Goal: Task Accomplishment & Management: Use online tool/utility

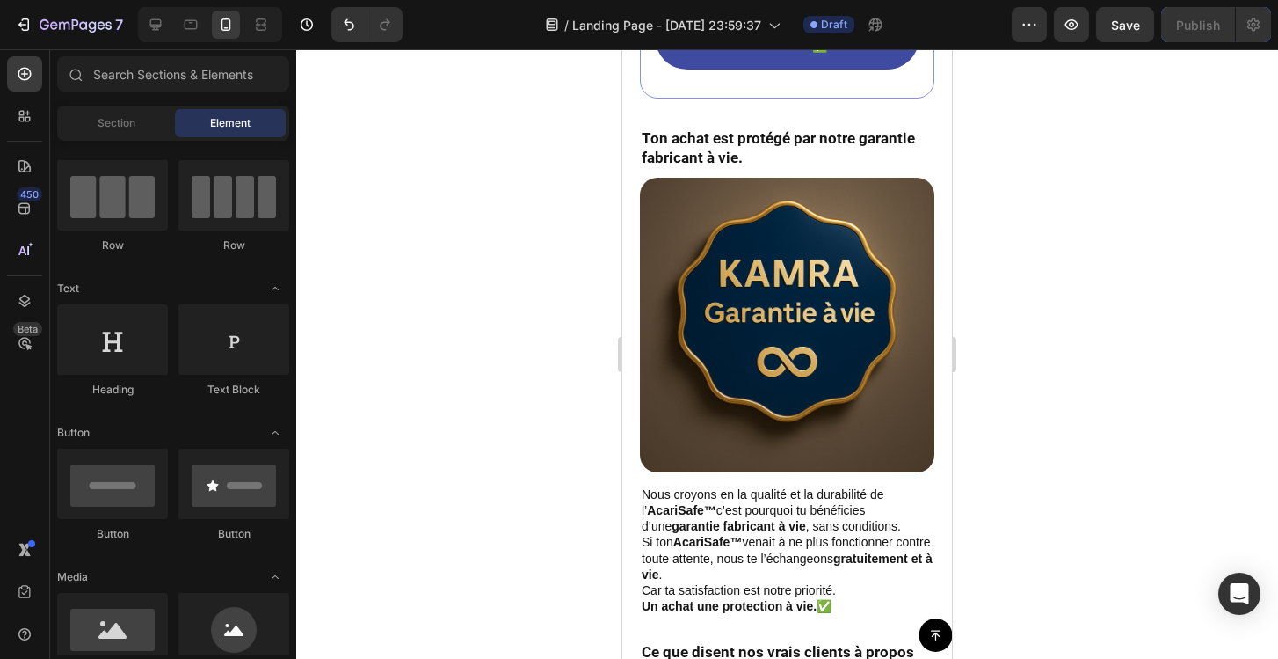
scroll to position [7652, 0]
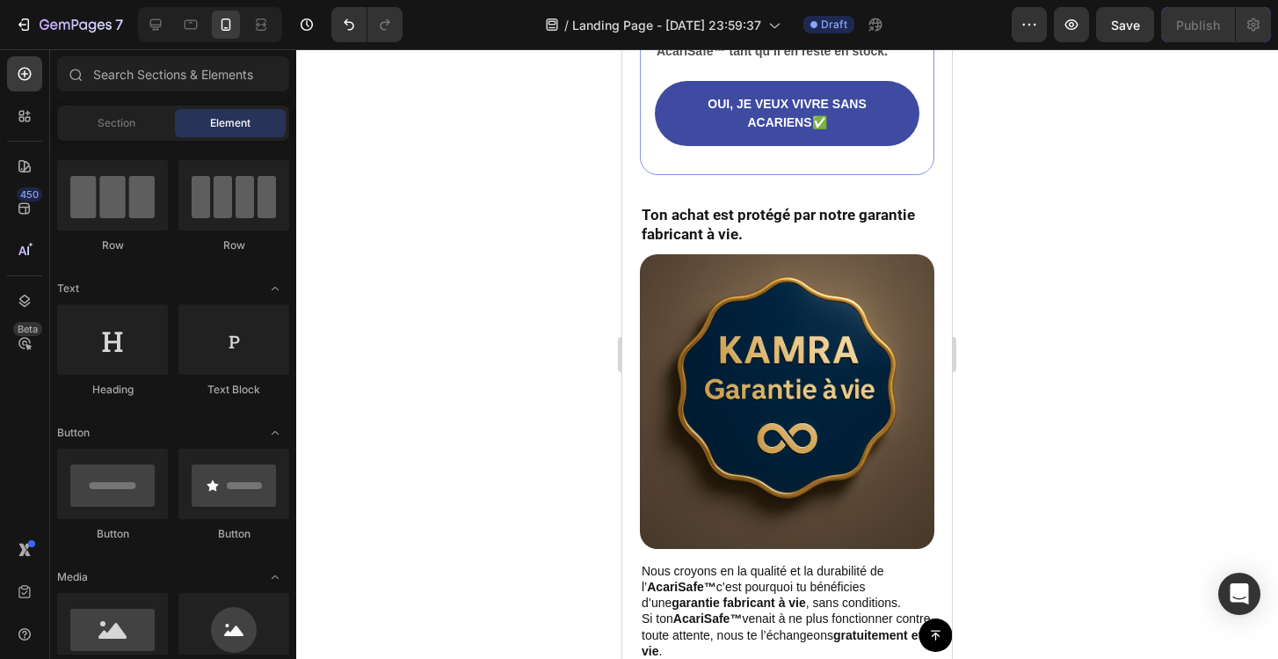
click at [408, 184] on div at bounding box center [787, 353] width 982 height 609
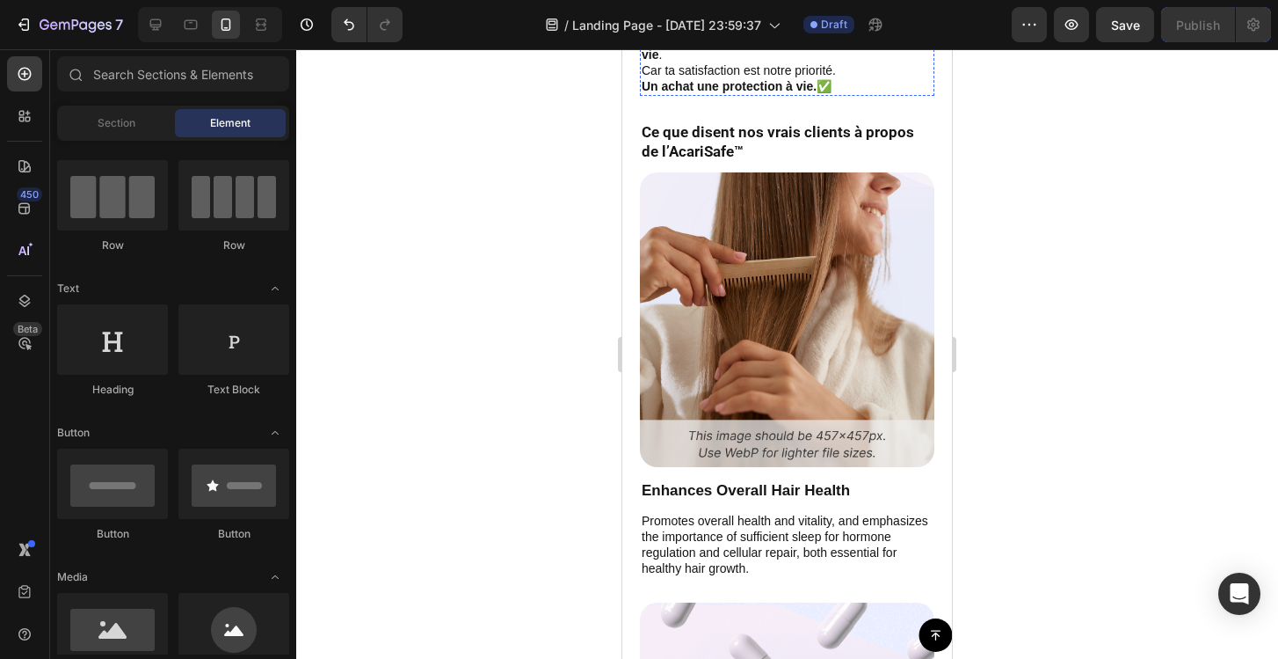
scroll to position [8243, 0]
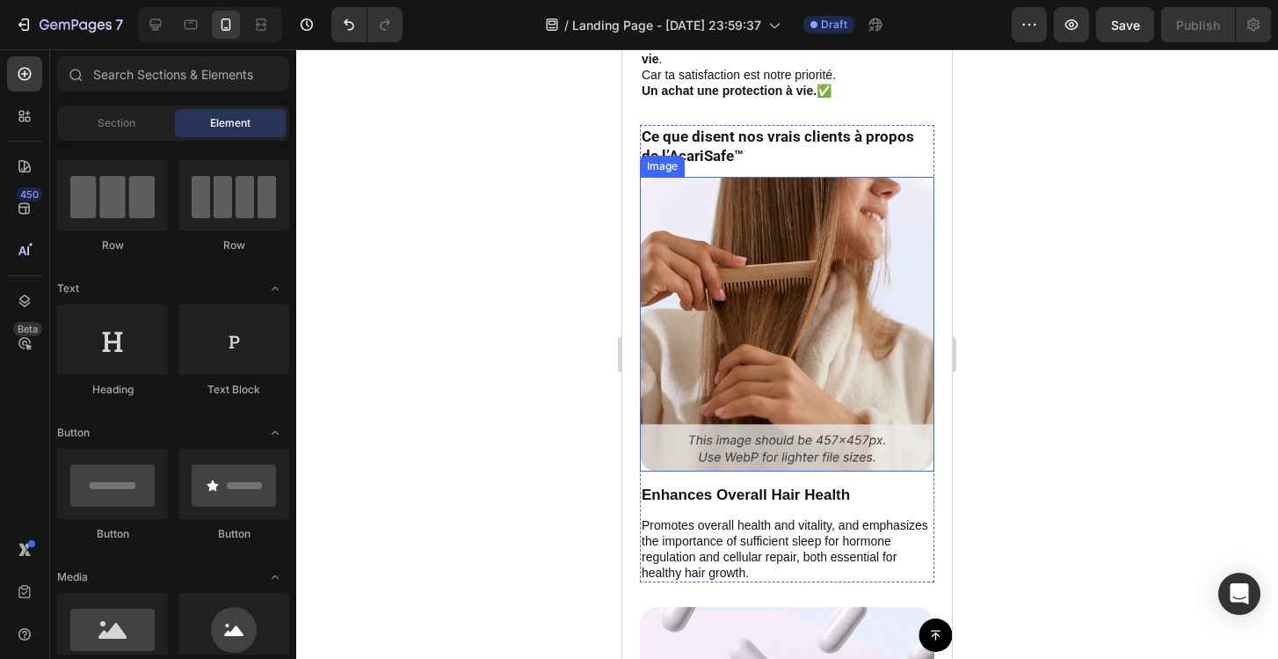
click at [772, 251] on img at bounding box center [787, 324] width 295 height 295
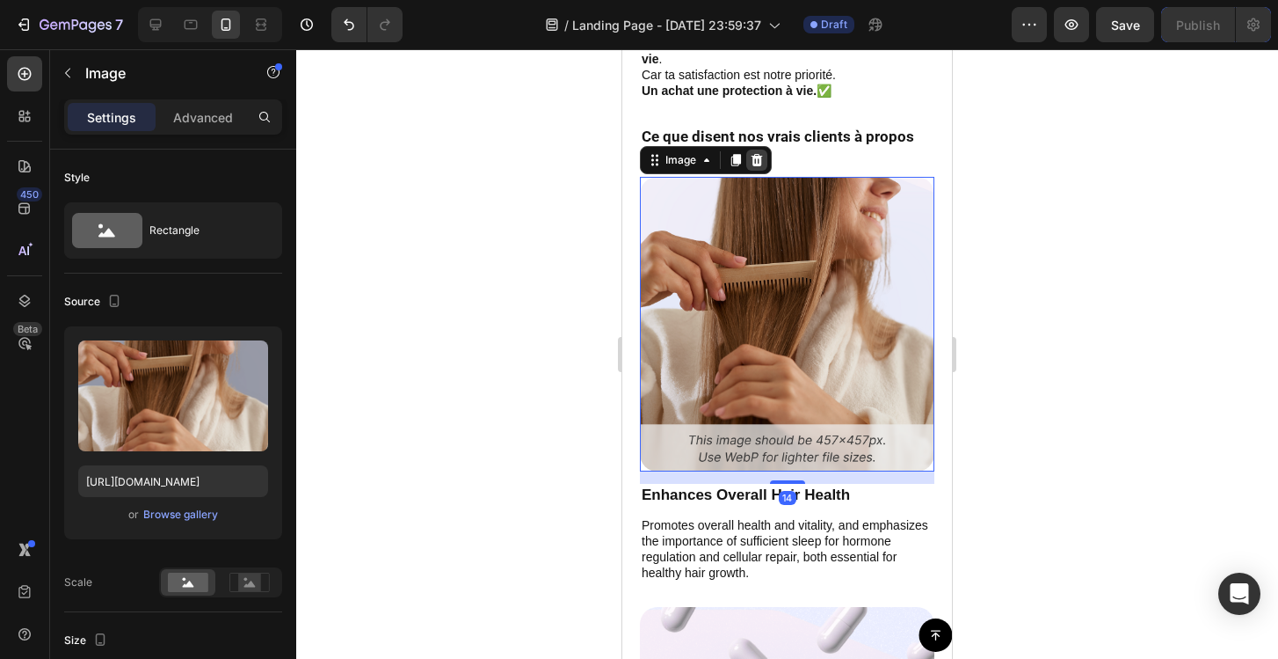
click at [756, 165] on icon at bounding box center [757, 159] width 11 height 12
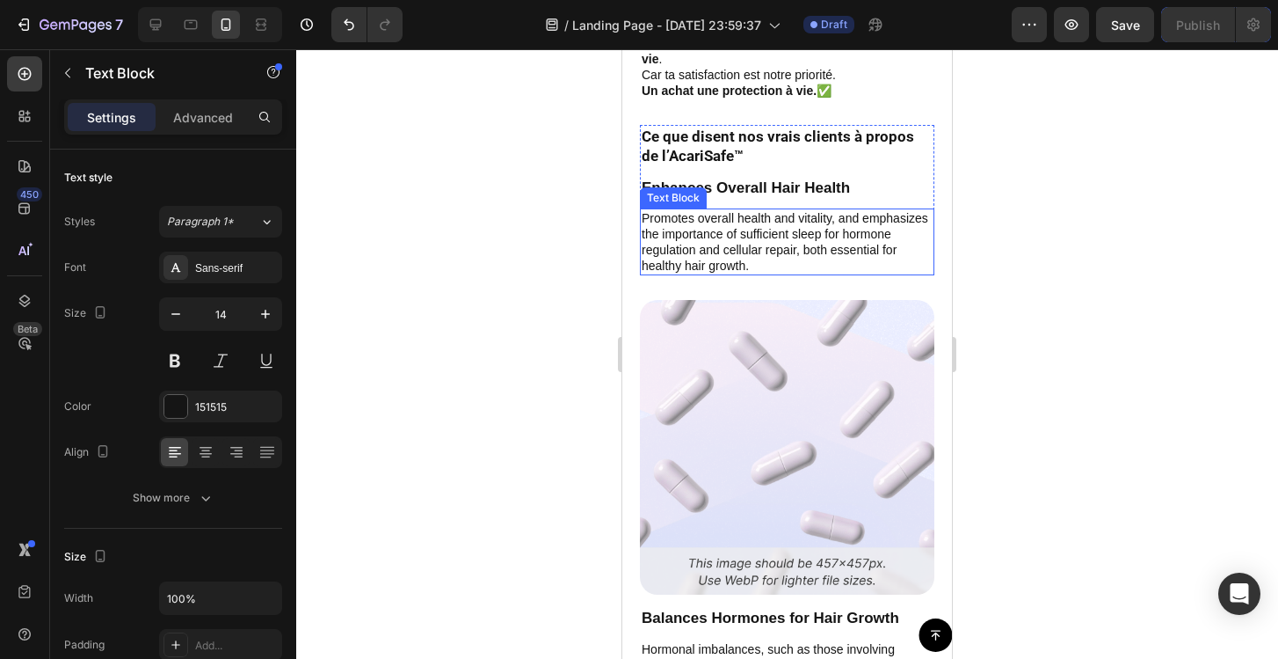
click at [780, 251] on p "Promotes overall health and vitality, and emphasizes the importance of sufficie…" at bounding box center [787, 242] width 291 height 64
click at [777, 198] on icon at bounding box center [779, 192] width 11 height 12
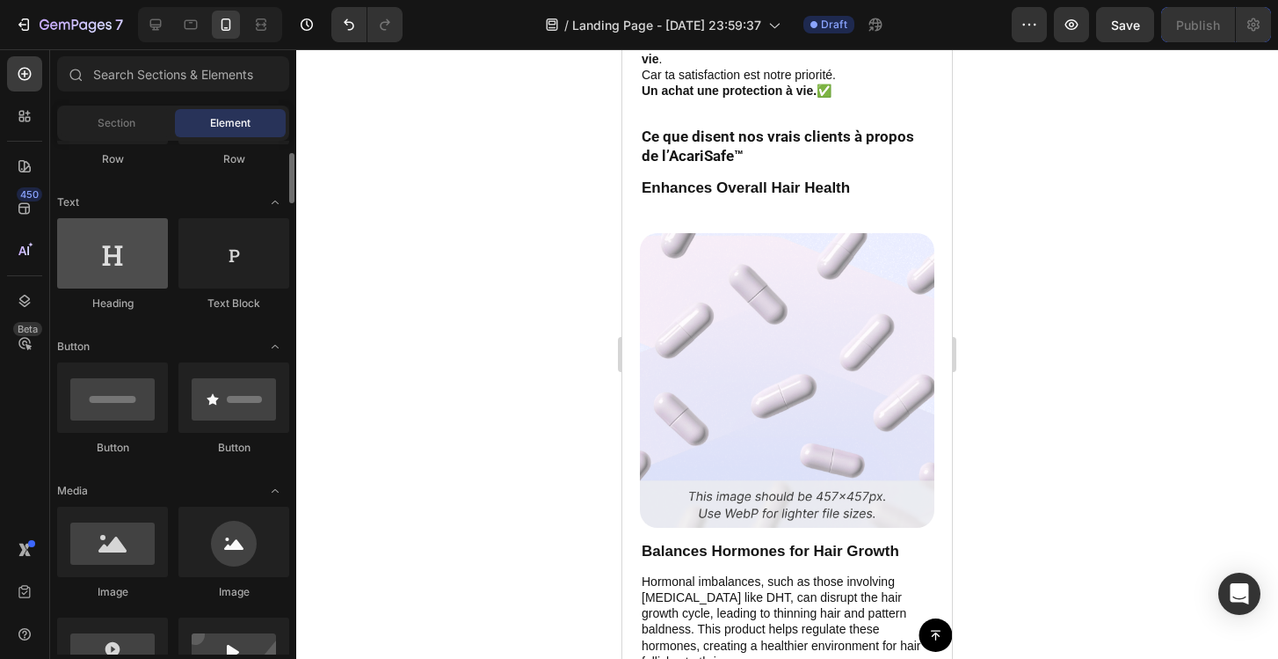
scroll to position [406, 0]
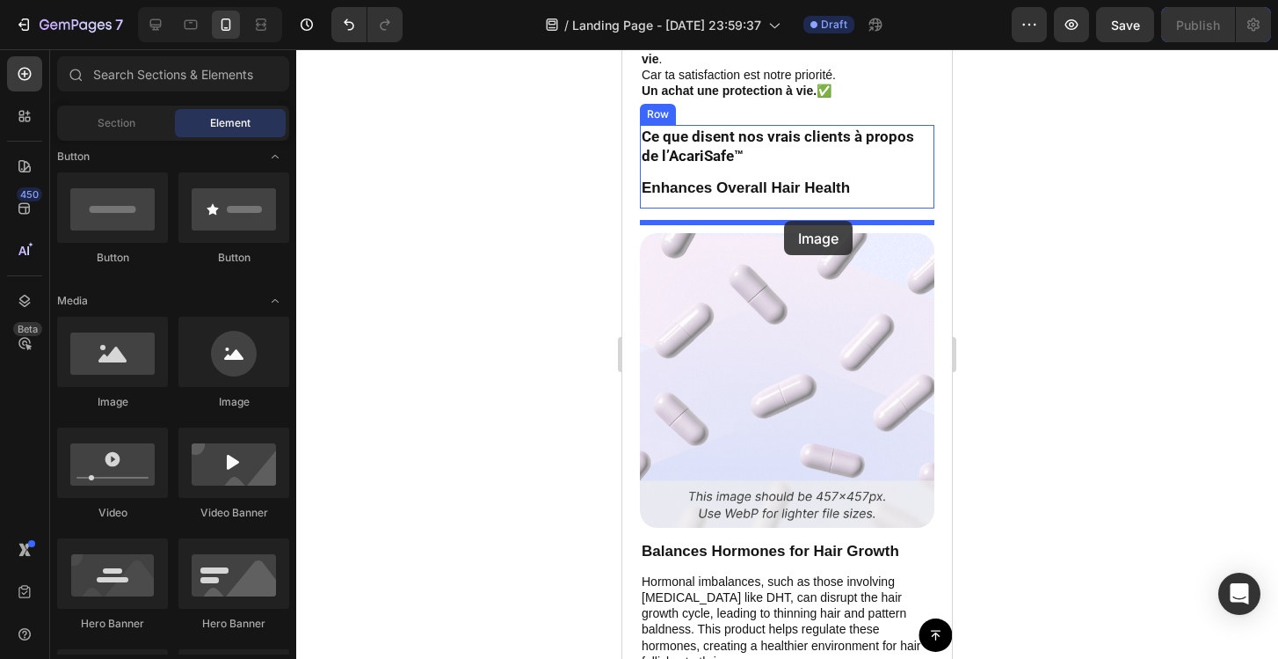
drag, startPoint x: 761, startPoint y: 418, endPoint x: 784, endPoint y: 221, distance: 198.3
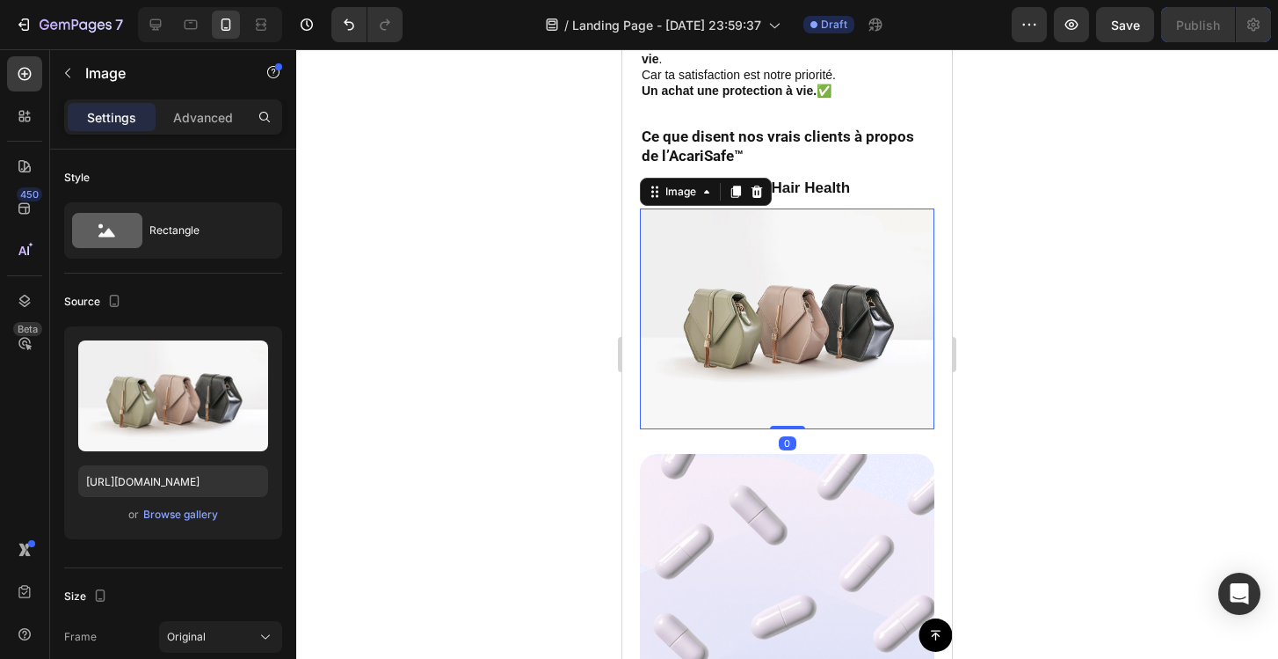
click at [768, 301] on img at bounding box center [787, 318] width 295 height 221
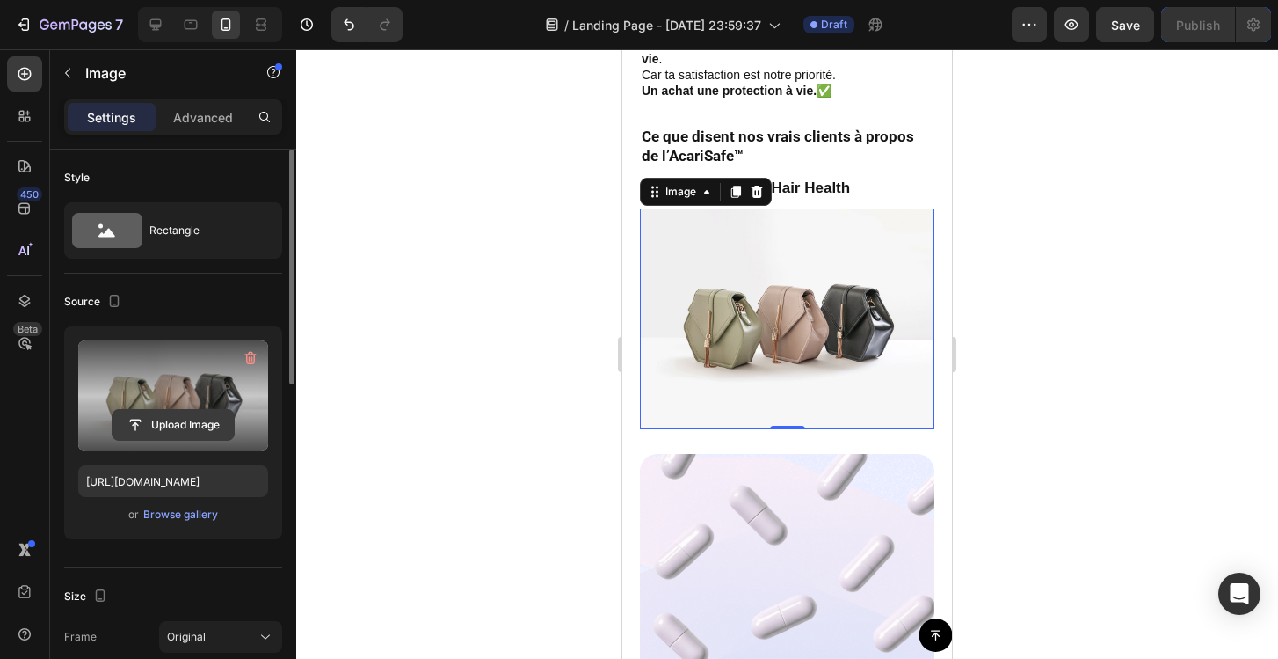
click at [208, 426] on input "file" at bounding box center [173, 425] width 121 height 30
click at [203, 427] on input "file" at bounding box center [173, 425] width 121 height 30
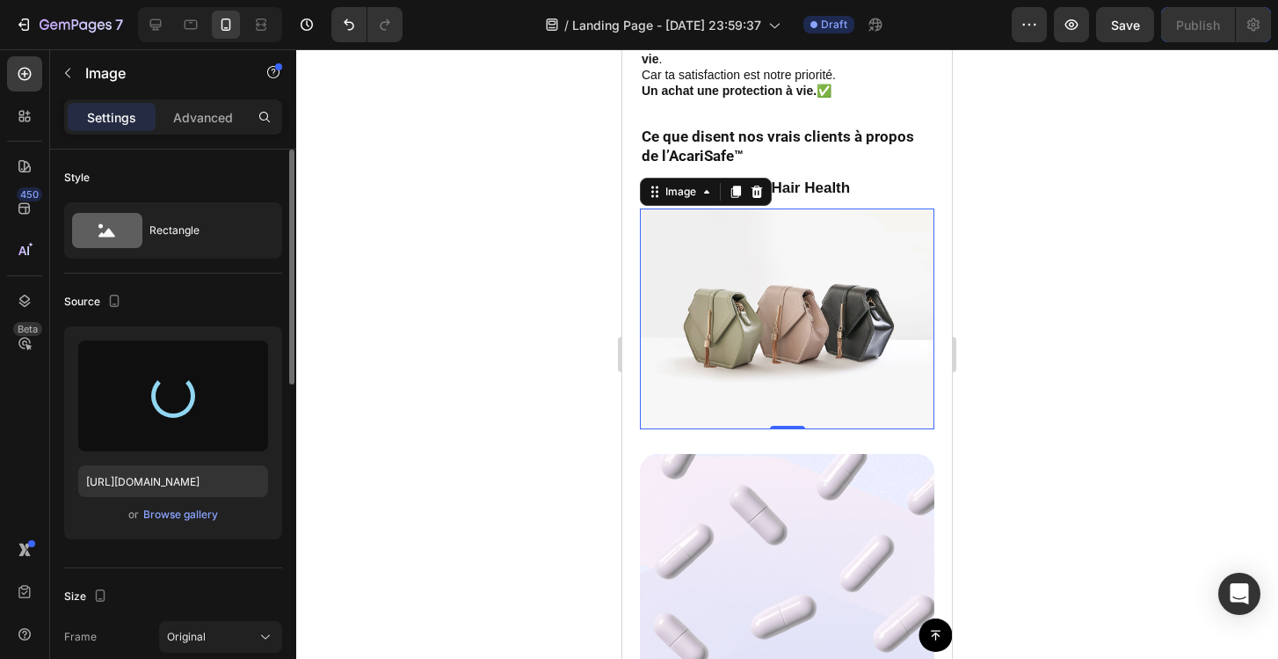
type input "[URL][DOMAIN_NAME]"
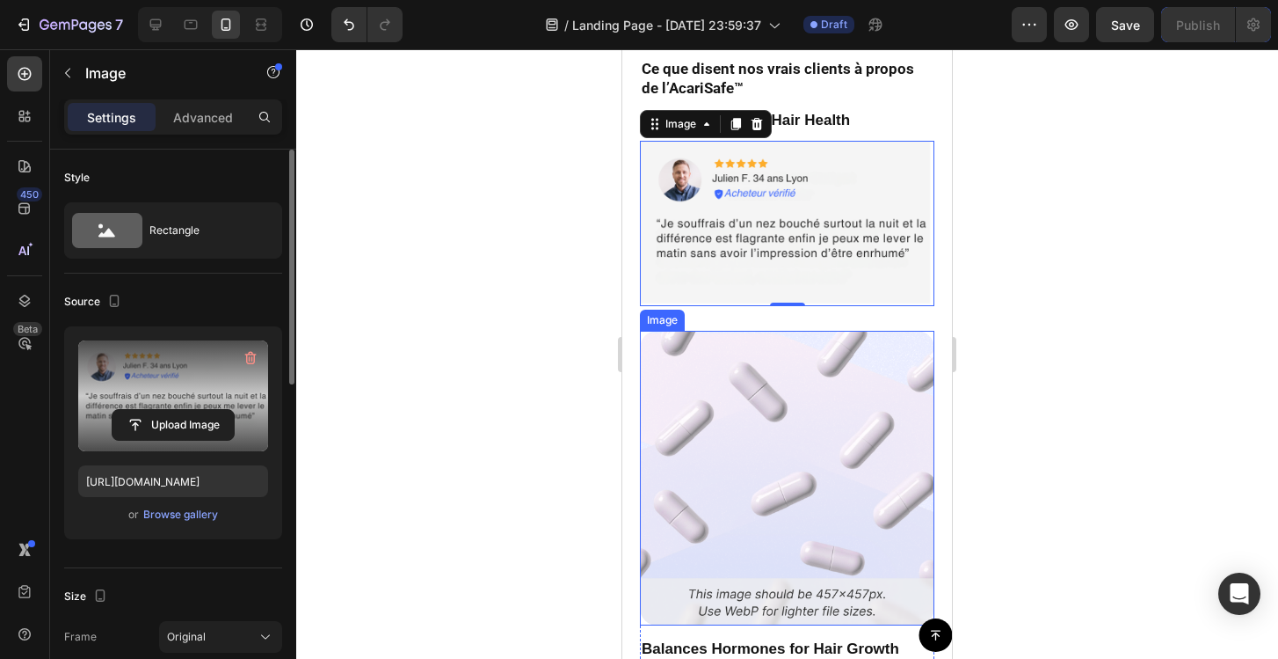
scroll to position [8316, 0]
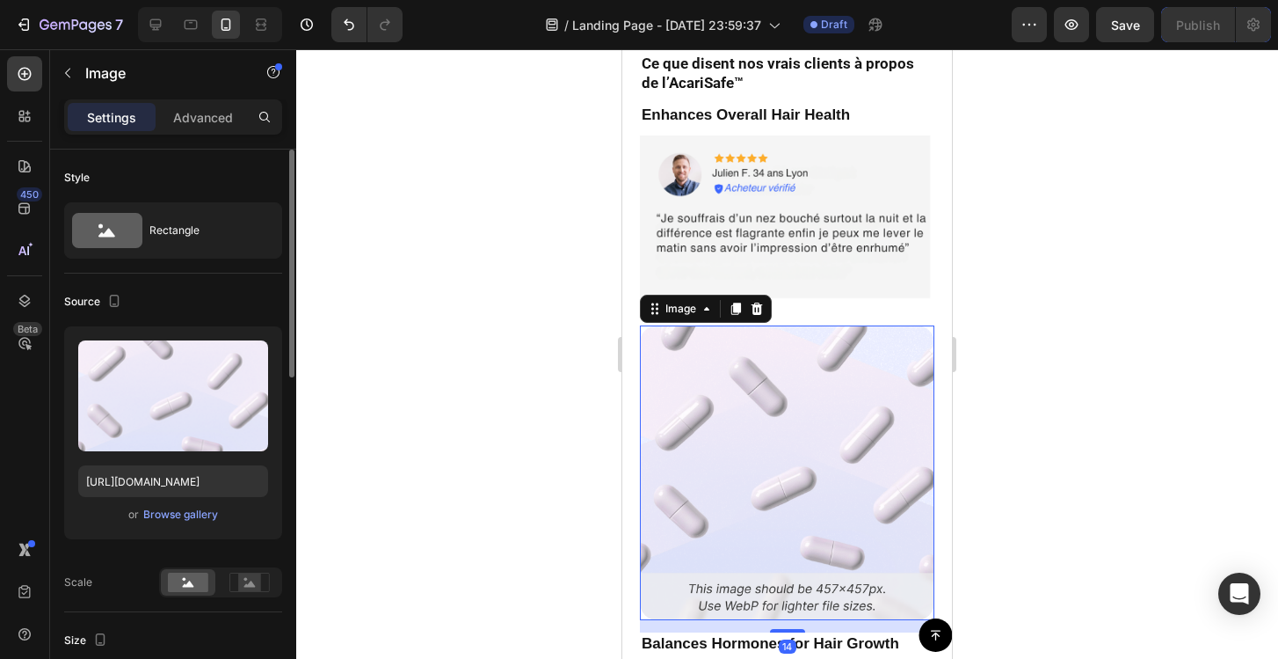
click at [825, 450] on img at bounding box center [787, 472] width 295 height 295
click at [760, 315] on icon at bounding box center [757, 308] width 11 height 12
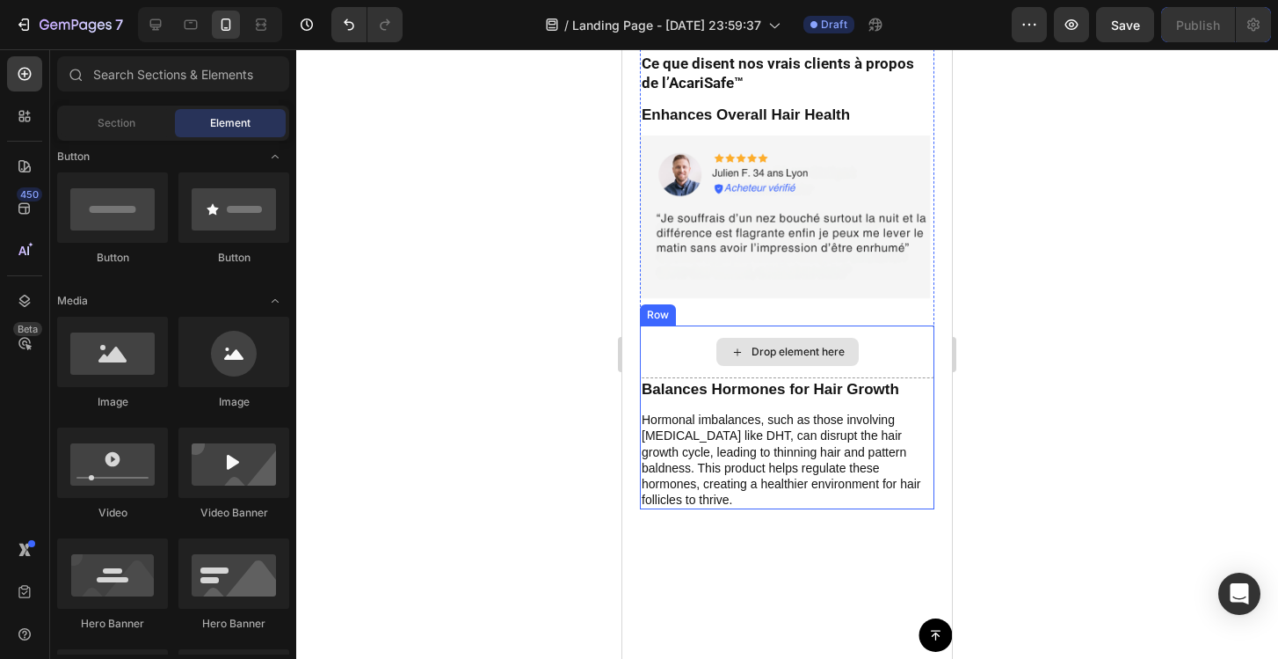
click at [899, 355] on div "Drop element here" at bounding box center [787, 351] width 295 height 53
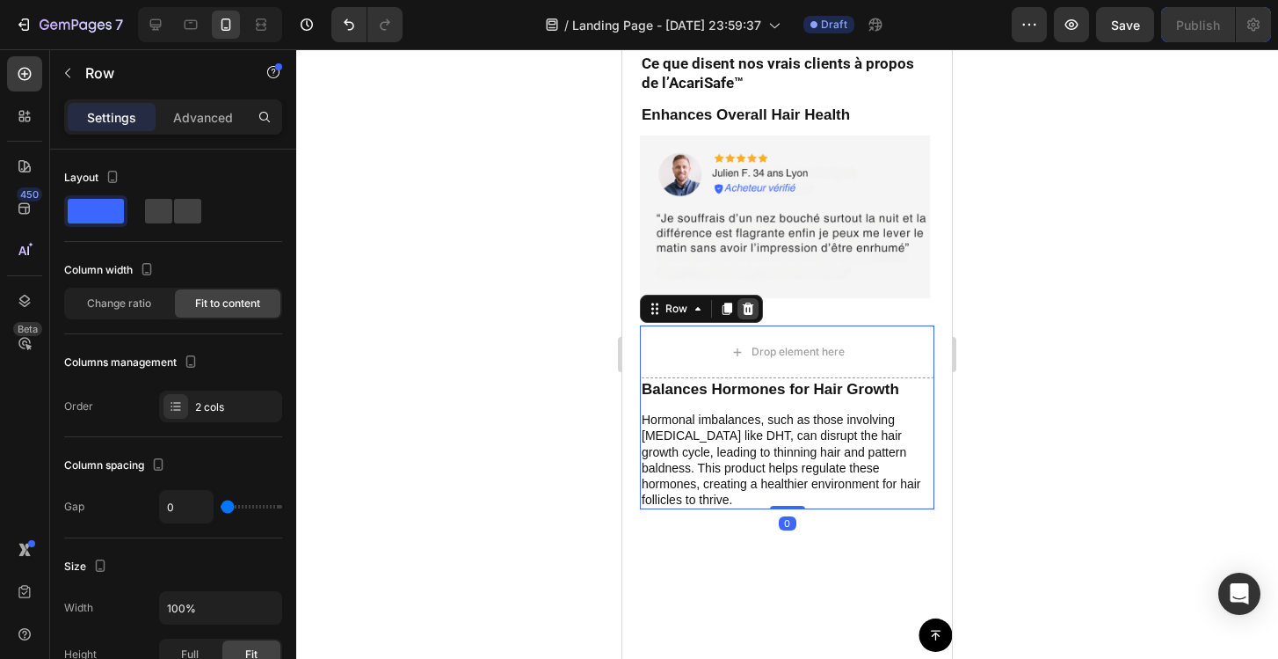
click at [748, 315] on icon at bounding box center [748, 308] width 11 height 12
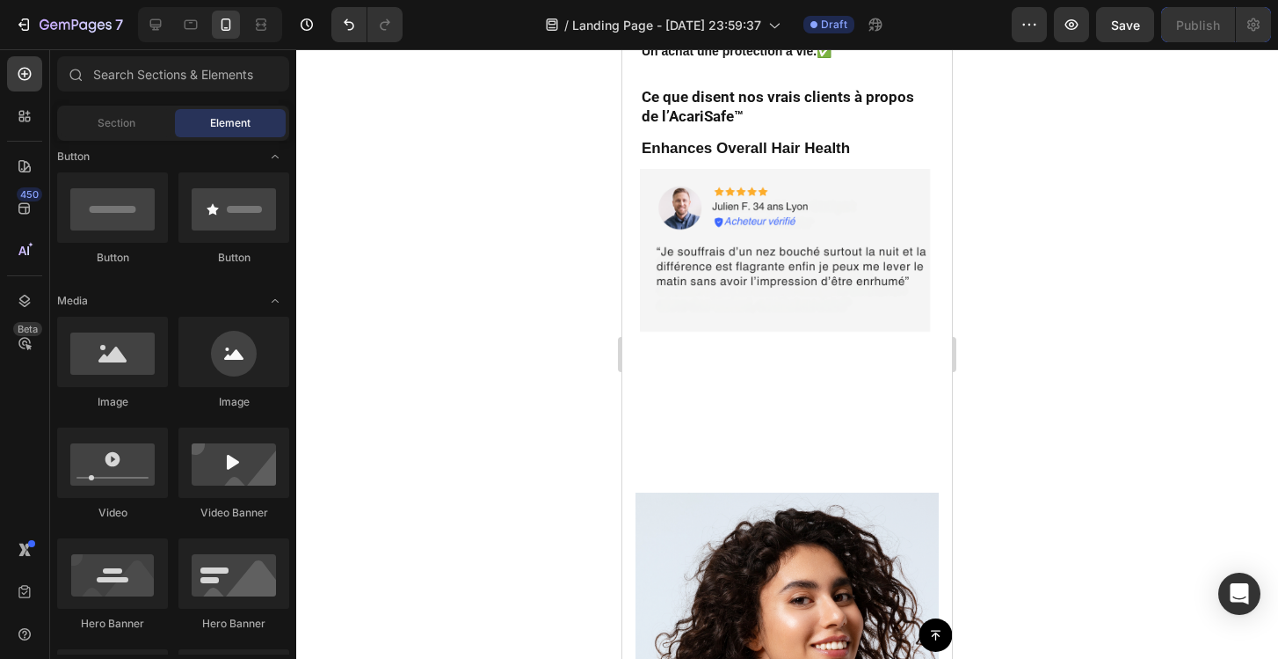
scroll to position [8268, 0]
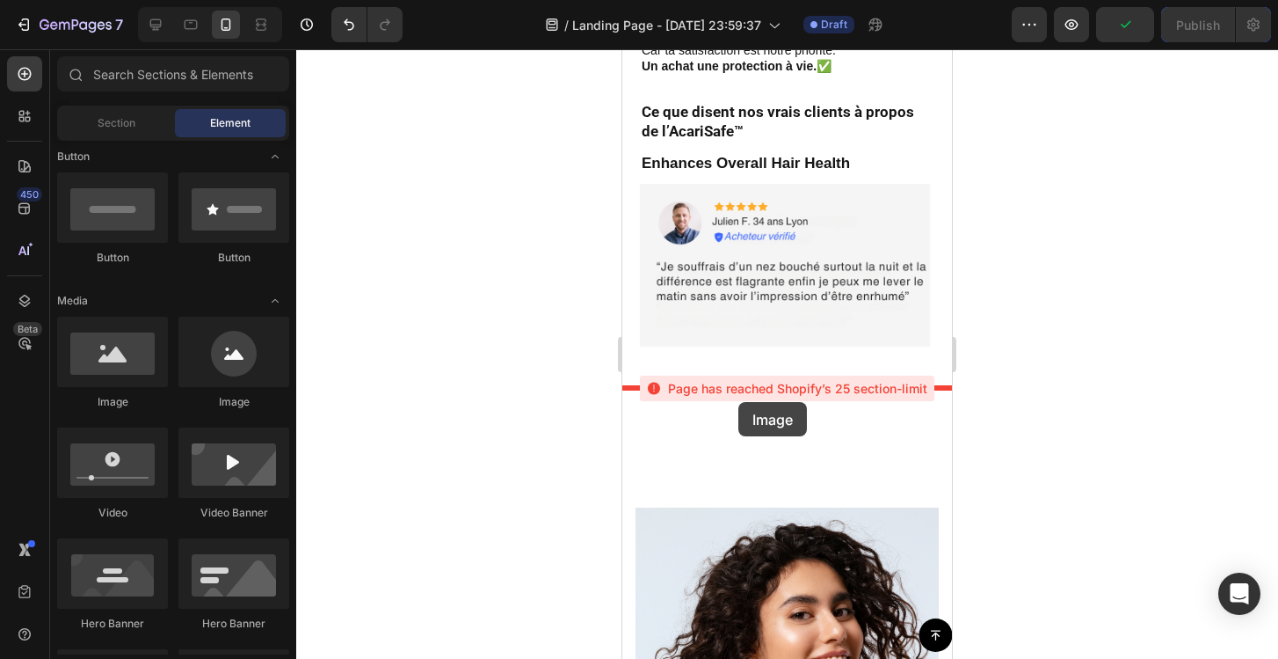
drag, startPoint x: 739, startPoint y: 415, endPoint x: 739, endPoint y: 403, distance: 12.3
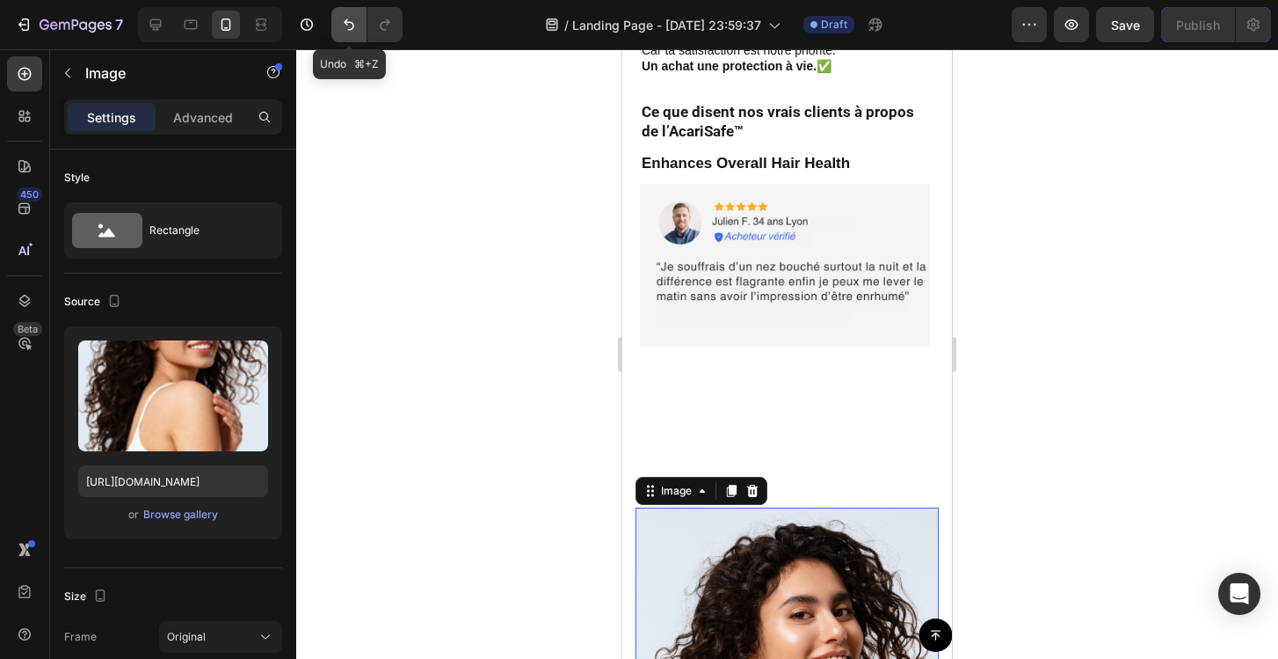
click at [349, 18] on icon "Undo/Redo" at bounding box center [349, 25] width 18 height 18
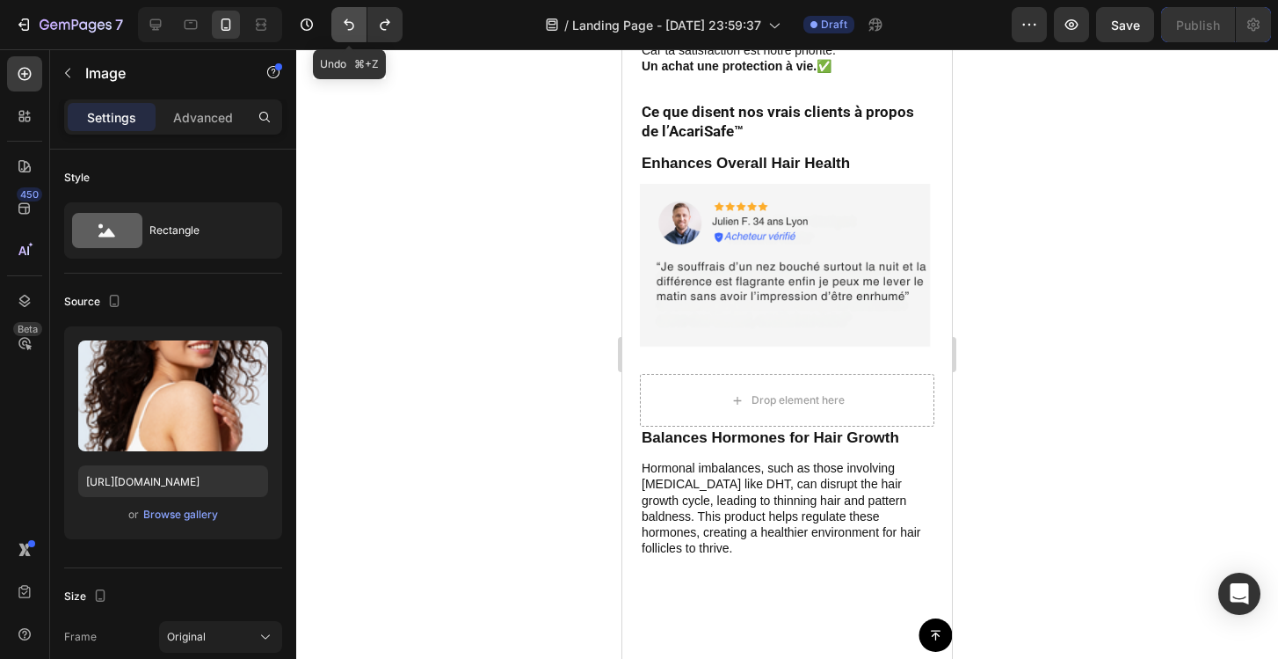
click at [346, 16] on icon "Undo/Redo" at bounding box center [349, 25] width 18 height 18
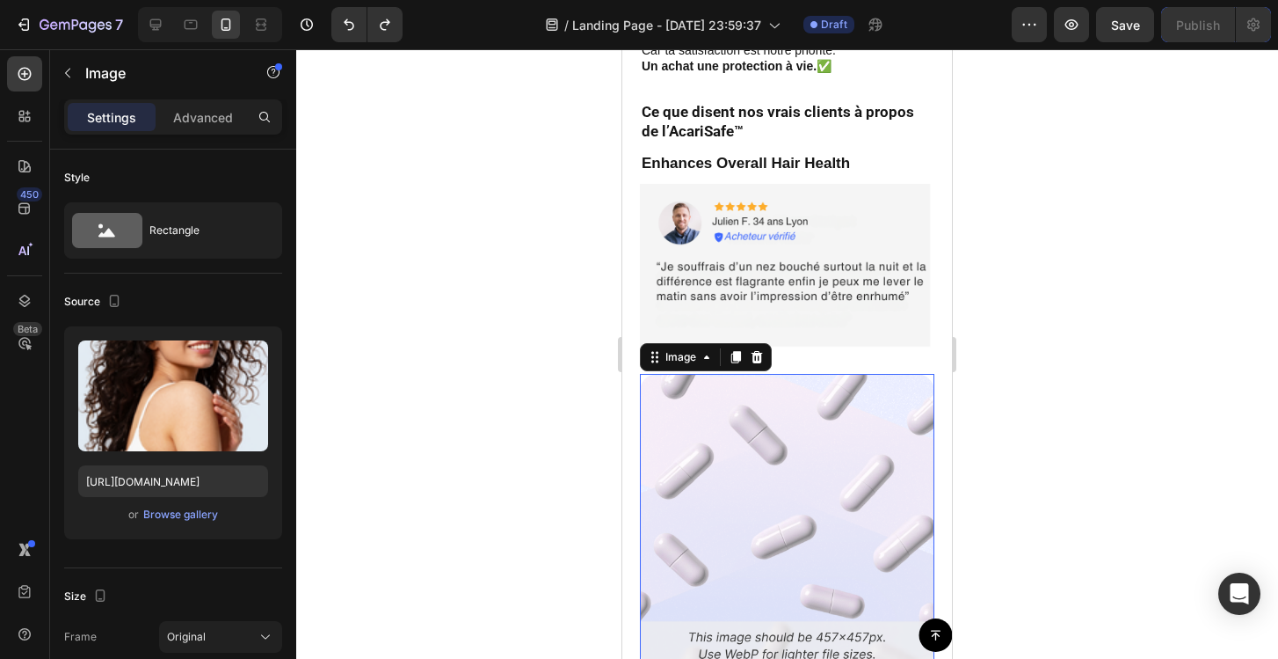
click at [777, 442] on img at bounding box center [787, 521] width 295 height 295
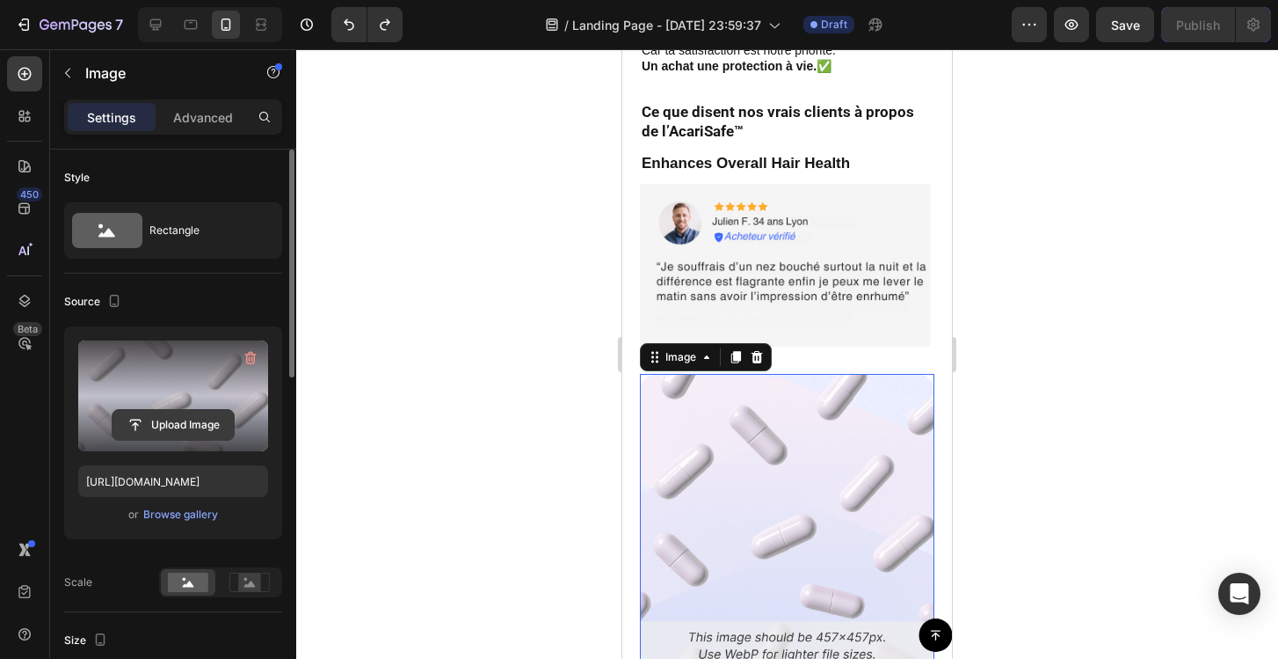
click at [183, 430] on input "file" at bounding box center [173, 425] width 121 height 30
click at [189, 422] on input "file" at bounding box center [173, 425] width 121 height 30
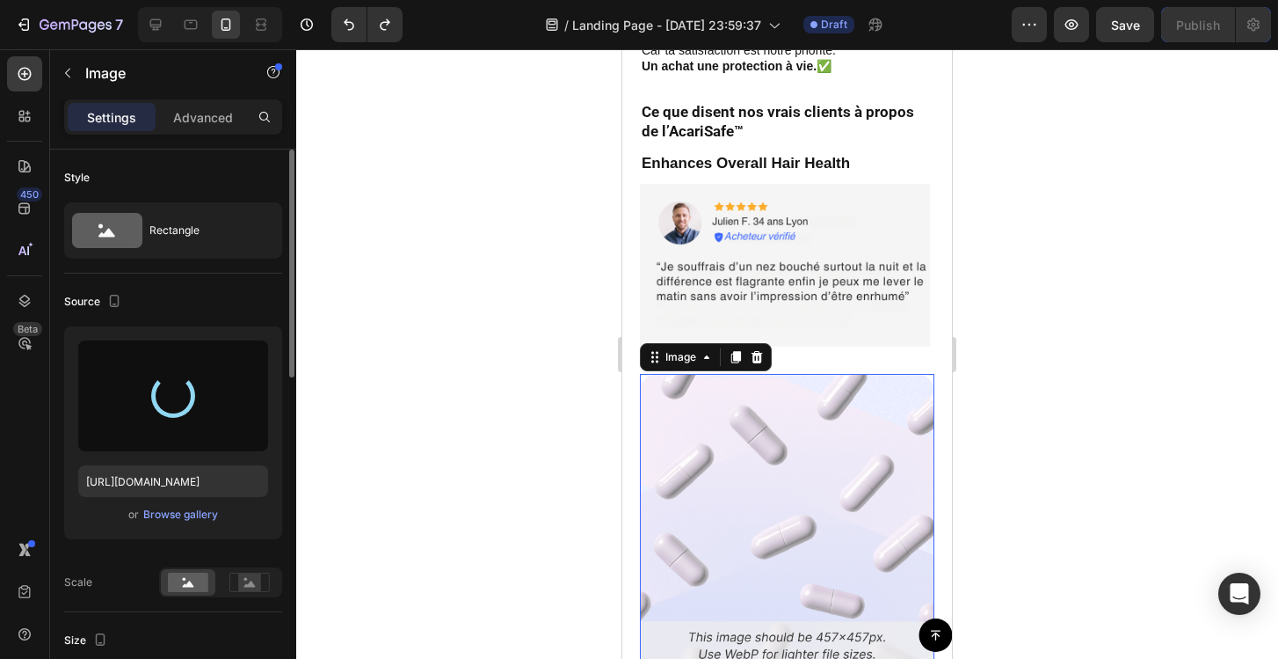
type input "[URL][DOMAIN_NAME]"
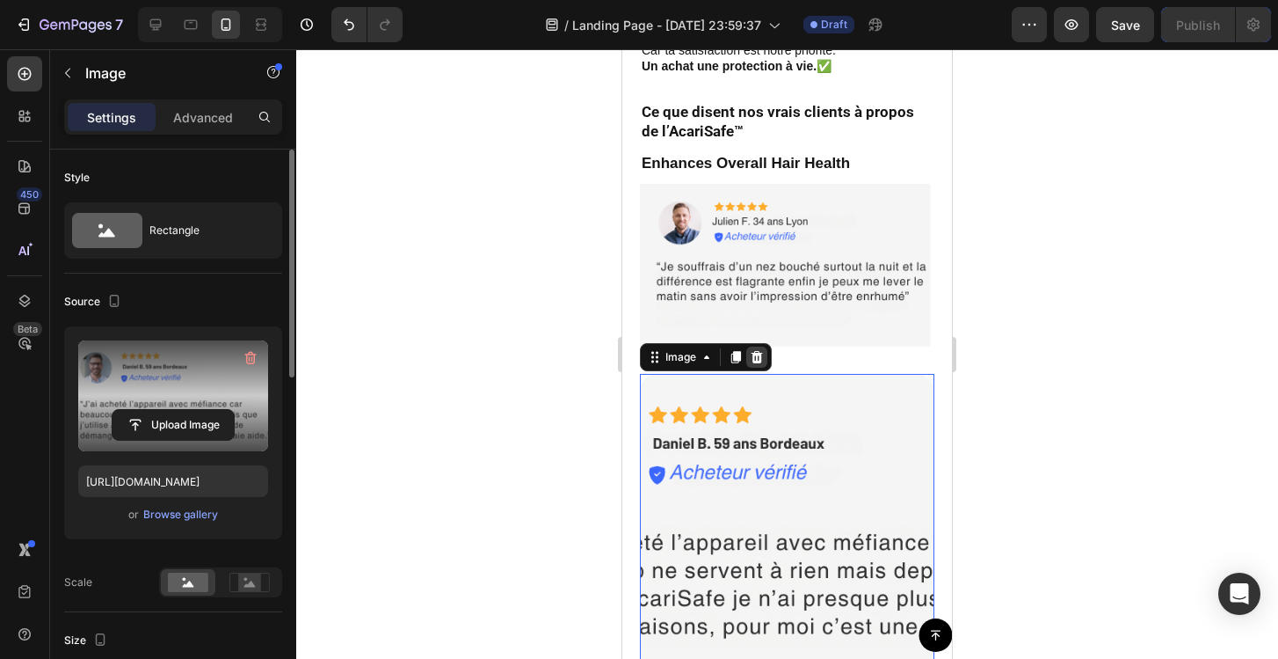
click at [758, 363] on icon at bounding box center [757, 357] width 11 height 12
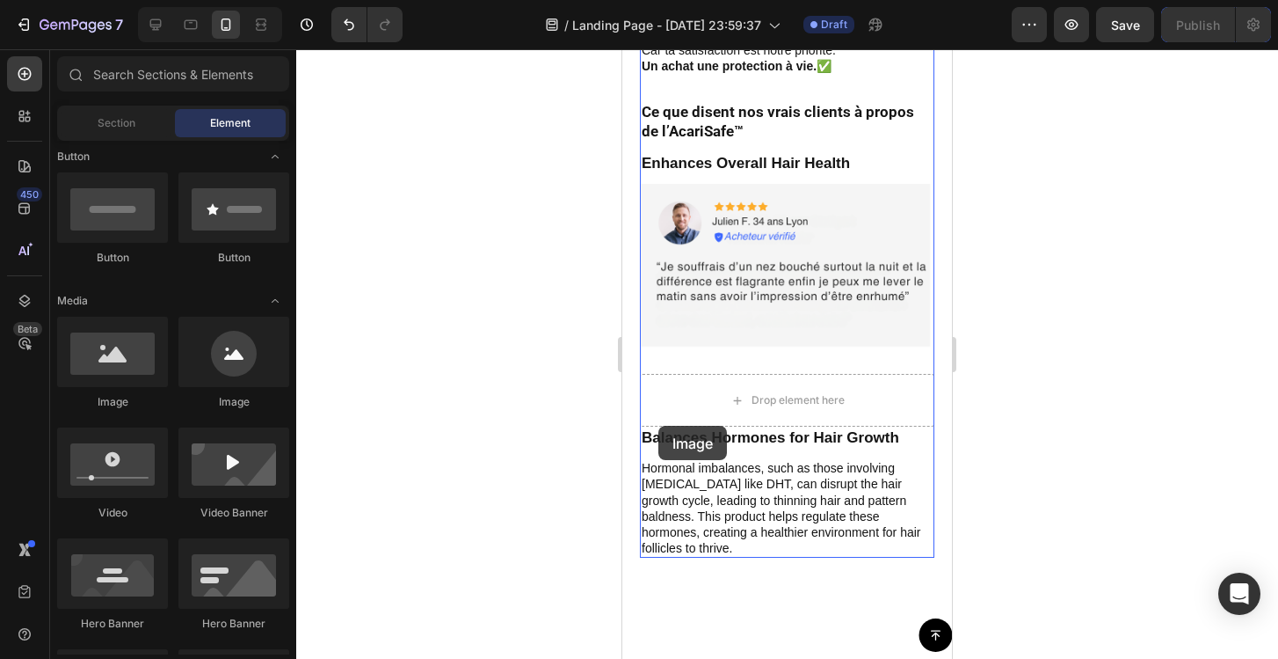
drag, startPoint x: 731, startPoint y: 399, endPoint x: 659, endPoint y: 426, distance: 77.1
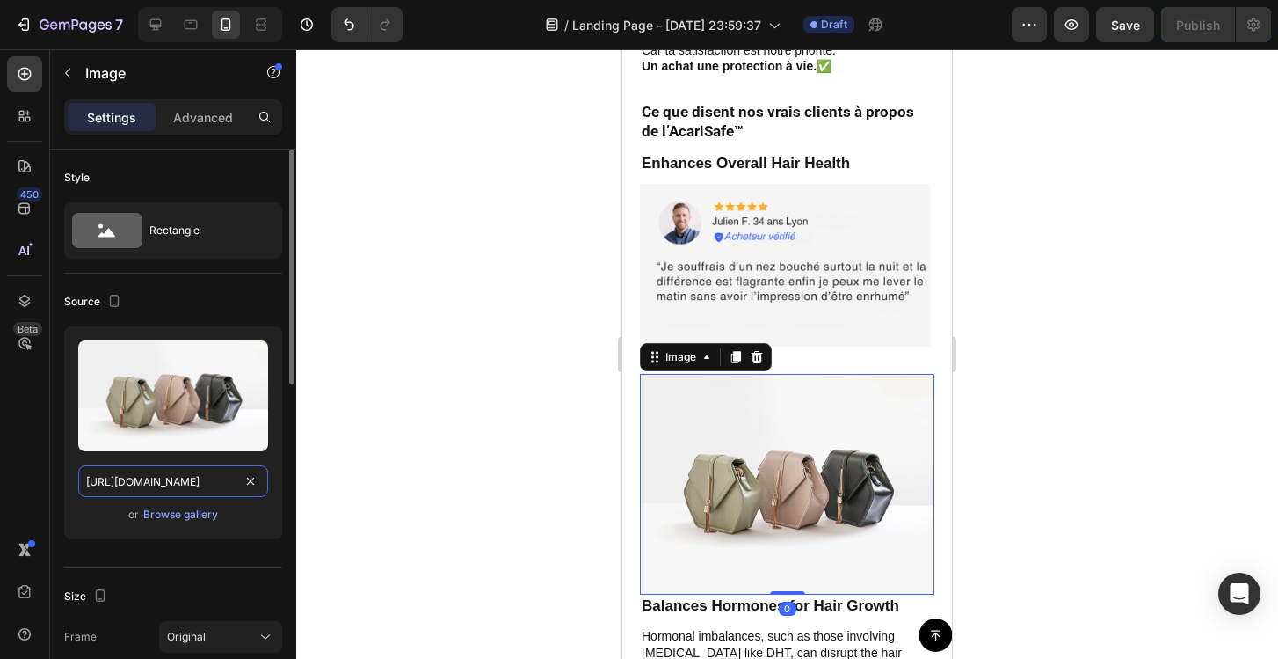
click at [201, 493] on input "[URL][DOMAIN_NAME]" at bounding box center [173, 481] width 190 height 32
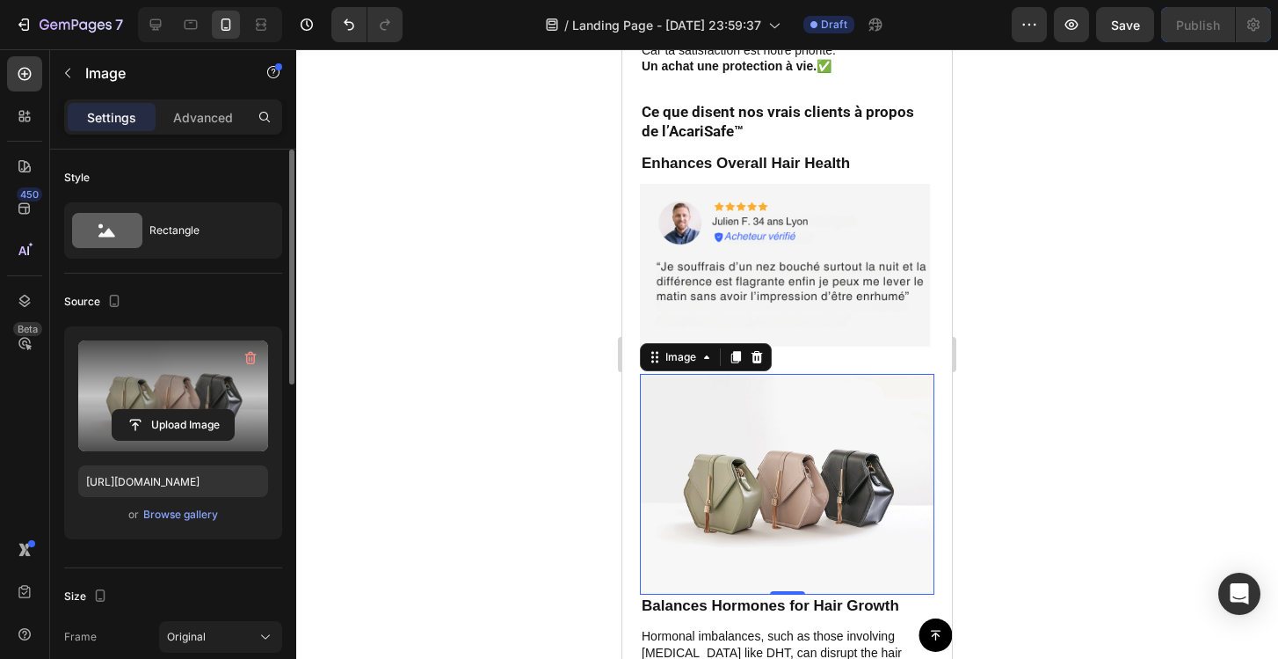
click at [194, 397] on label at bounding box center [173, 395] width 190 height 111
click at [194, 410] on input "file" at bounding box center [173, 425] width 121 height 30
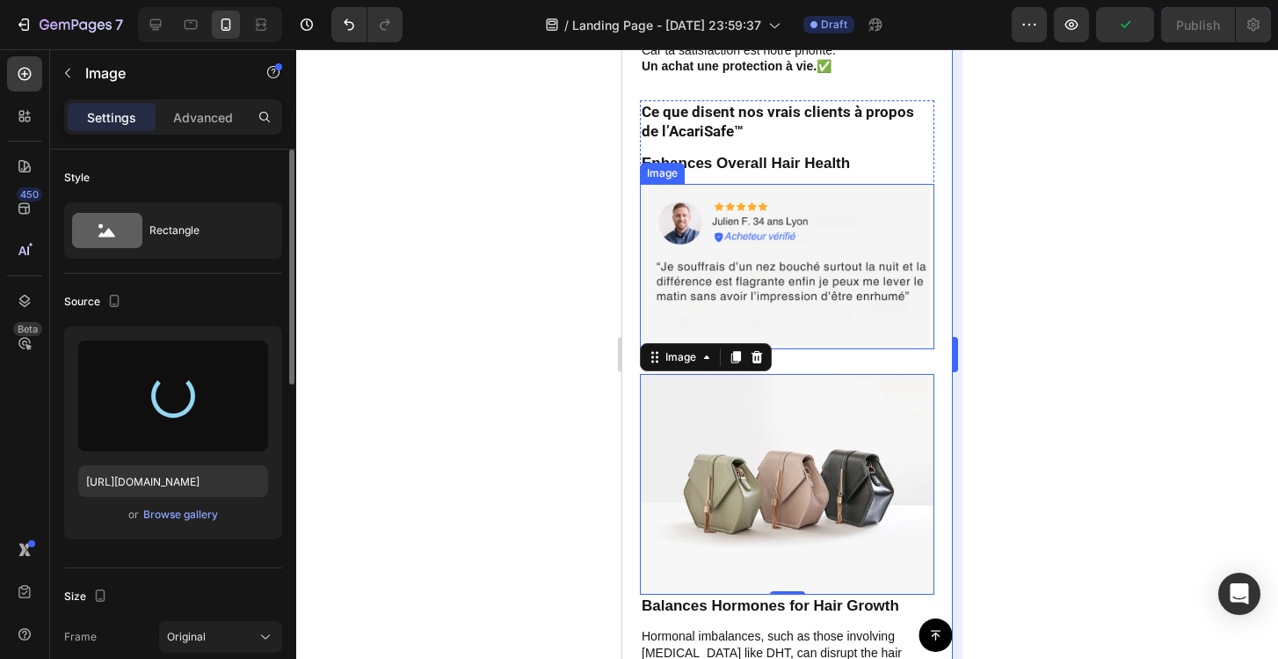
type input "[URL][DOMAIN_NAME]"
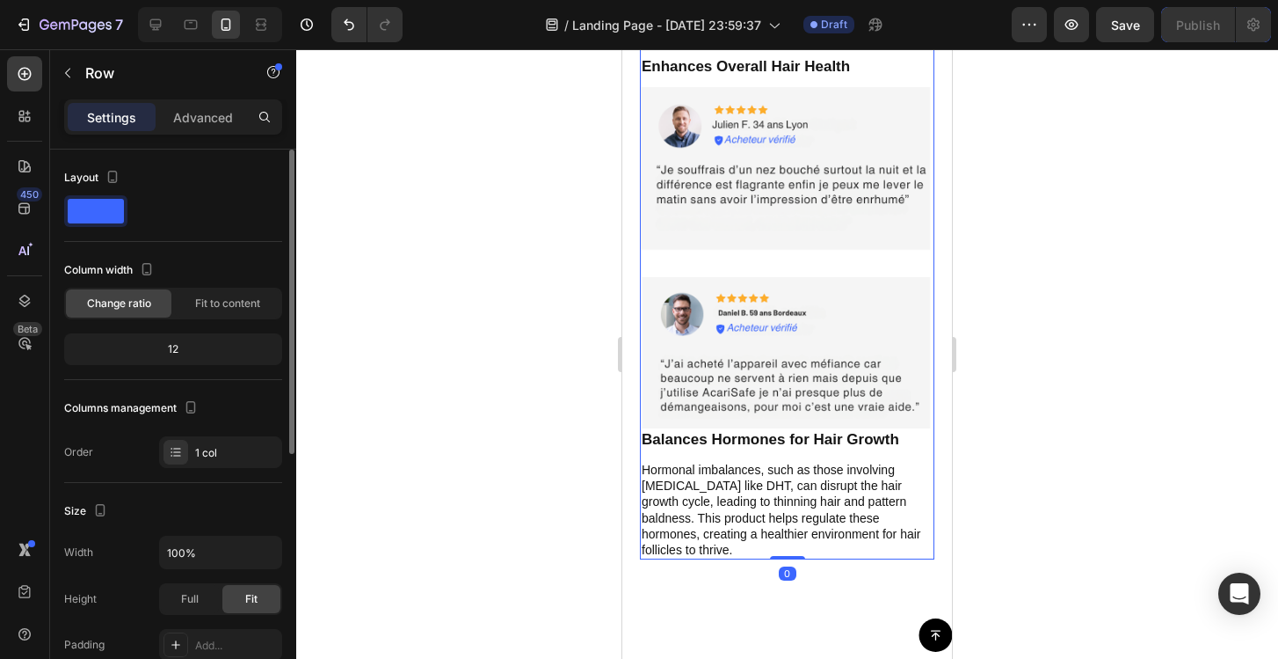
scroll to position [8373, 0]
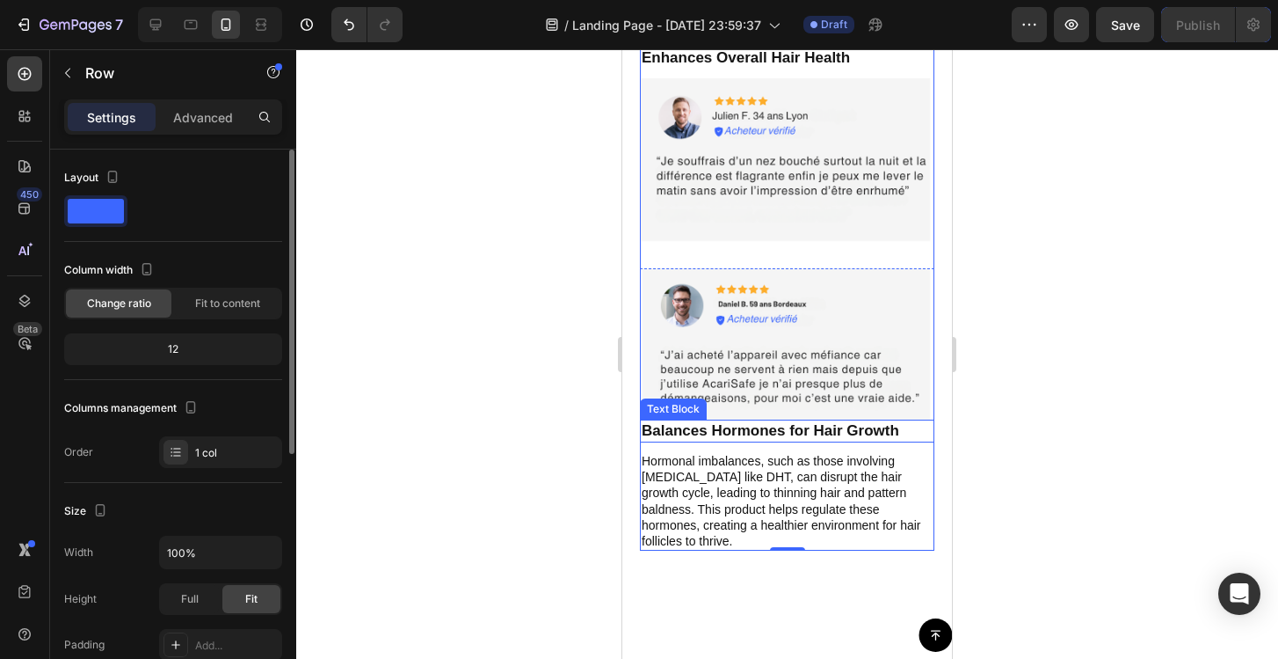
click at [787, 439] on p "Balances Hormones for Hair Growth" at bounding box center [787, 430] width 291 height 19
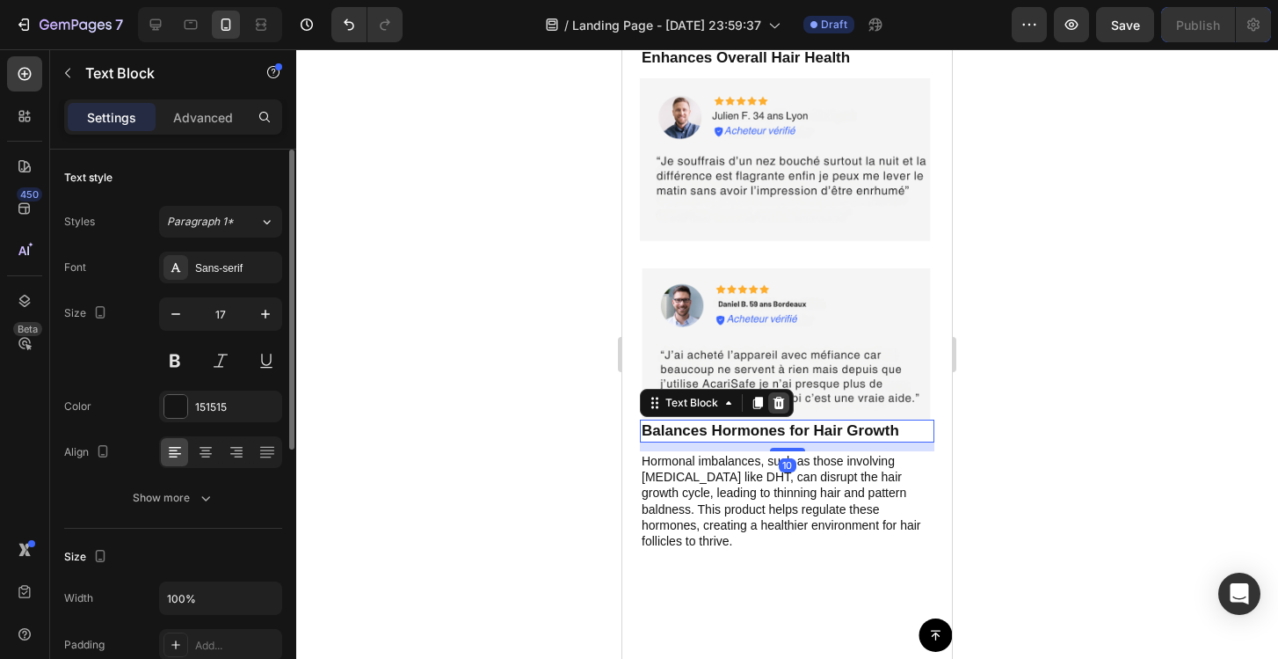
click at [780, 409] on icon at bounding box center [779, 403] width 11 height 12
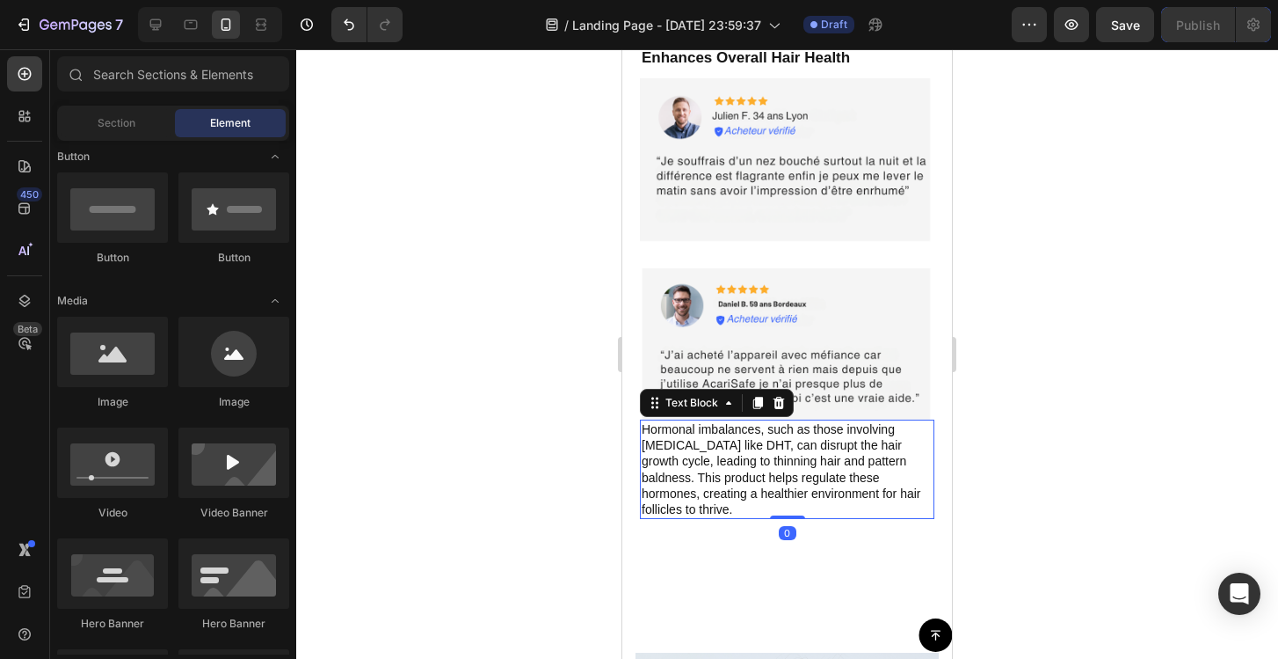
click at [787, 455] on p "Hormonal imbalances, such as those involving [MEDICAL_DATA] like DHT, can disru…" at bounding box center [787, 469] width 291 height 96
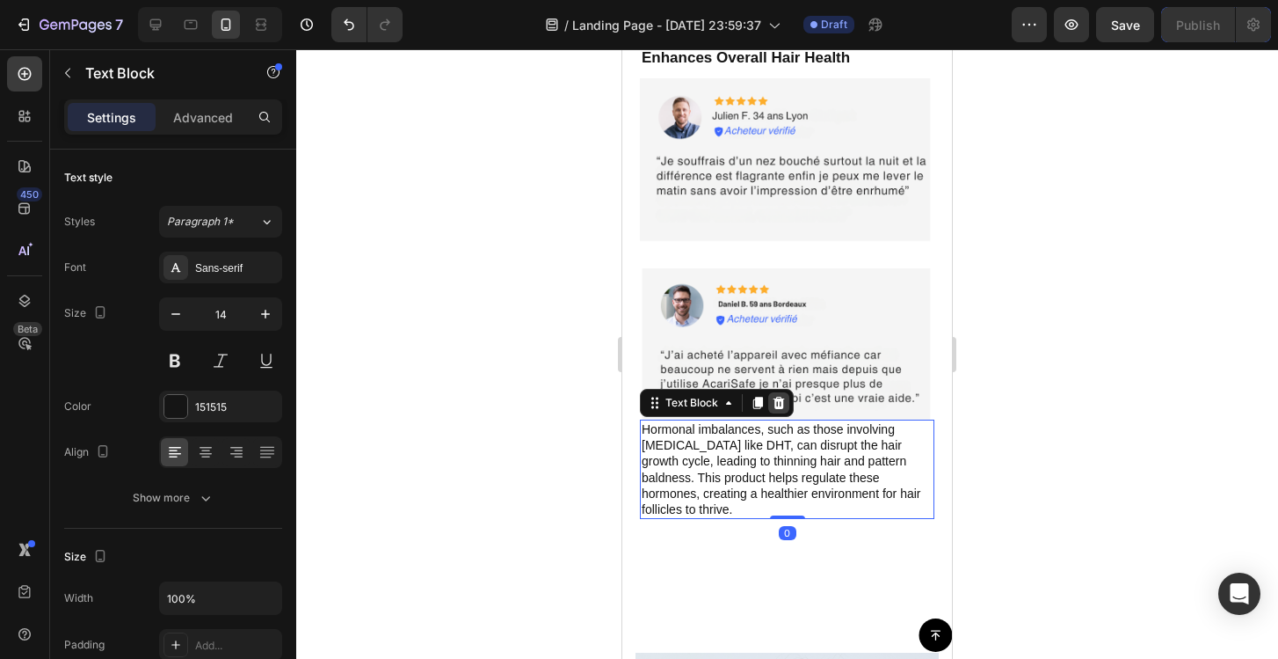
click at [787, 411] on div at bounding box center [778, 402] width 21 height 21
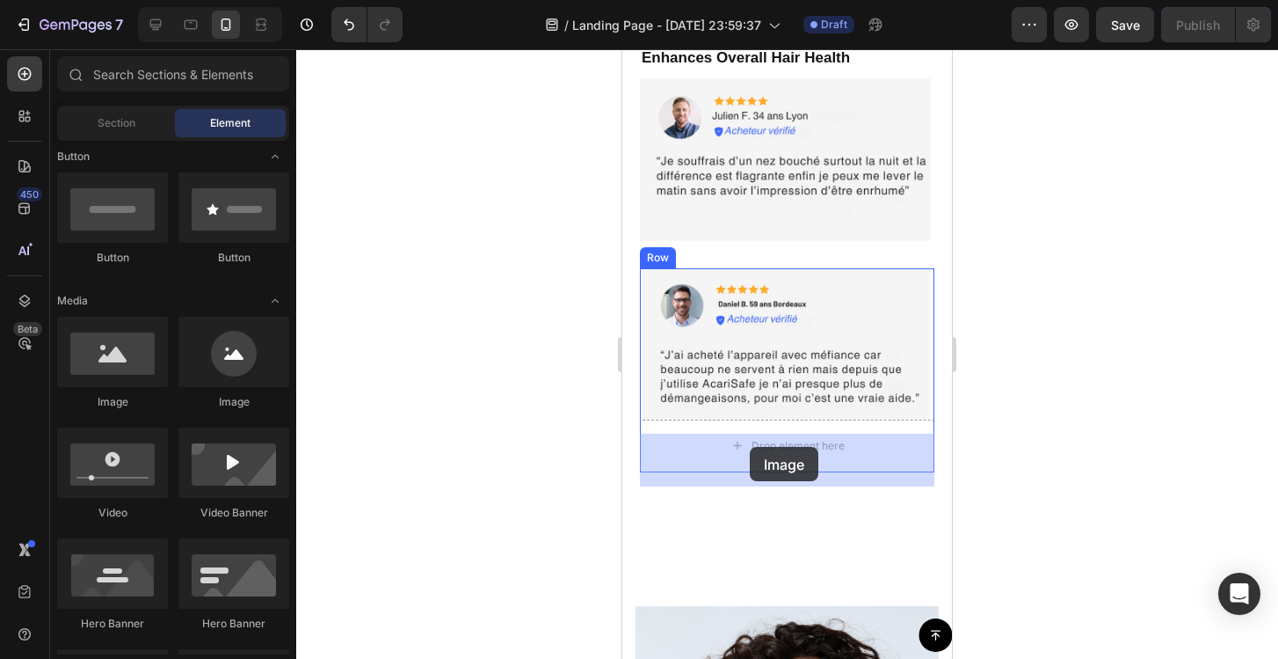
drag, startPoint x: 746, startPoint y: 420, endPoint x: 746, endPoint y: 448, distance: 27.3
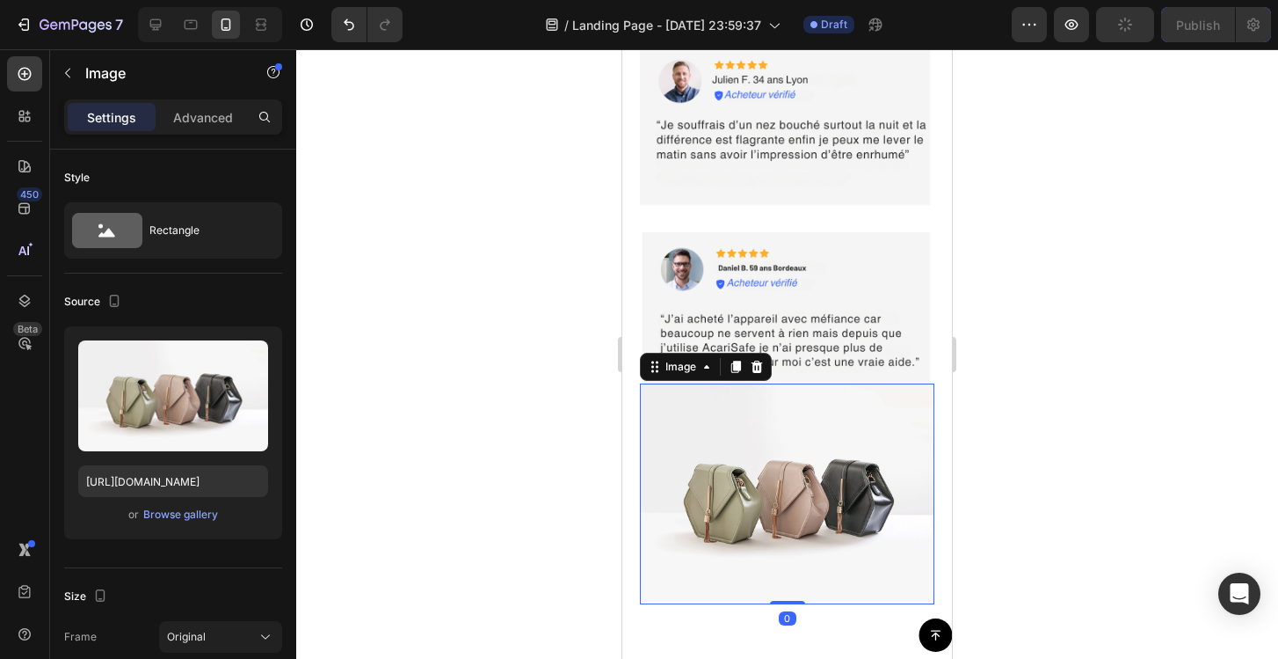
scroll to position [8432, 0]
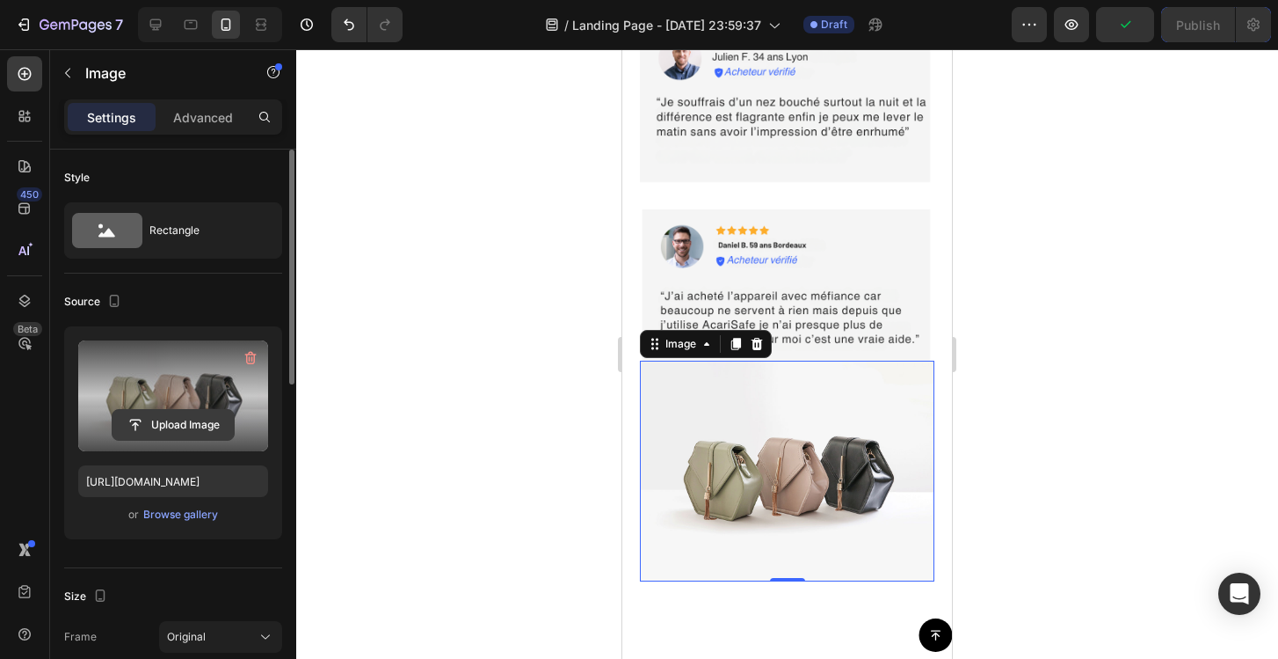
click at [185, 419] on input "file" at bounding box center [173, 425] width 121 height 30
click at [193, 429] on input "file" at bounding box center [173, 425] width 121 height 30
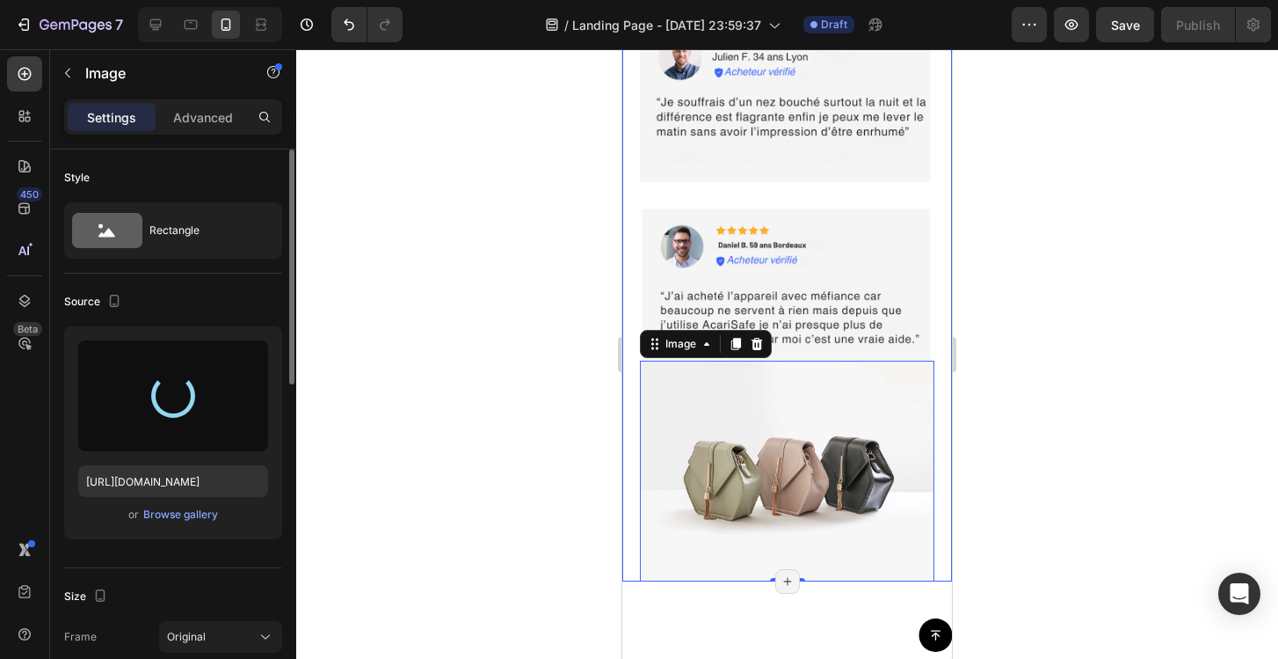
type input "[URL][DOMAIN_NAME]"
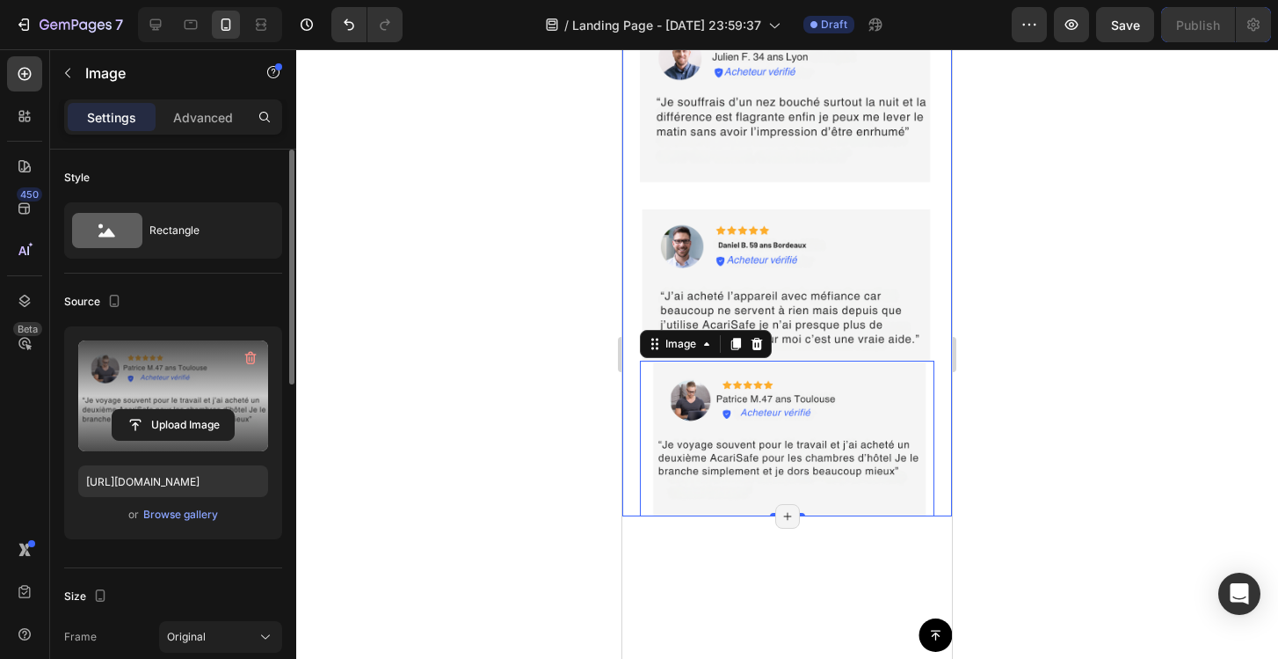
click at [1098, 279] on div at bounding box center [787, 353] width 982 height 609
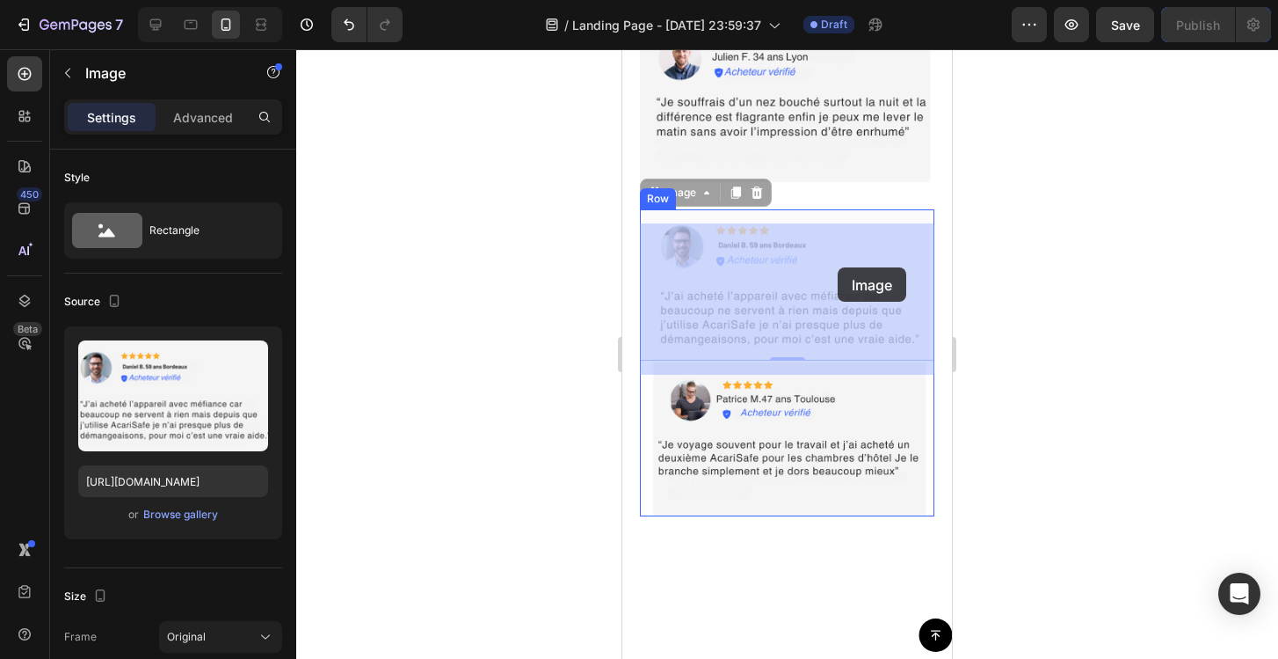
drag, startPoint x: 840, startPoint y: 285, endPoint x: 838, endPoint y: 267, distance: 17.7
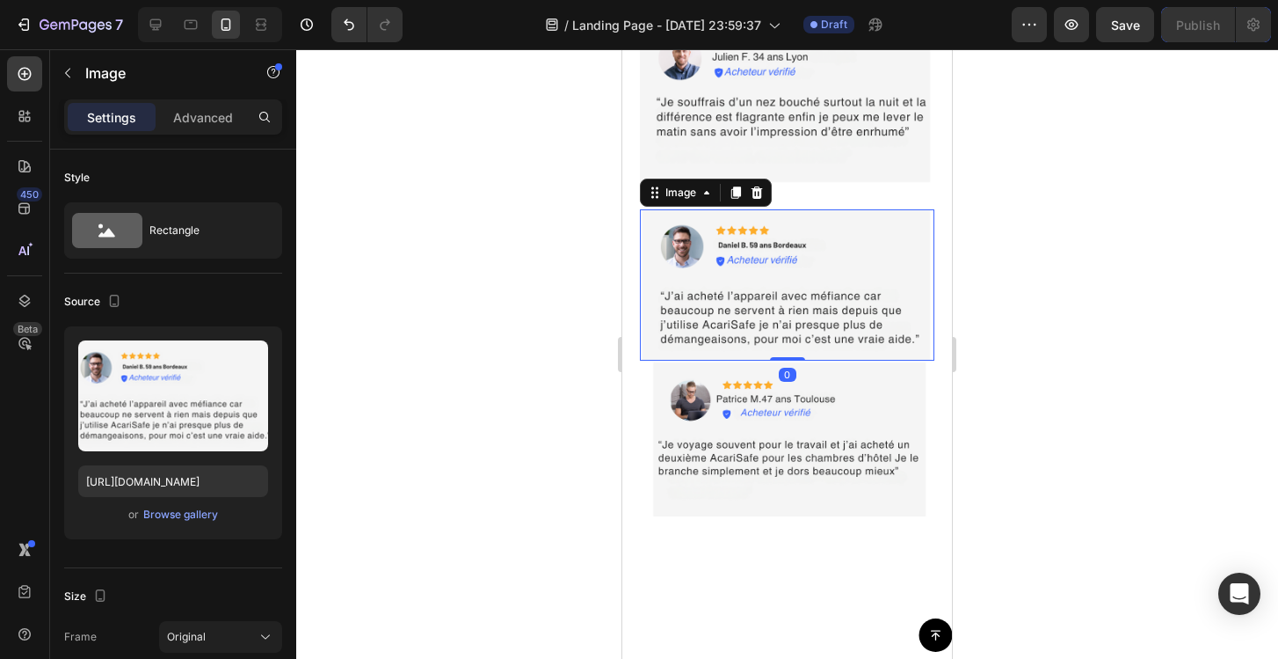
click at [1072, 280] on div at bounding box center [787, 353] width 982 height 609
click at [819, 229] on img at bounding box center [787, 284] width 295 height 151
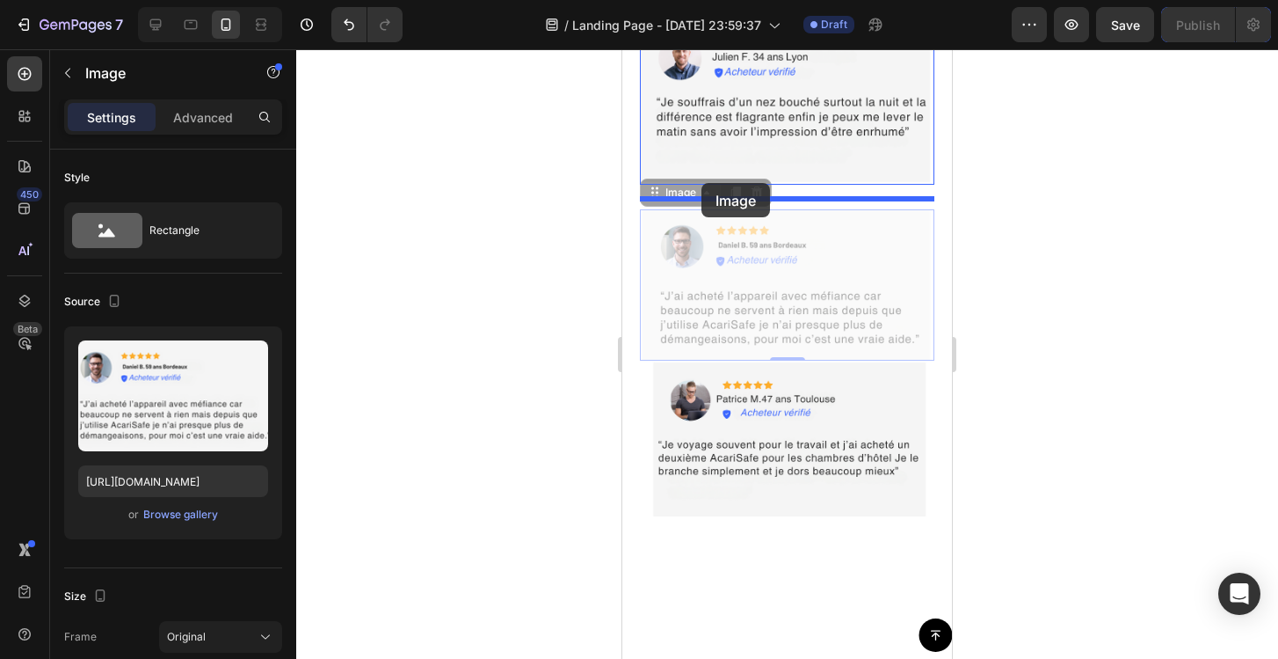
drag, startPoint x: 699, startPoint y: 203, endPoint x: 702, endPoint y: 183, distance: 20.4
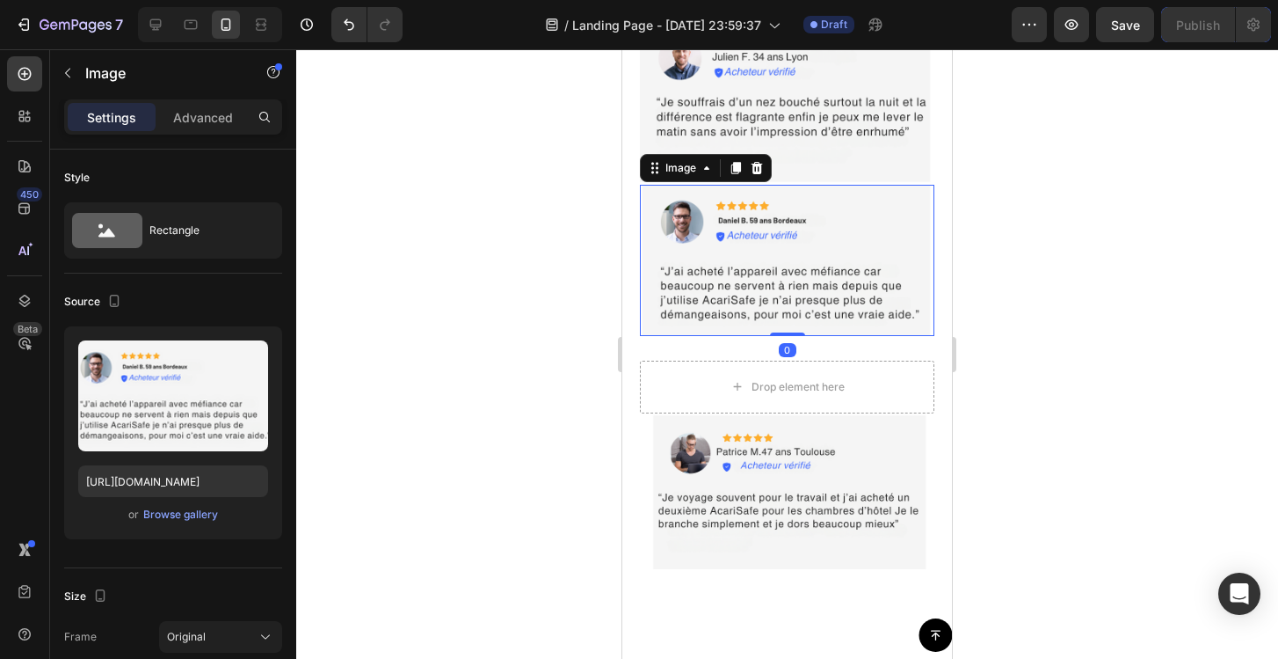
click at [1123, 317] on div at bounding box center [787, 353] width 982 height 609
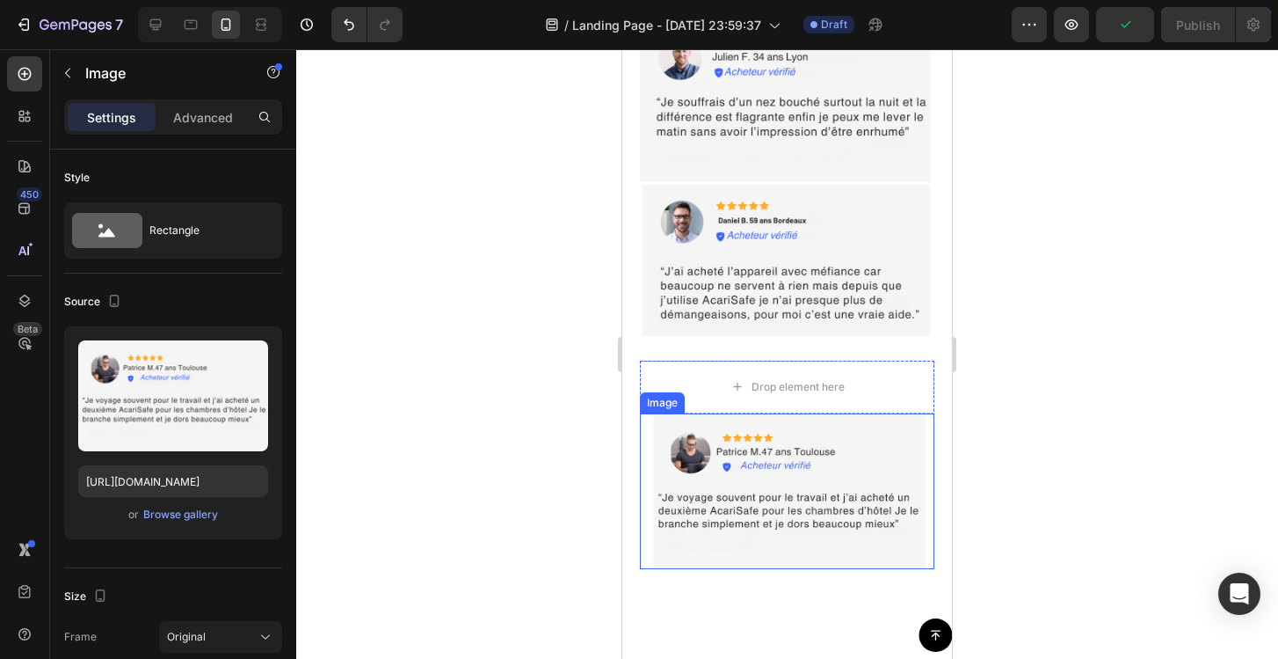
click at [804, 455] on img at bounding box center [787, 491] width 295 height 156
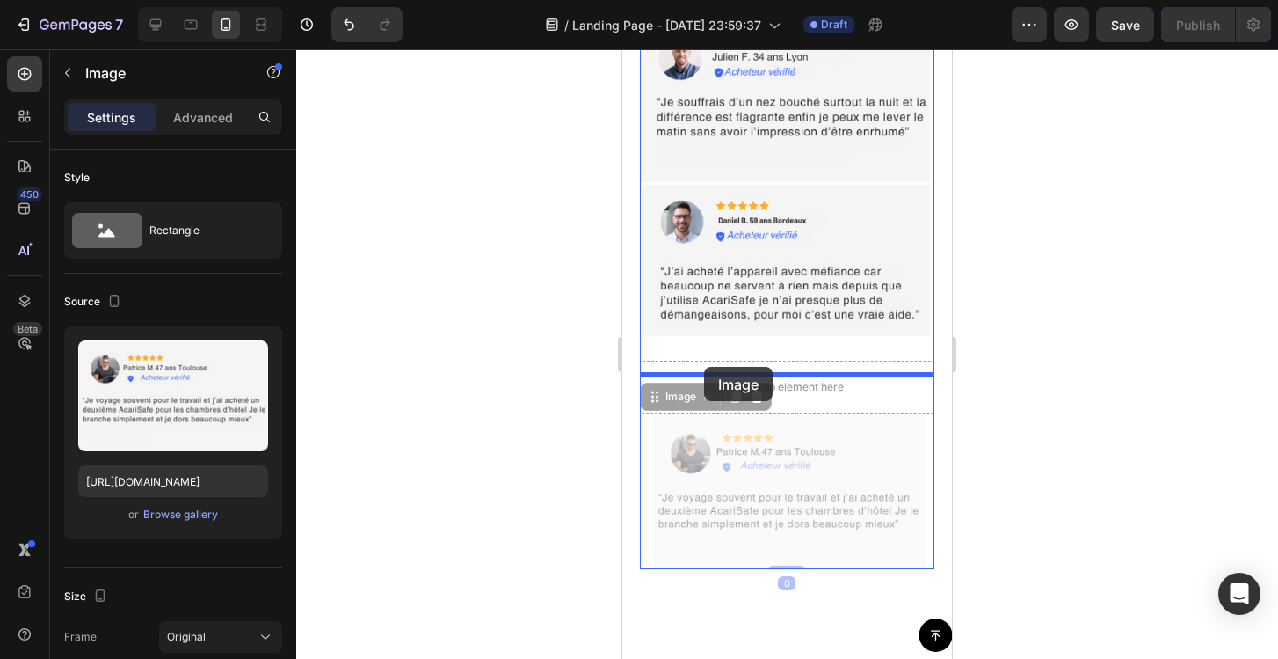
drag, startPoint x: 713, startPoint y: 415, endPoint x: 704, endPoint y: 368, distance: 47.4
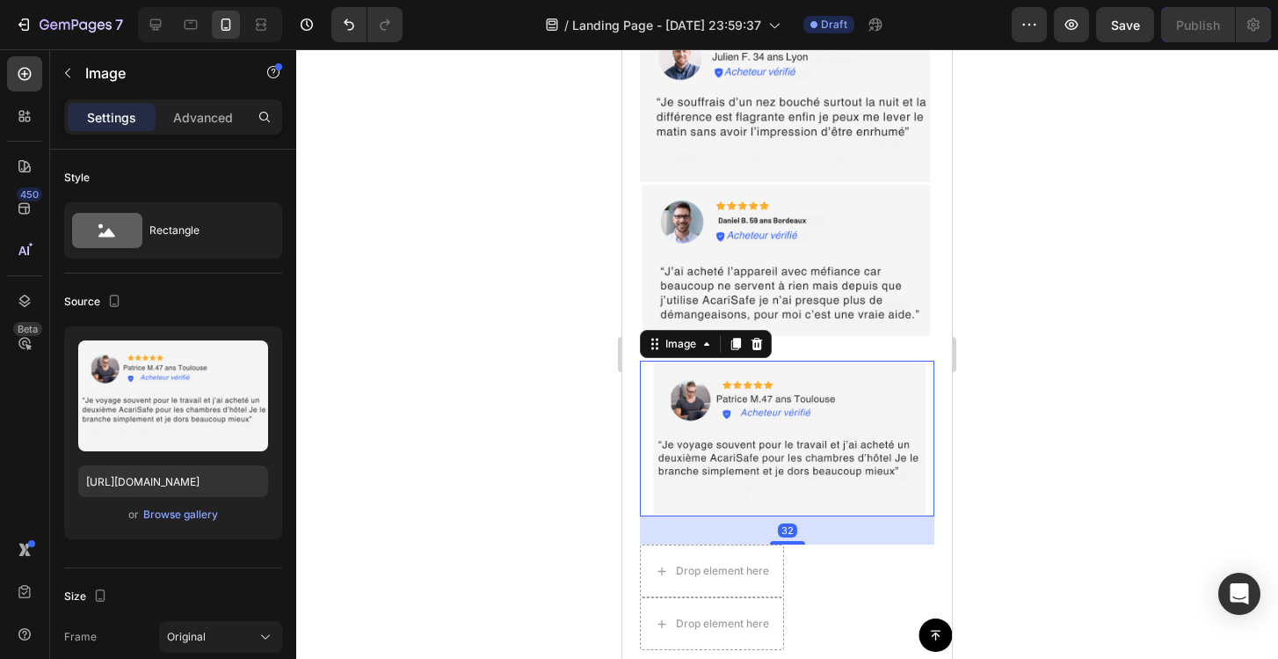
click at [1113, 424] on div at bounding box center [787, 353] width 982 height 609
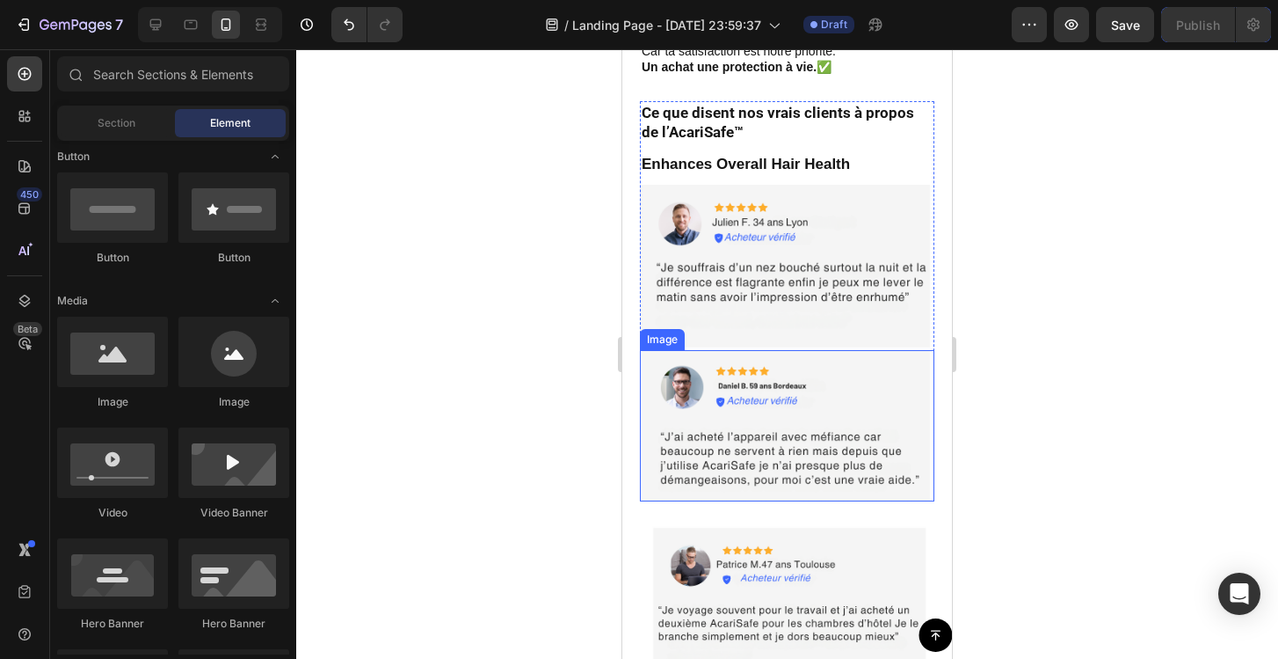
scroll to position [8271, 0]
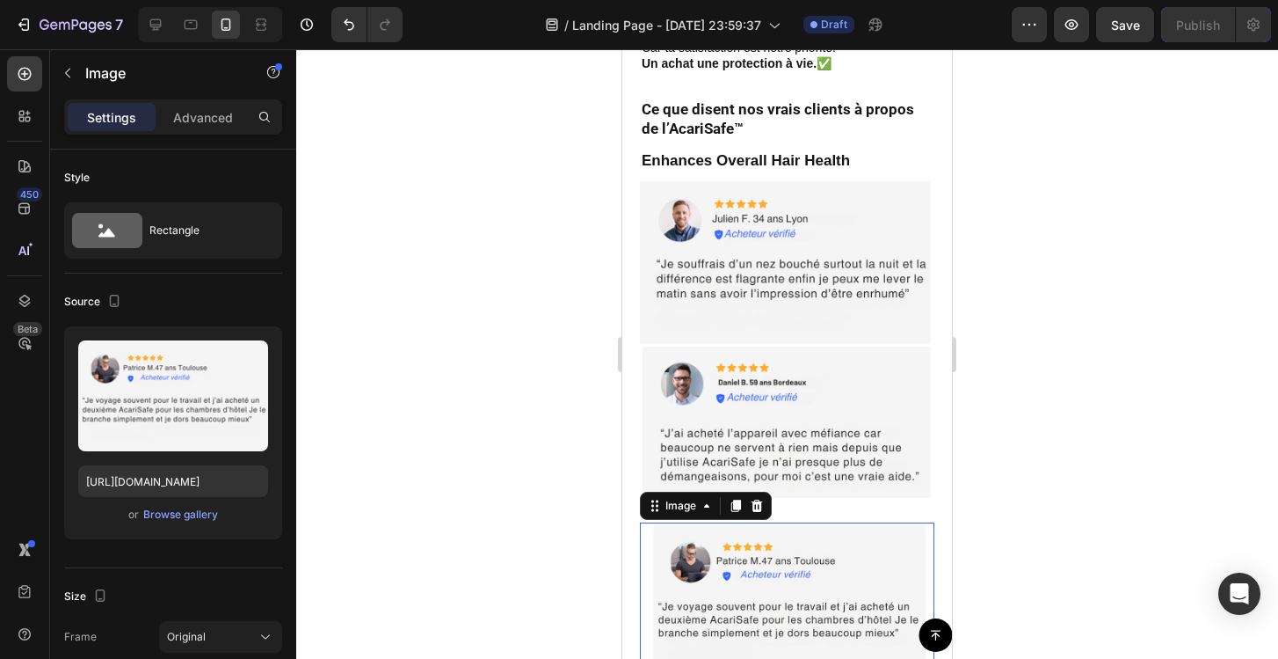
click at [848, 562] on img at bounding box center [787, 600] width 295 height 156
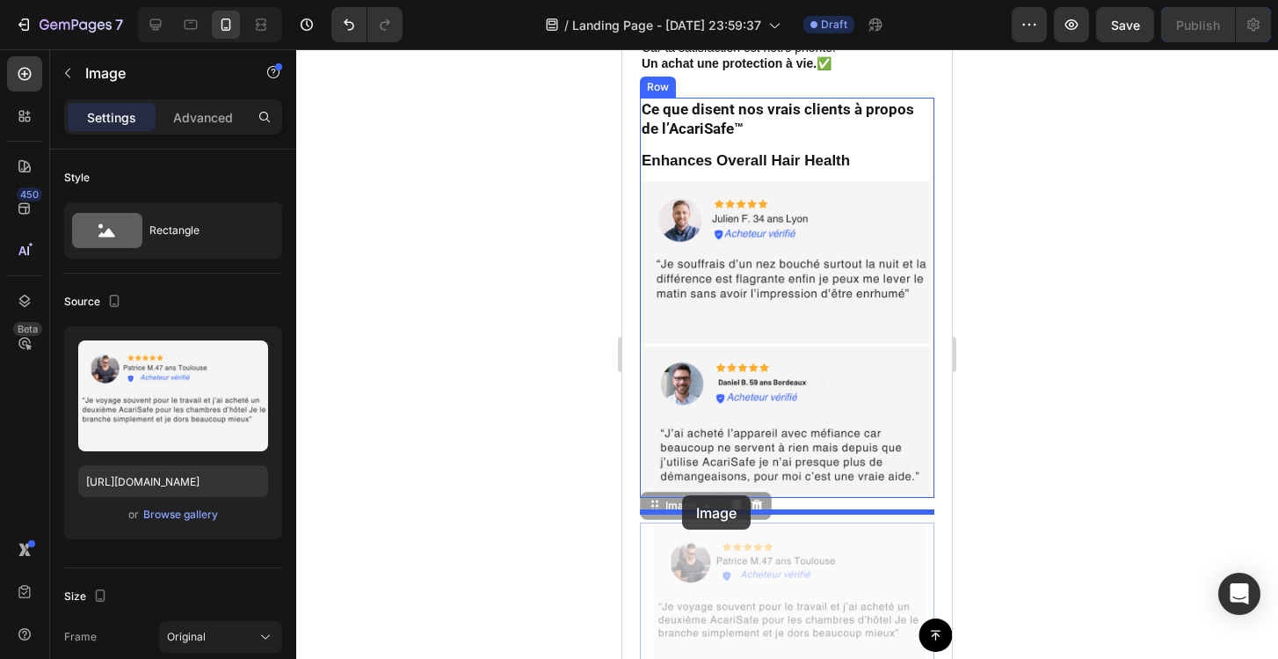
drag, startPoint x: 690, startPoint y: 520, endPoint x: 682, endPoint y: 495, distance: 25.9
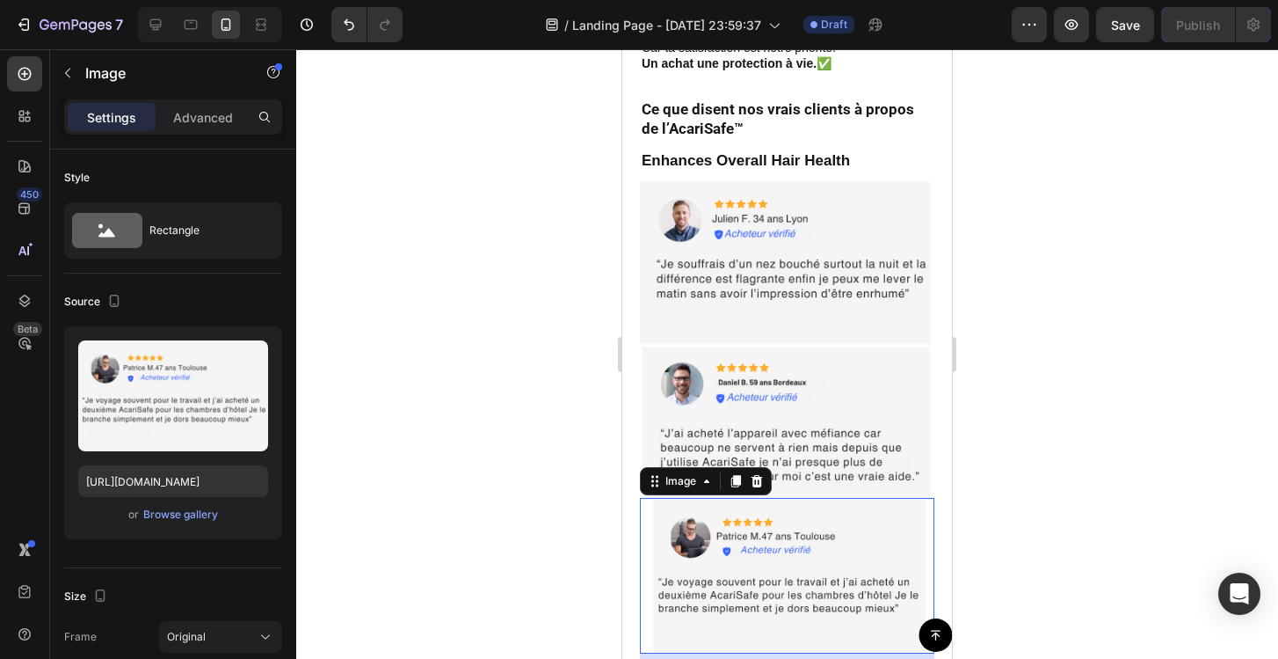
click at [1073, 469] on div at bounding box center [787, 353] width 982 height 609
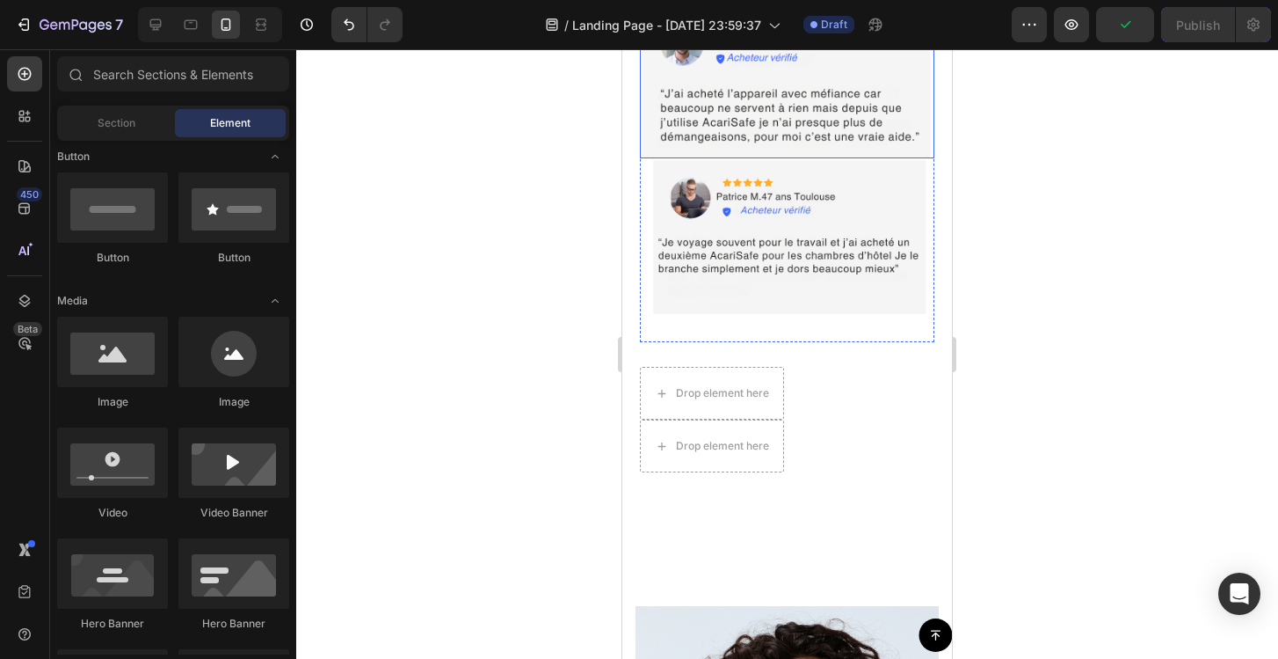
scroll to position [8611, 0]
drag, startPoint x: 746, startPoint y: 403, endPoint x: 642, endPoint y: 401, distance: 103.8
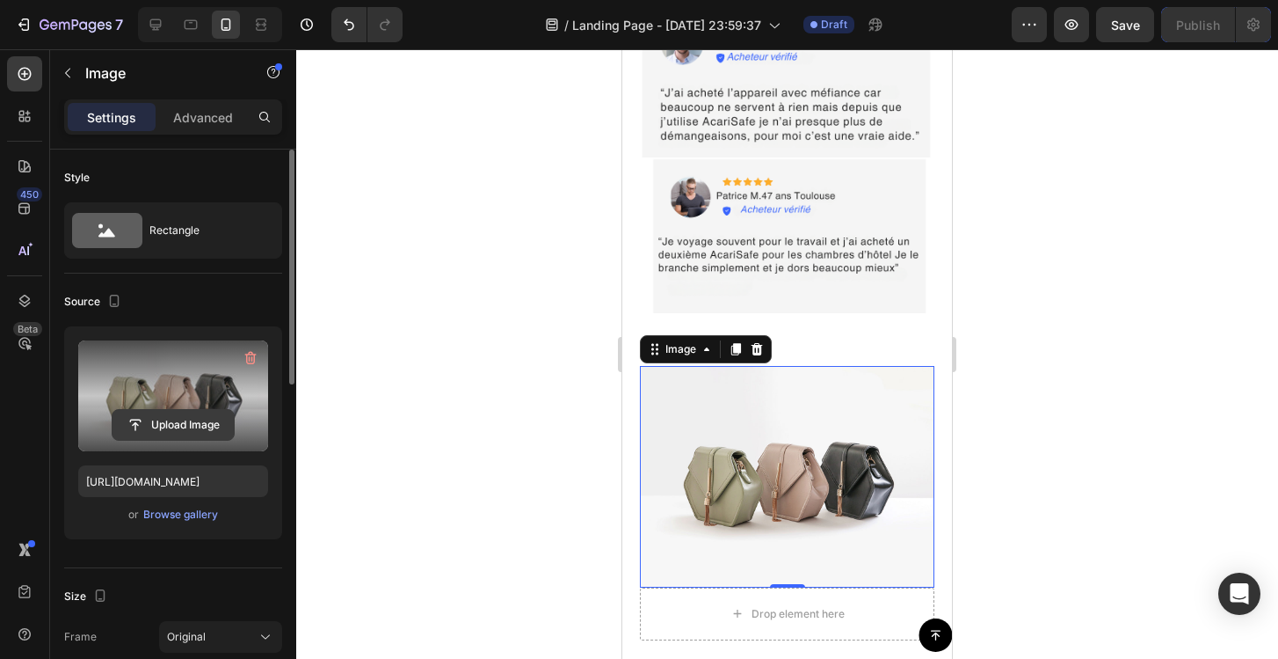
click at [178, 423] on input "file" at bounding box center [173, 425] width 121 height 30
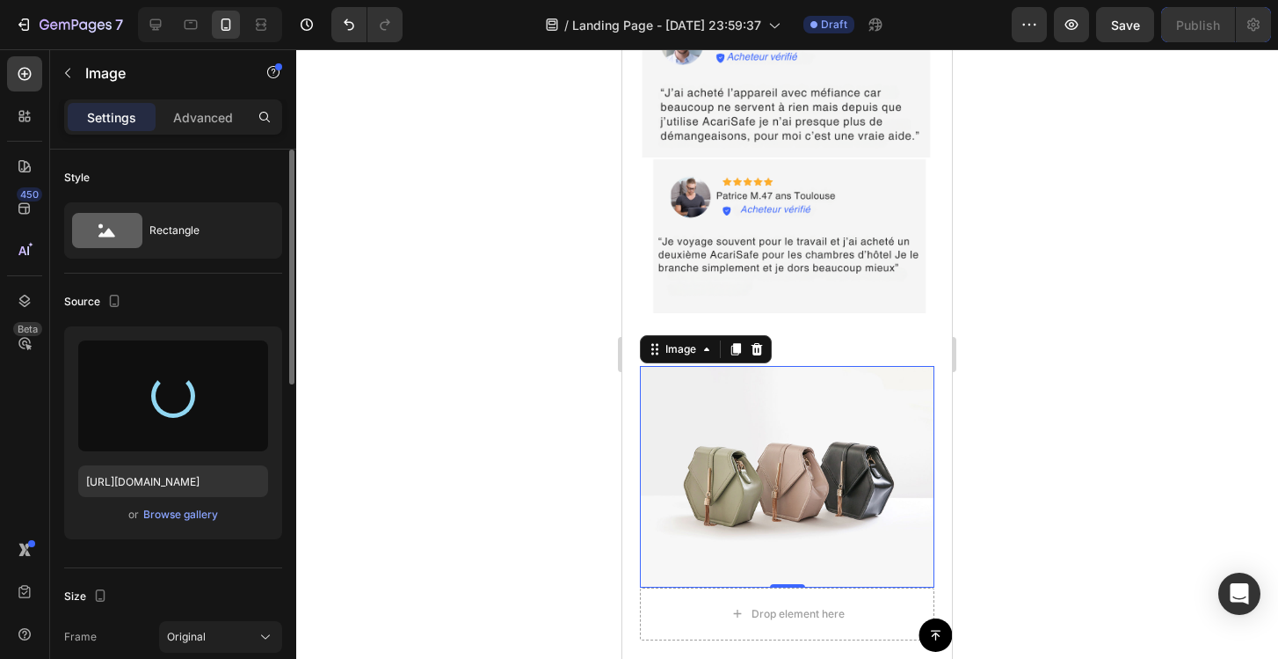
type input "[URL][DOMAIN_NAME]"
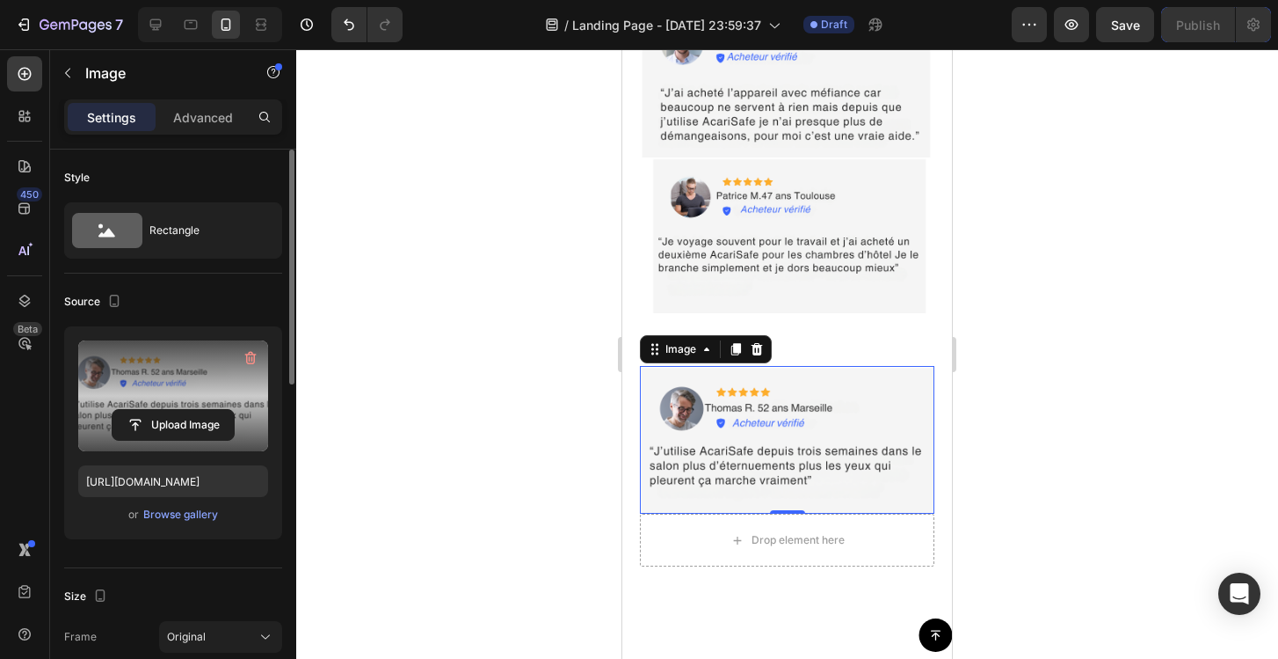
click at [848, 432] on img at bounding box center [787, 440] width 295 height 148
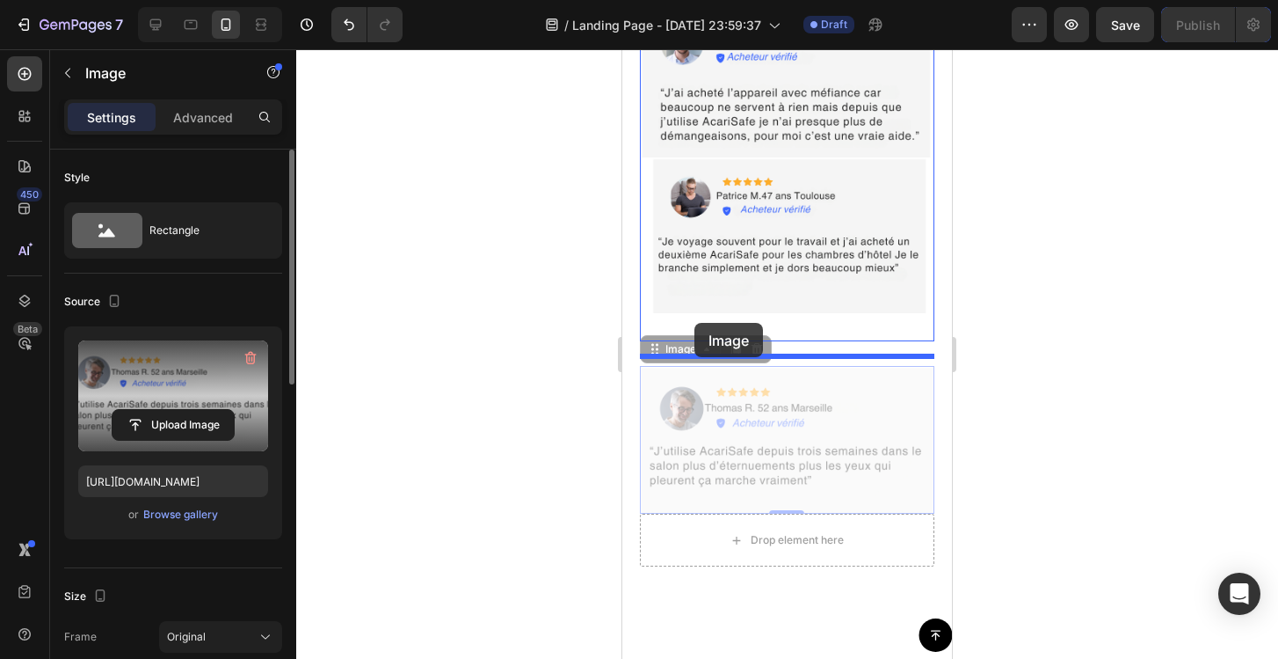
drag, startPoint x: 694, startPoint y: 361, endPoint x: 695, endPoint y: 323, distance: 38.7
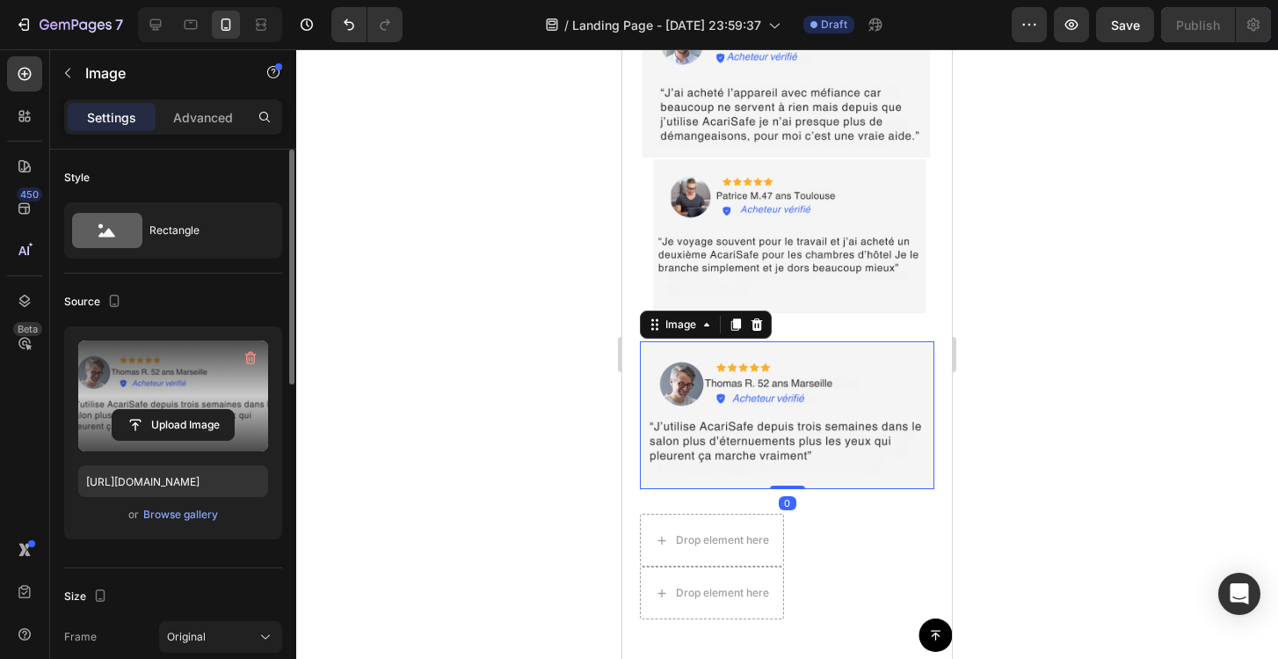
click at [1130, 425] on div at bounding box center [787, 353] width 982 height 609
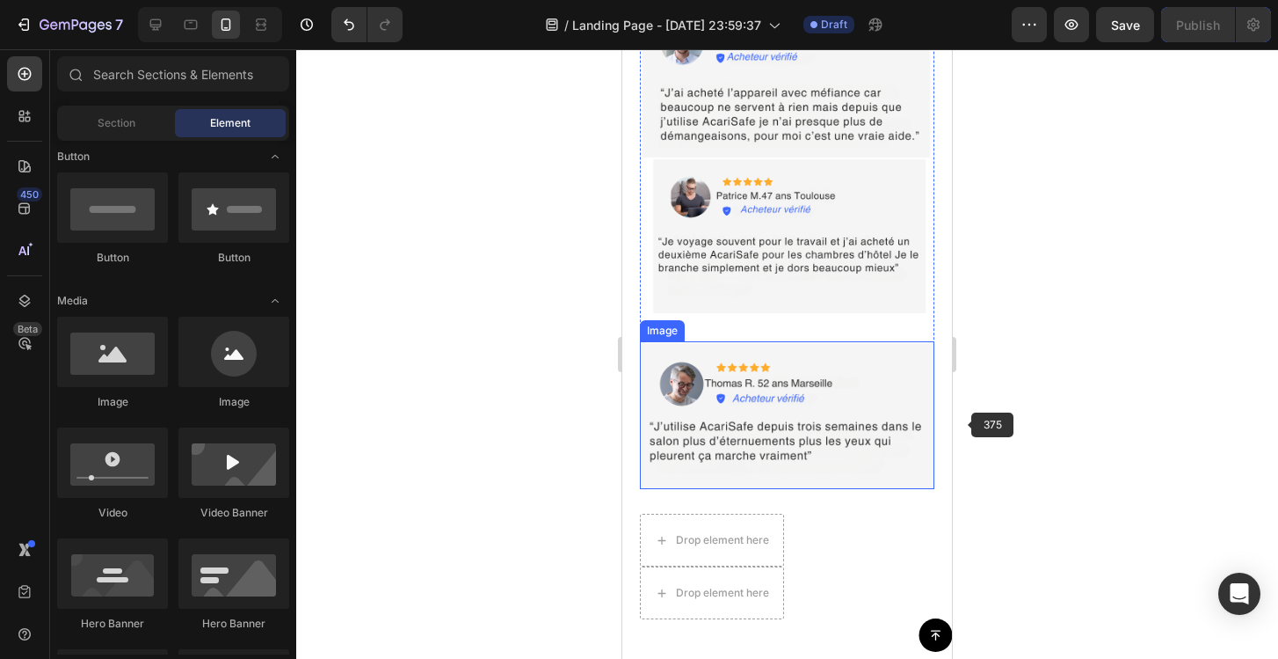
click at [861, 424] on img at bounding box center [787, 415] width 295 height 148
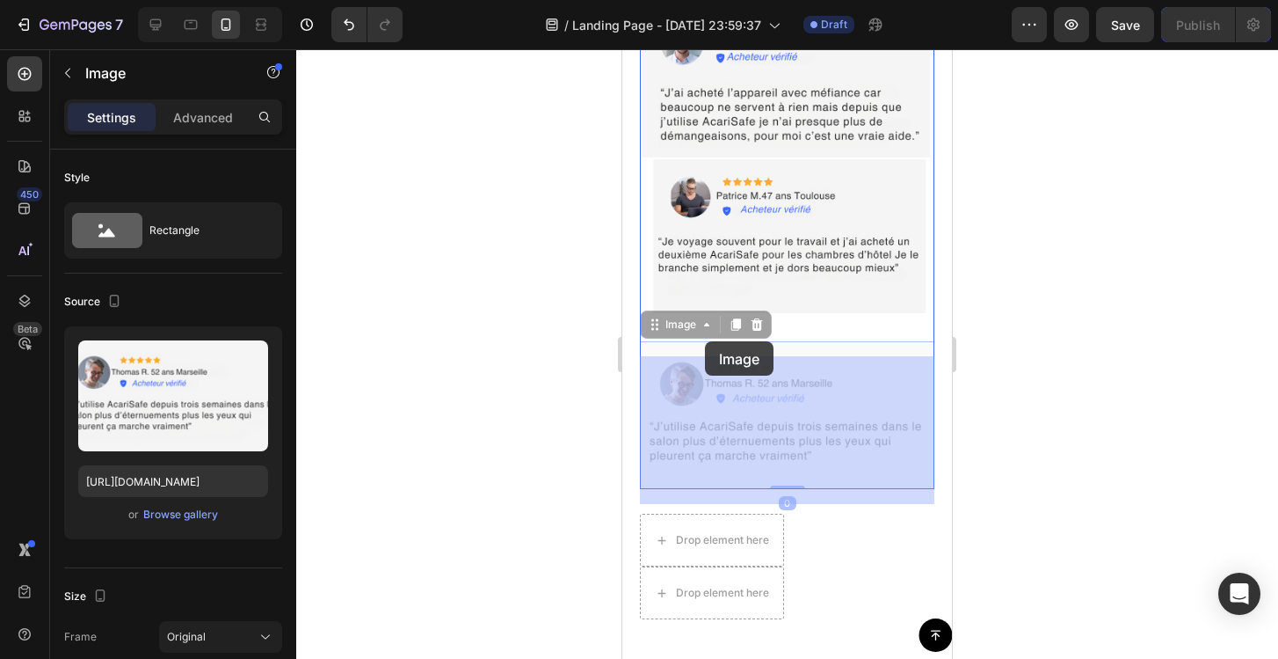
drag, startPoint x: 688, startPoint y: 346, endPoint x: 705, endPoint y: 341, distance: 17.5
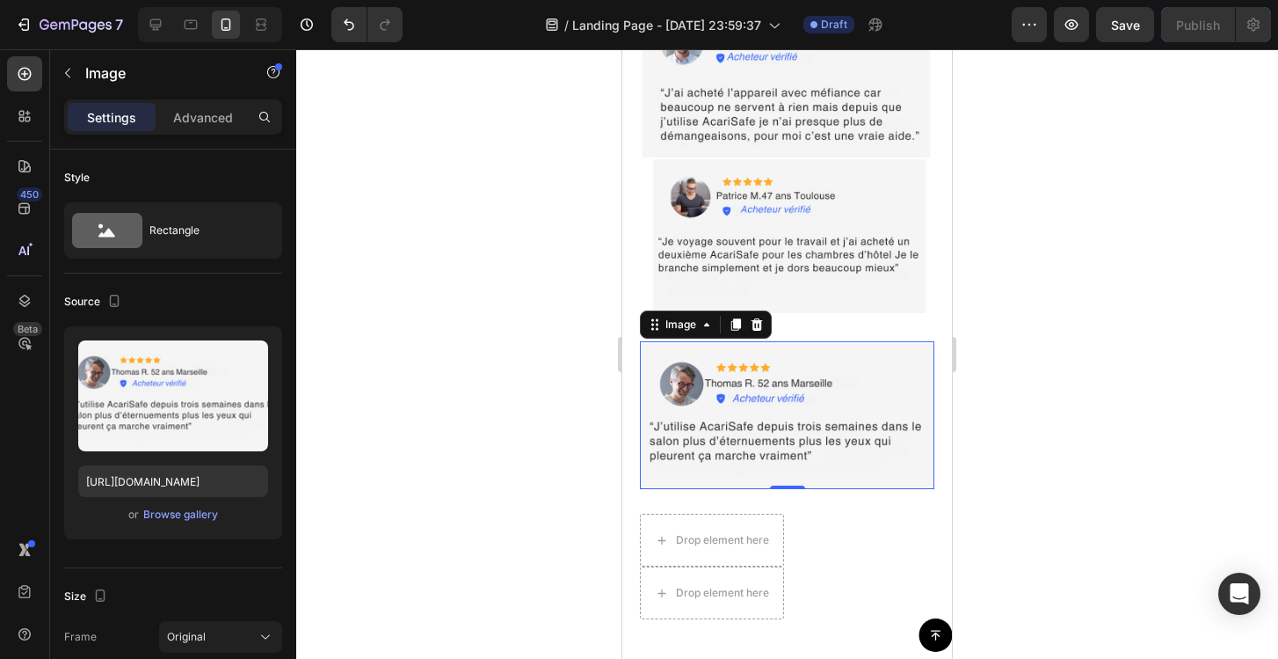
click at [1144, 397] on div at bounding box center [787, 353] width 982 height 609
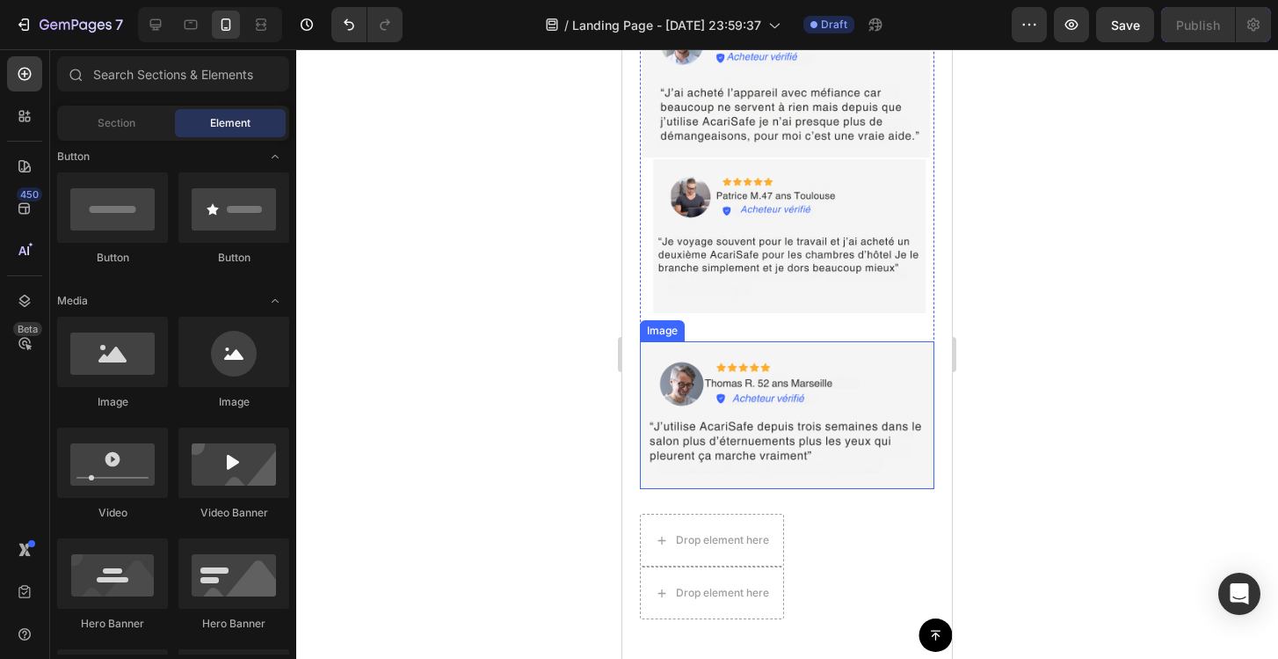
click at [854, 375] on img at bounding box center [787, 415] width 295 height 148
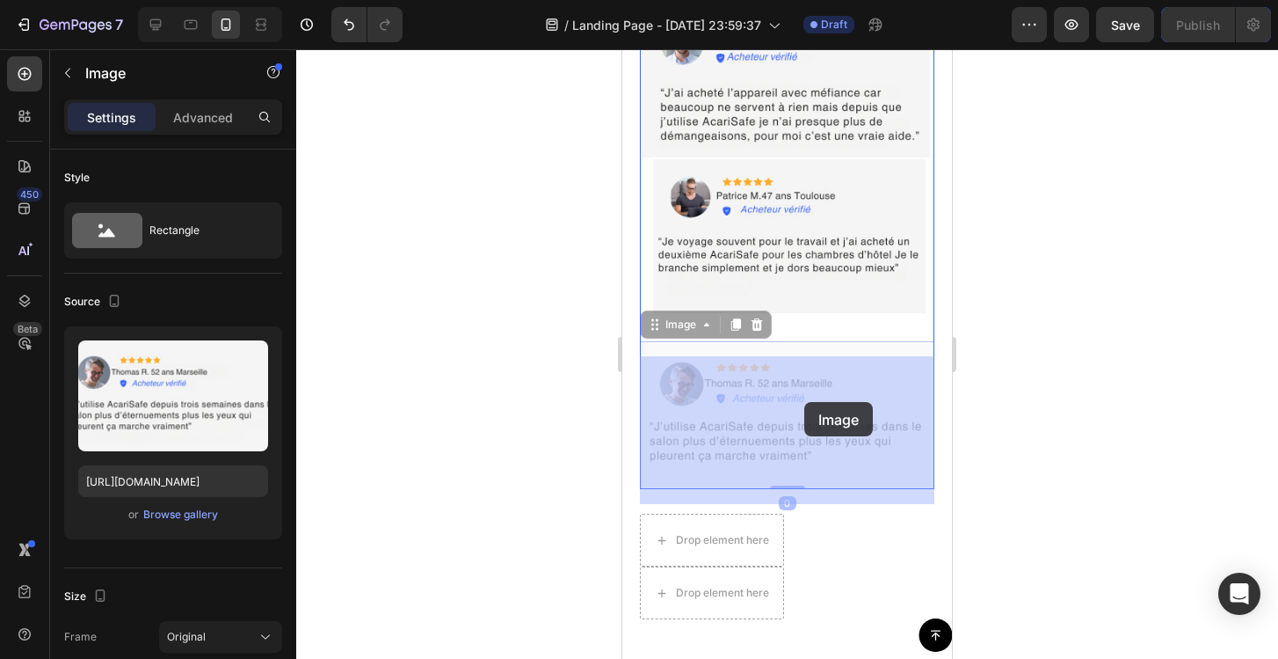
drag, startPoint x: 697, startPoint y: 345, endPoint x: 804, endPoint y: 402, distance: 121.5
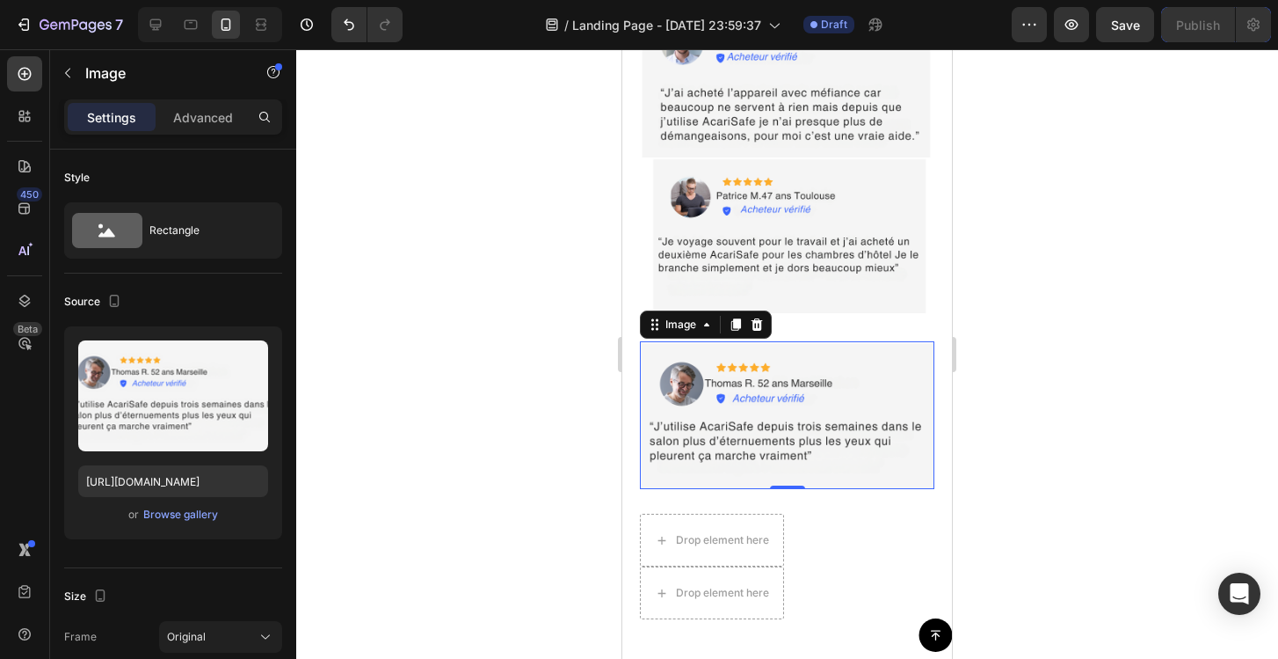
click at [1182, 430] on div at bounding box center [787, 353] width 982 height 609
click at [869, 385] on img at bounding box center [787, 415] width 295 height 148
click at [757, 331] on icon at bounding box center [757, 324] width 11 height 12
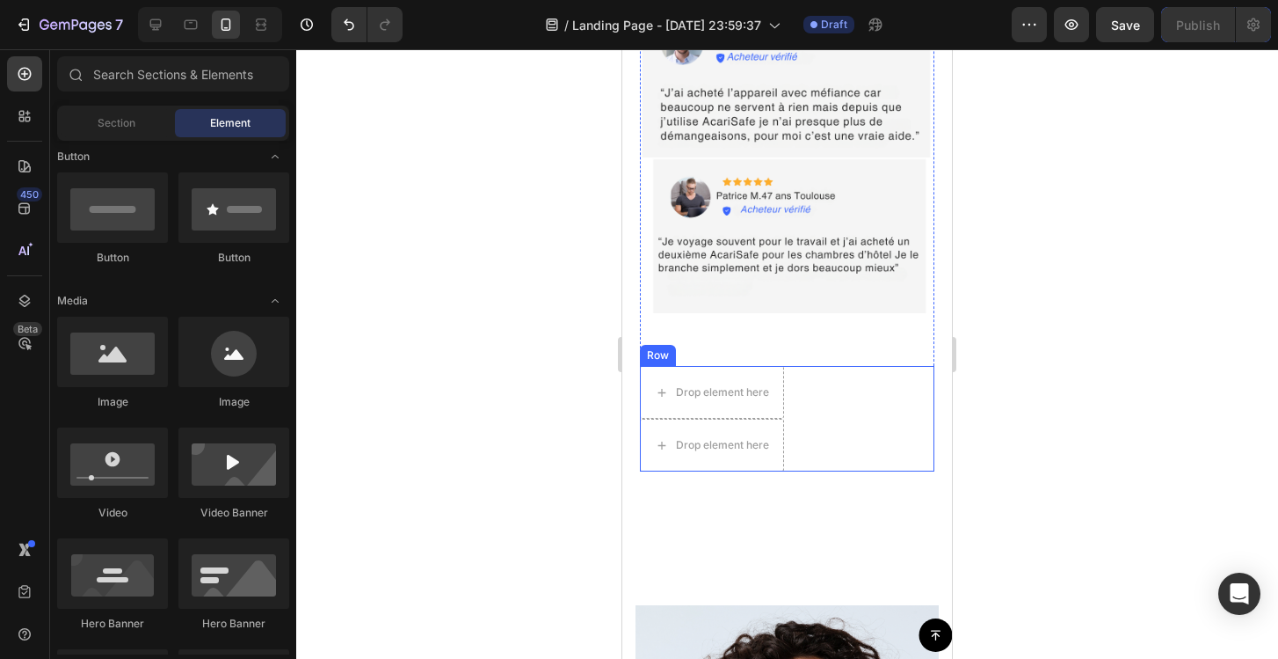
click at [844, 418] on div "Drop element here Drop element here Row" at bounding box center [787, 419] width 295 height 106
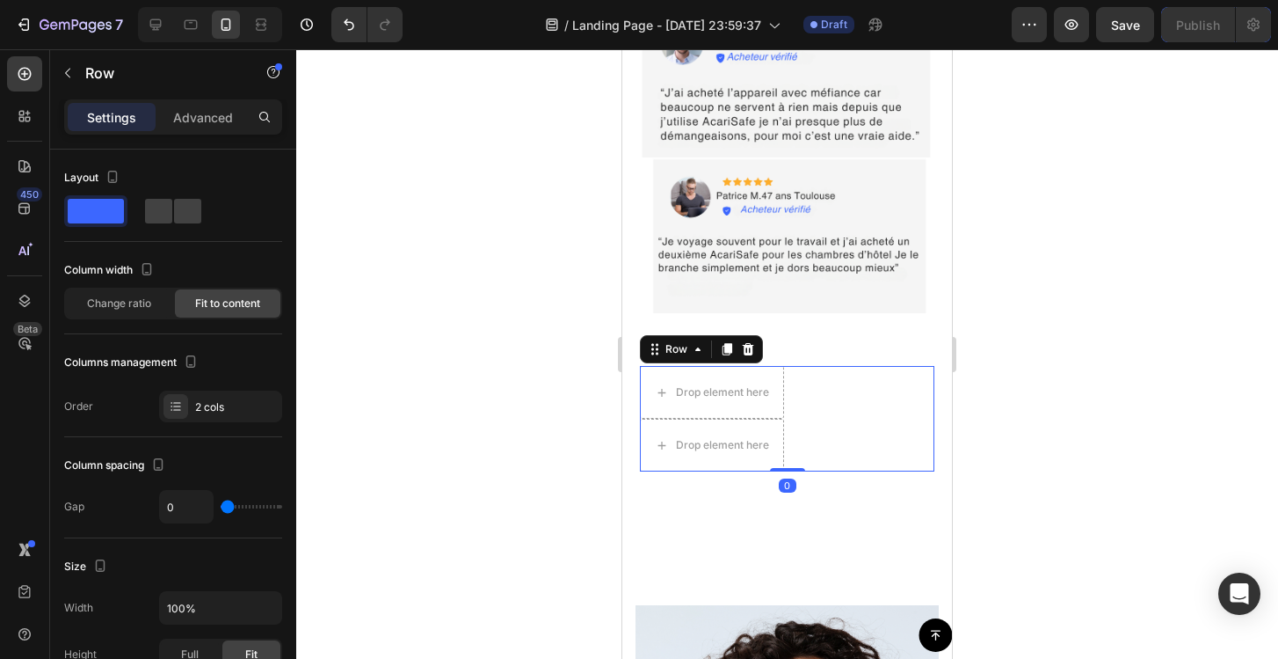
click at [744, 355] on icon at bounding box center [748, 349] width 11 height 12
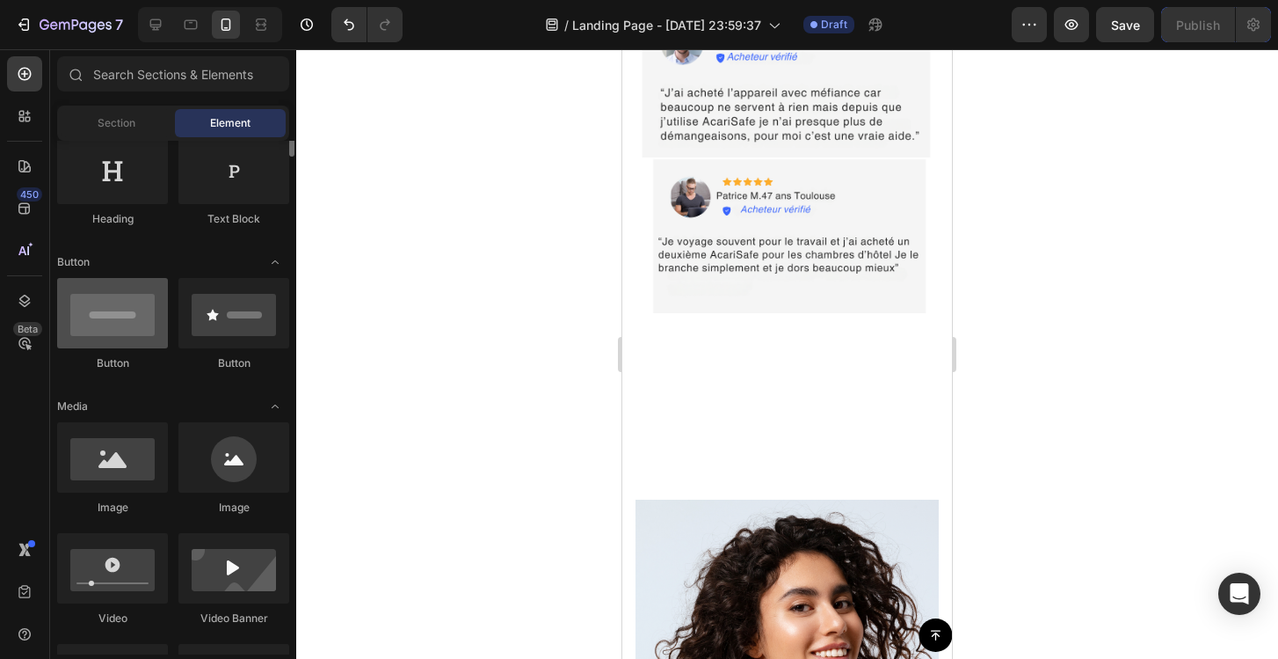
scroll to position [468, 0]
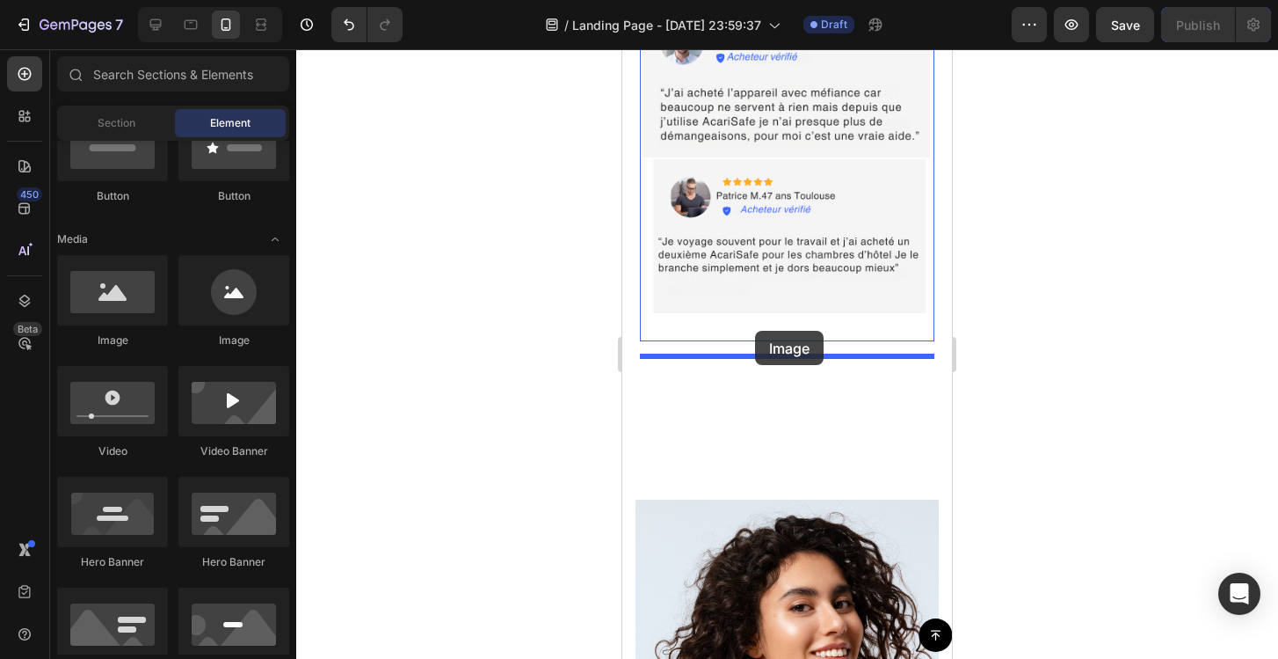
drag, startPoint x: 749, startPoint y: 354, endPoint x: 754, endPoint y: 332, distance: 22.6
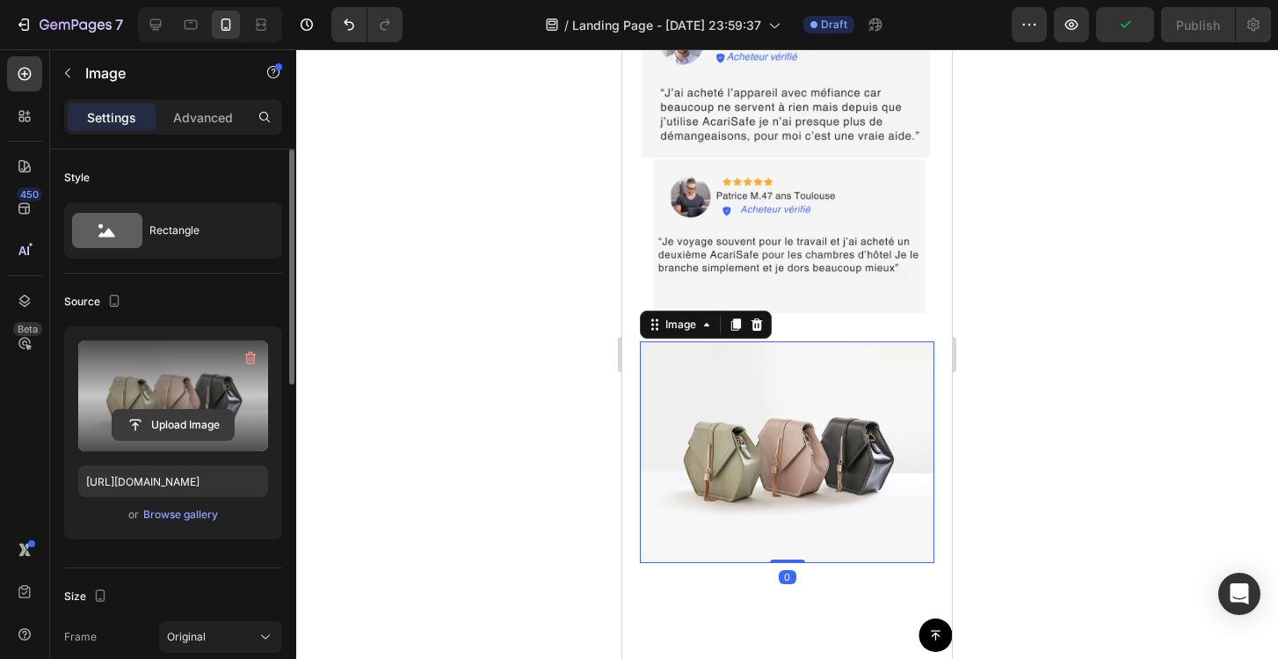
click at [207, 424] on input "file" at bounding box center [173, 425] width 121 height 30
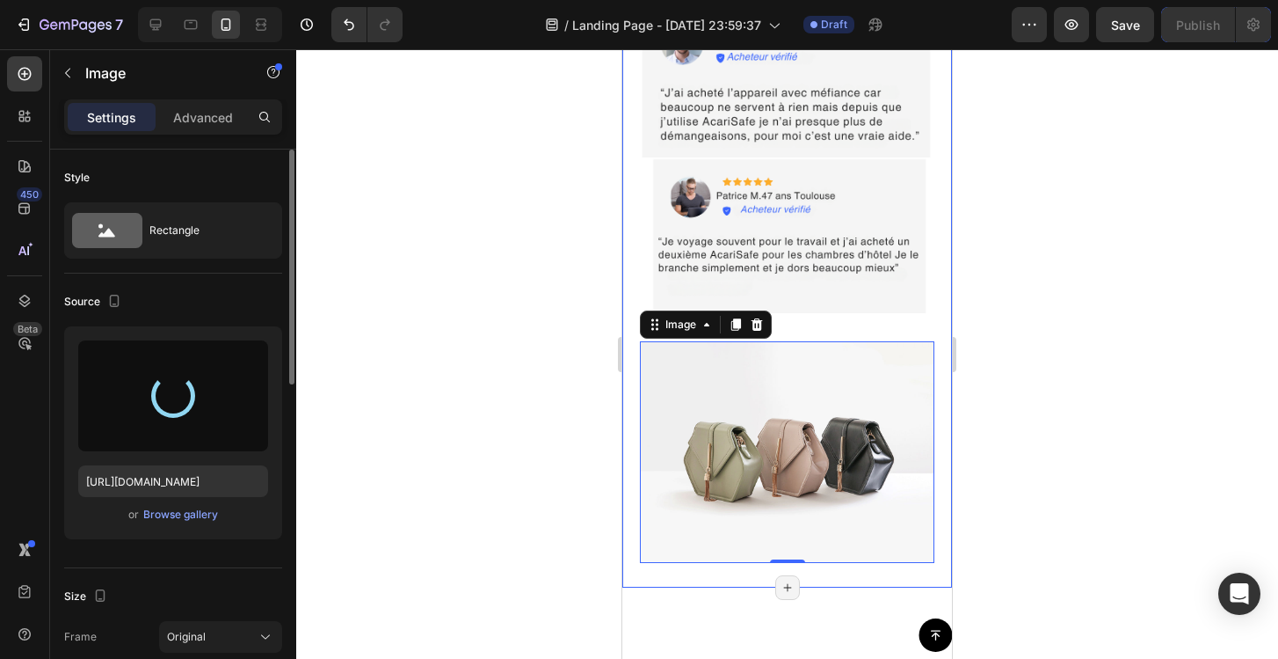
type input "[URL][DOMAIN_NAME]"
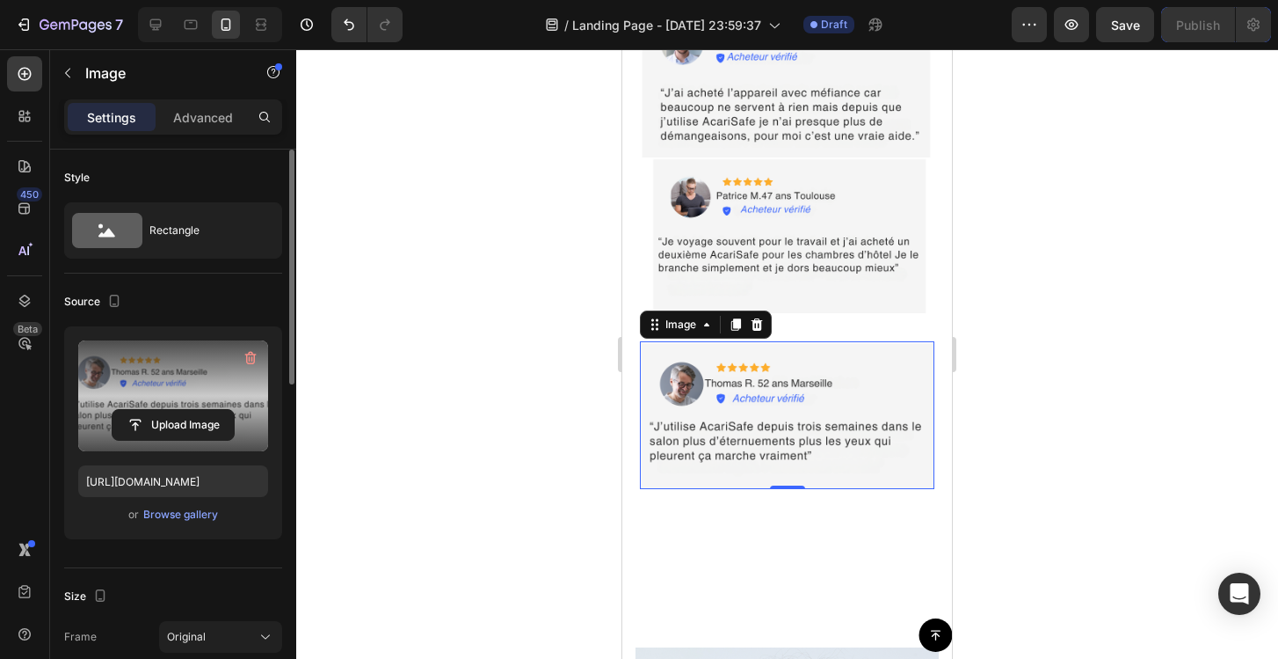
click at [1035, 414] on div at bounding box center [787, 353] width 982 height 609
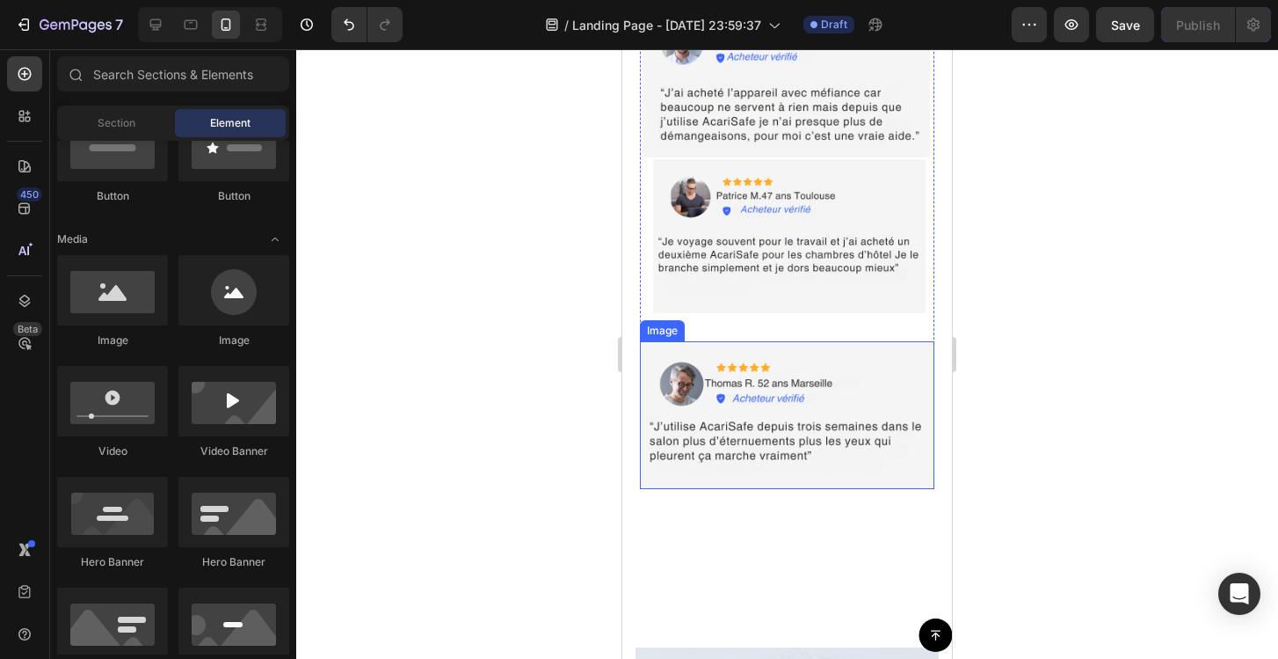
click at [814, 375] on img at bounding box center [787, 415] width 295 height 148
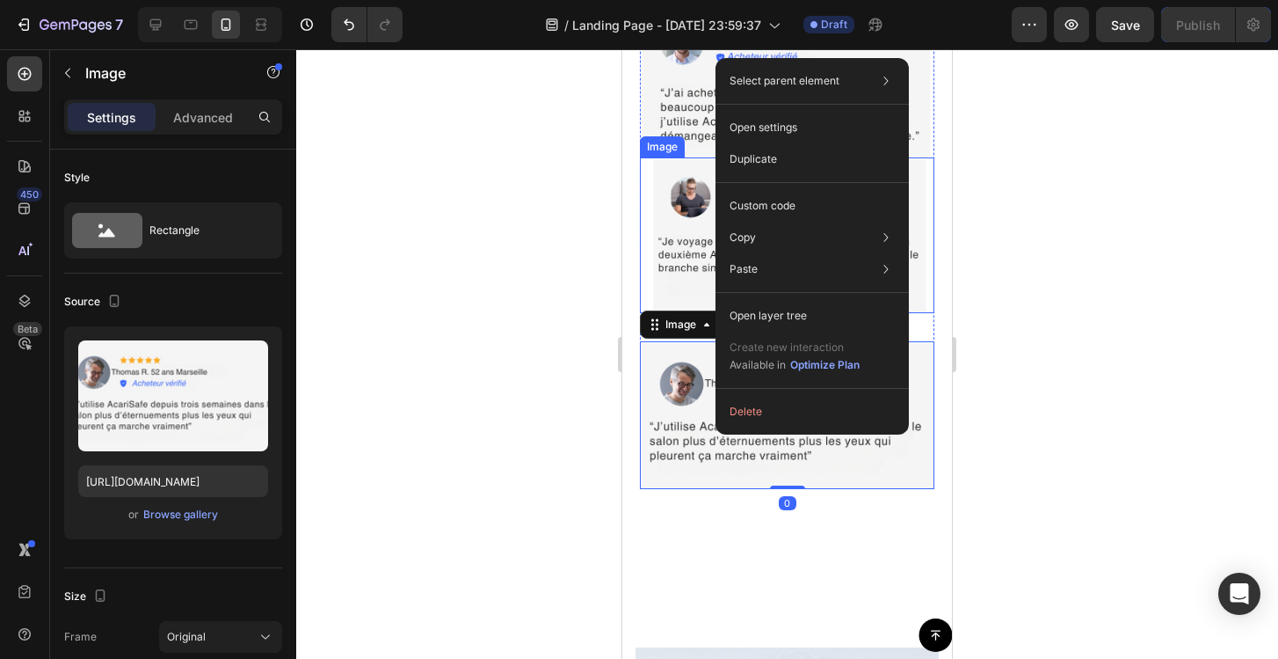
drag, startPoint x: 716, startPoint y: 339, endPoint x: 1346, endPoint y: 372, distance: 631.2
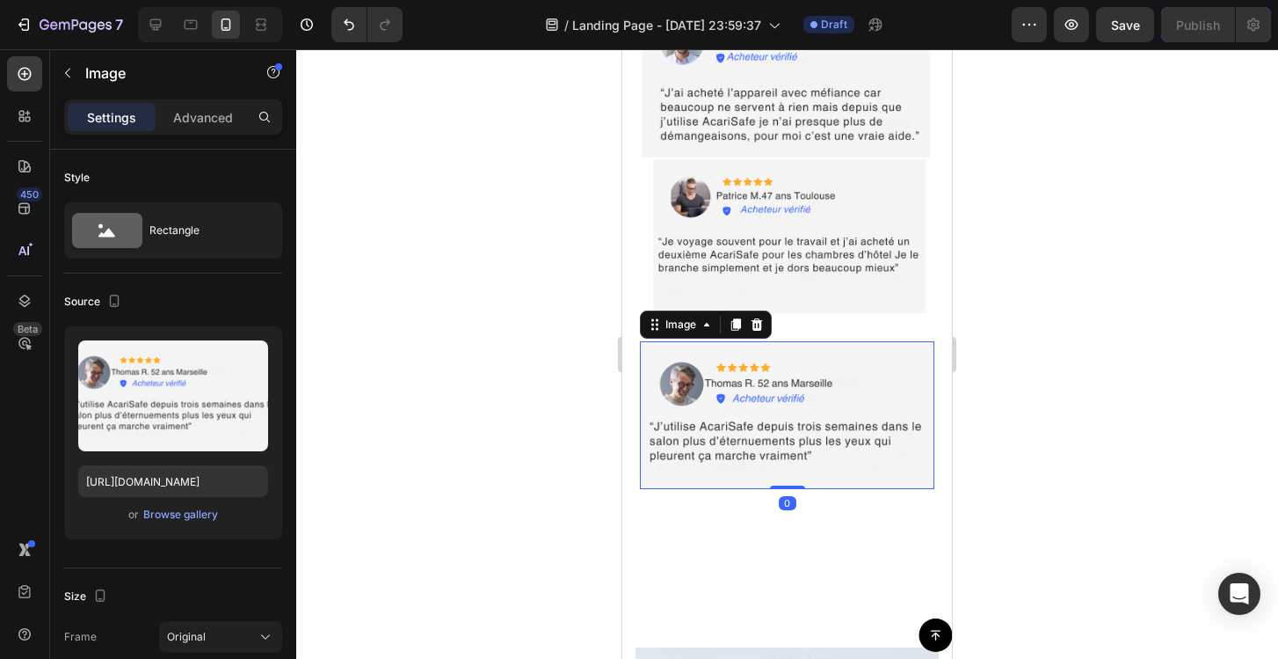
click at [1093, 397] on div at bounding box center [787, 353] width 982 height 609
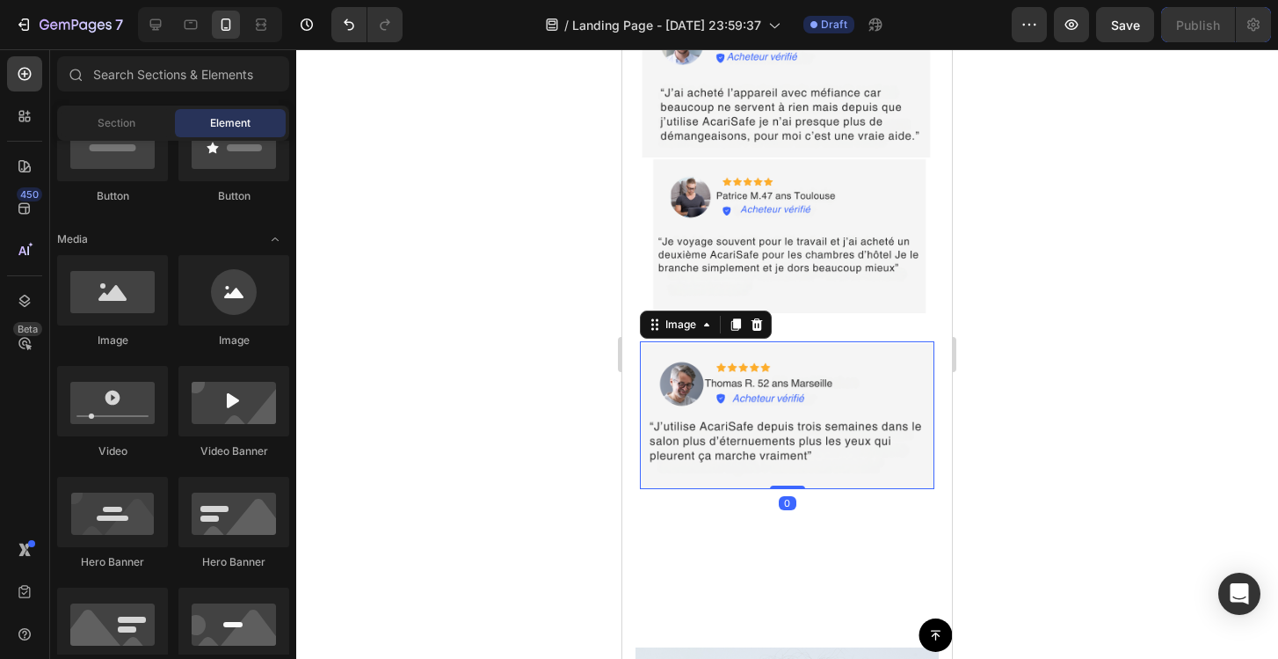
click at [839, 389] on img at bounding box center [787, 415] width 295 height 148
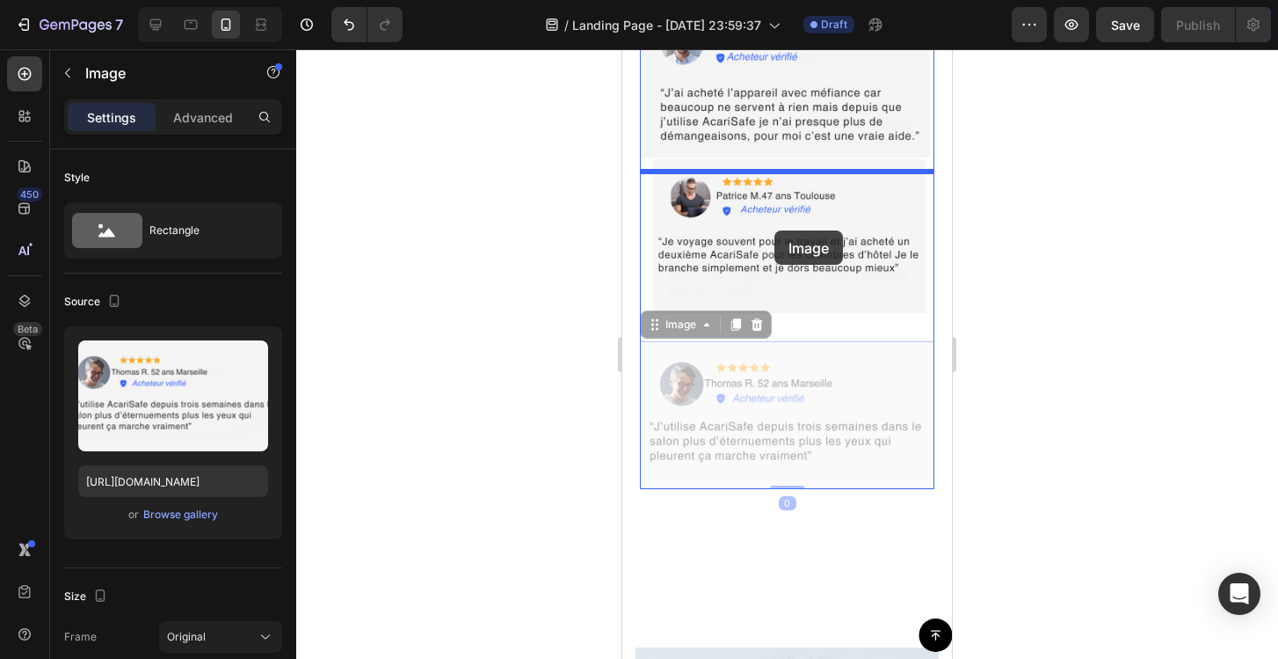
drag, startPoint x: 695, startPoint y: 338, endPoint x: 775, endPoint y: 230, distance: 134.5
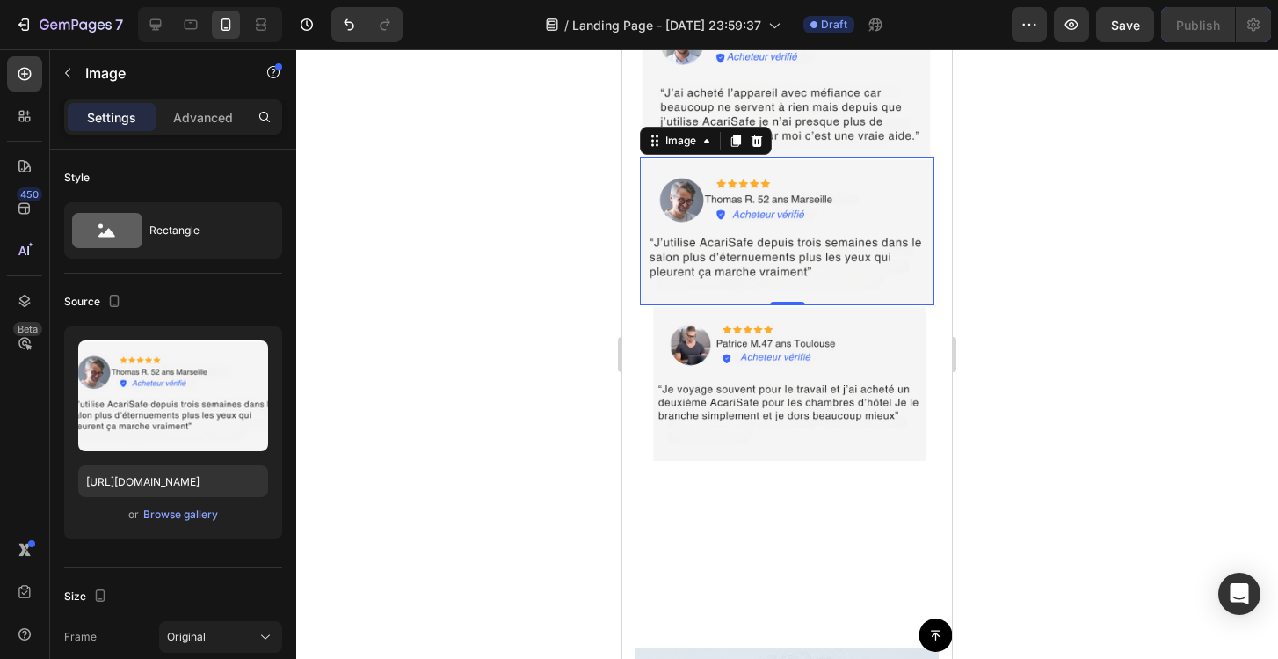
click at [1065, 314] on div at bounding box center [787, 353] width 982 height 609
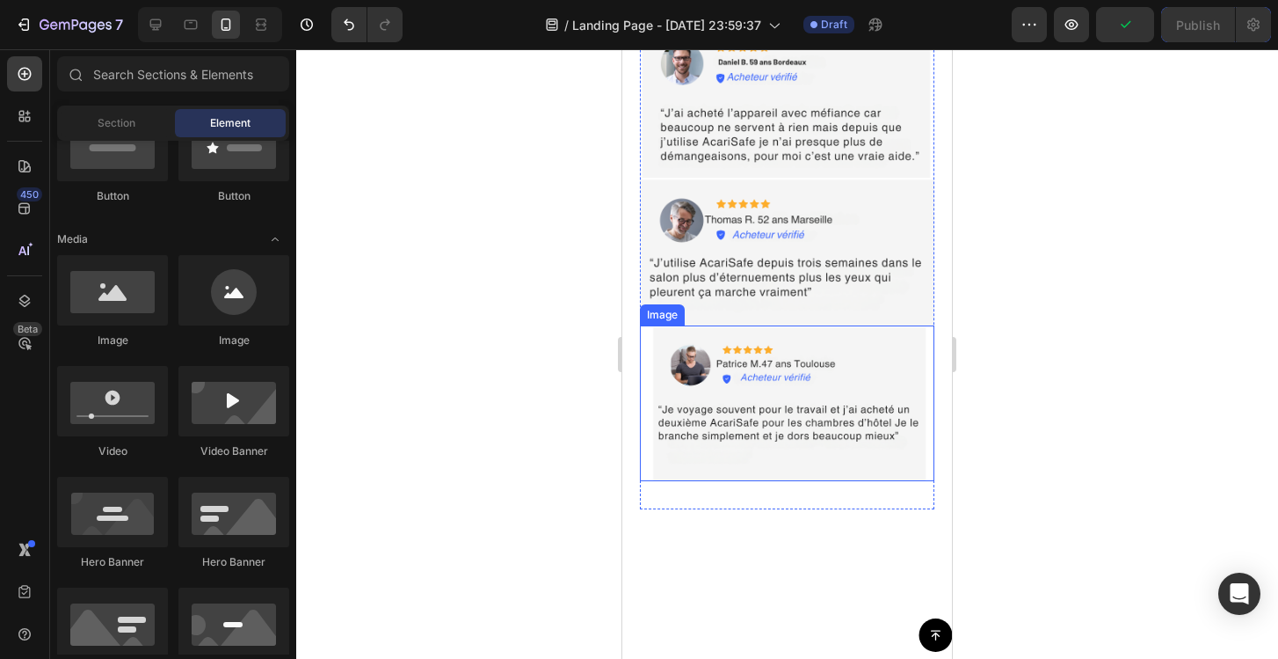
scroll to position [8570, 0]
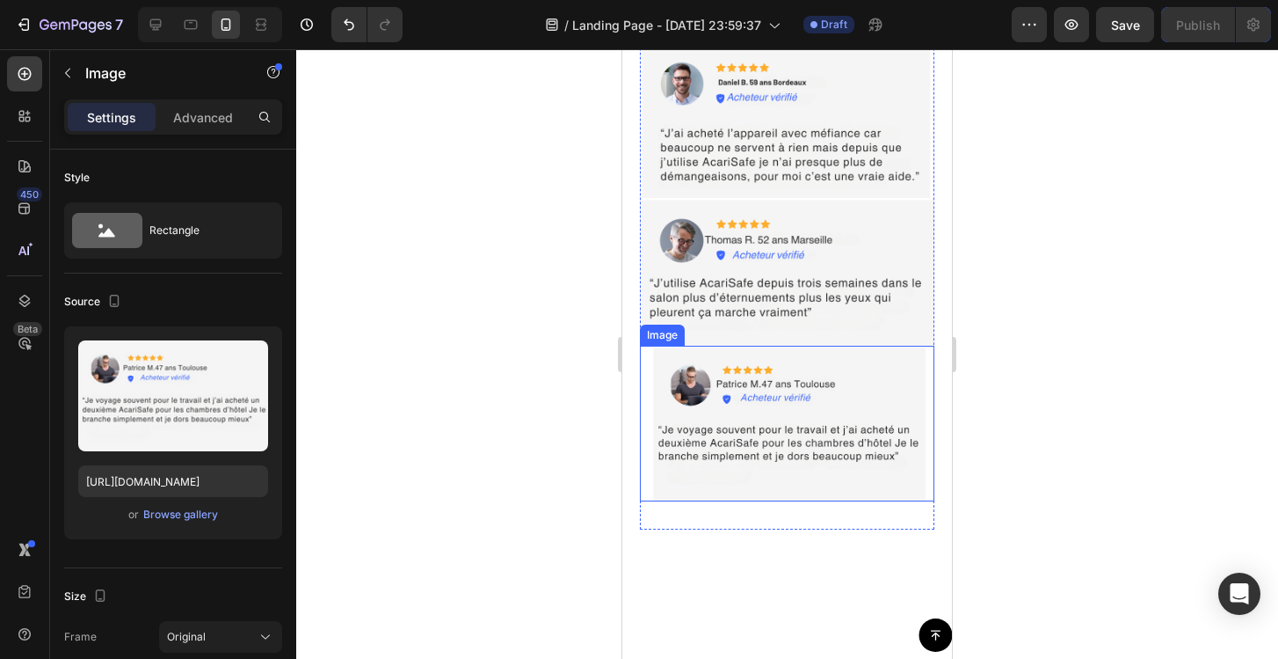
click at [870, 418] on img at bounding box center [787, 424] width 295 height 156
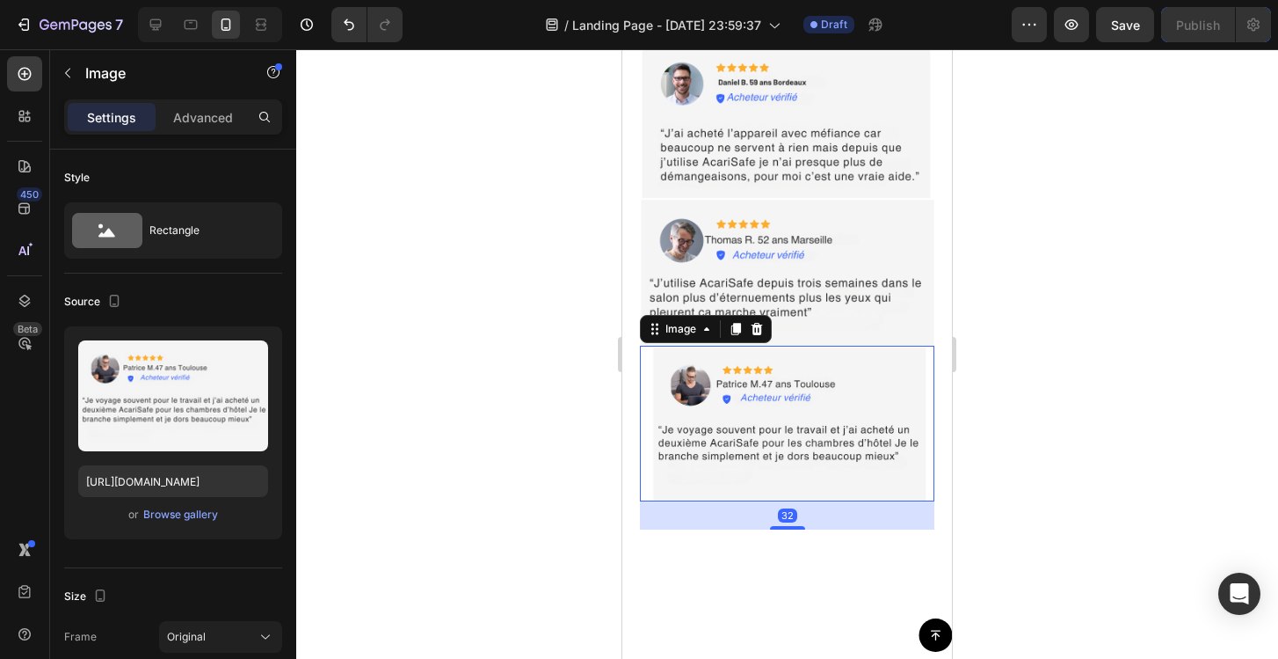
click at [1045, 426] on div at bounding box center [787, 353] width 982 height 609
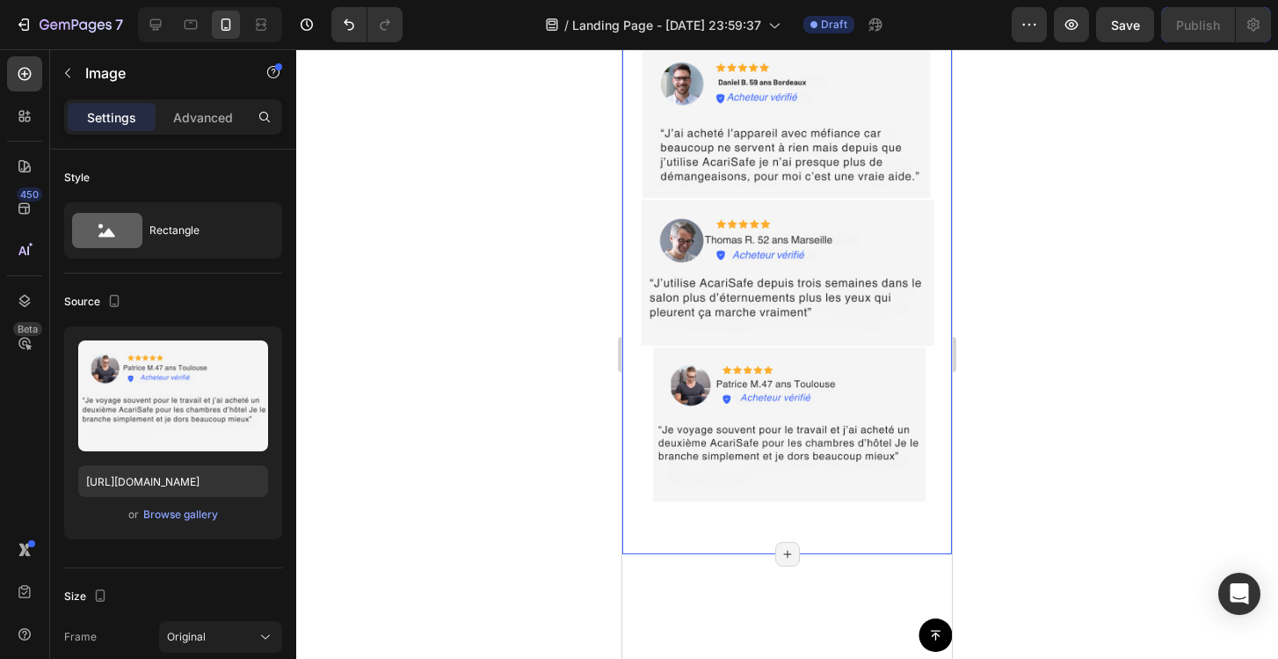
click at [884, 426] on img at bounding box center [787, 424] width 295 height 156
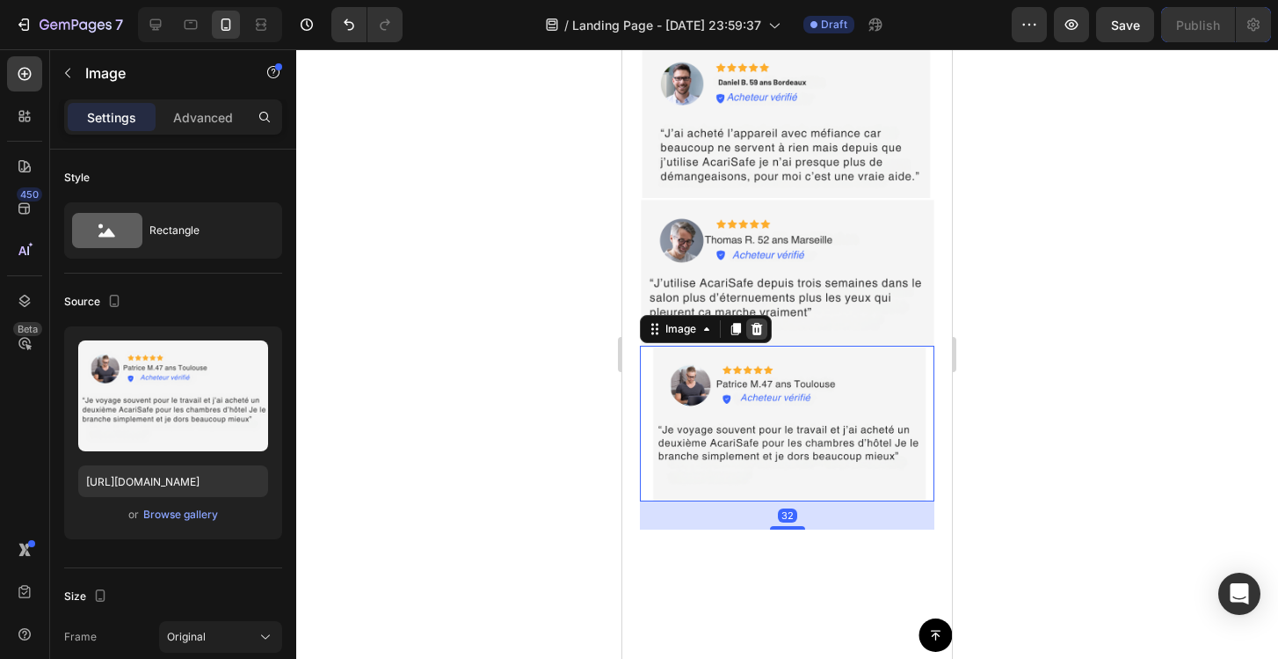
click at [762, 336] on icon at bounding box center [757, 329] width 14 height 14
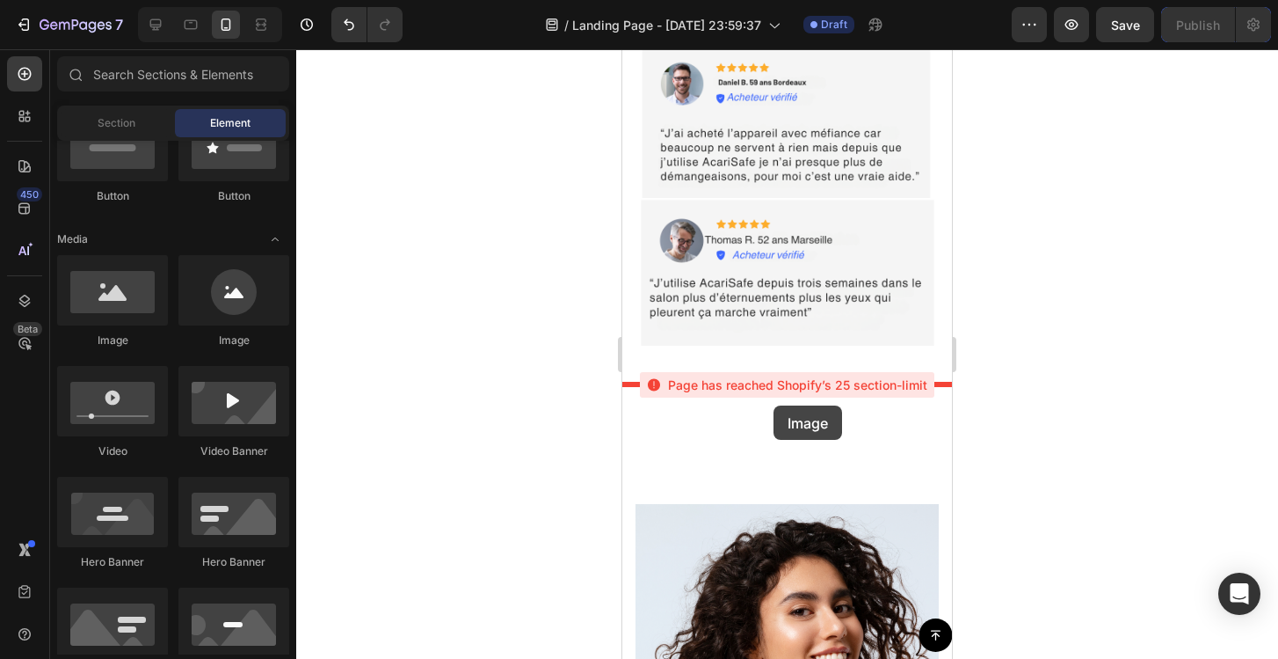
drag, startPoint x: 746, startPoint y: 356, endPoint x: 774, endPoint y: 405, distance: 56.3
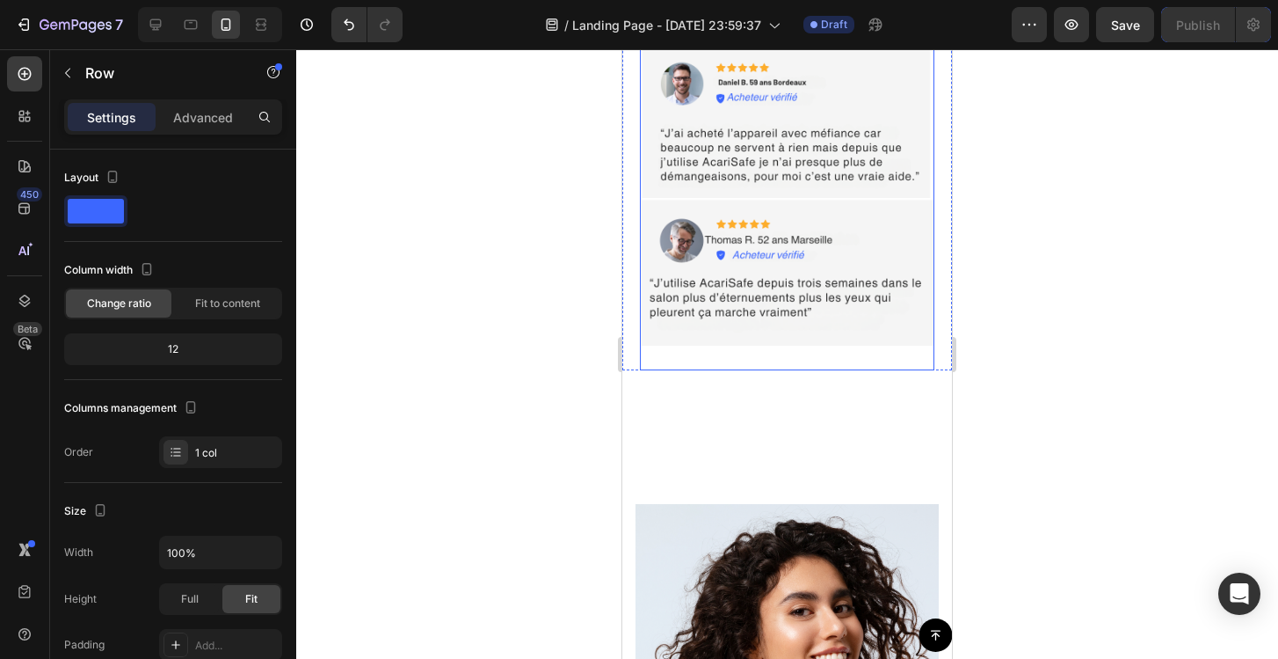
click at [70, 62] on button "button" at bounding box center [68, 73] width 28 height 28
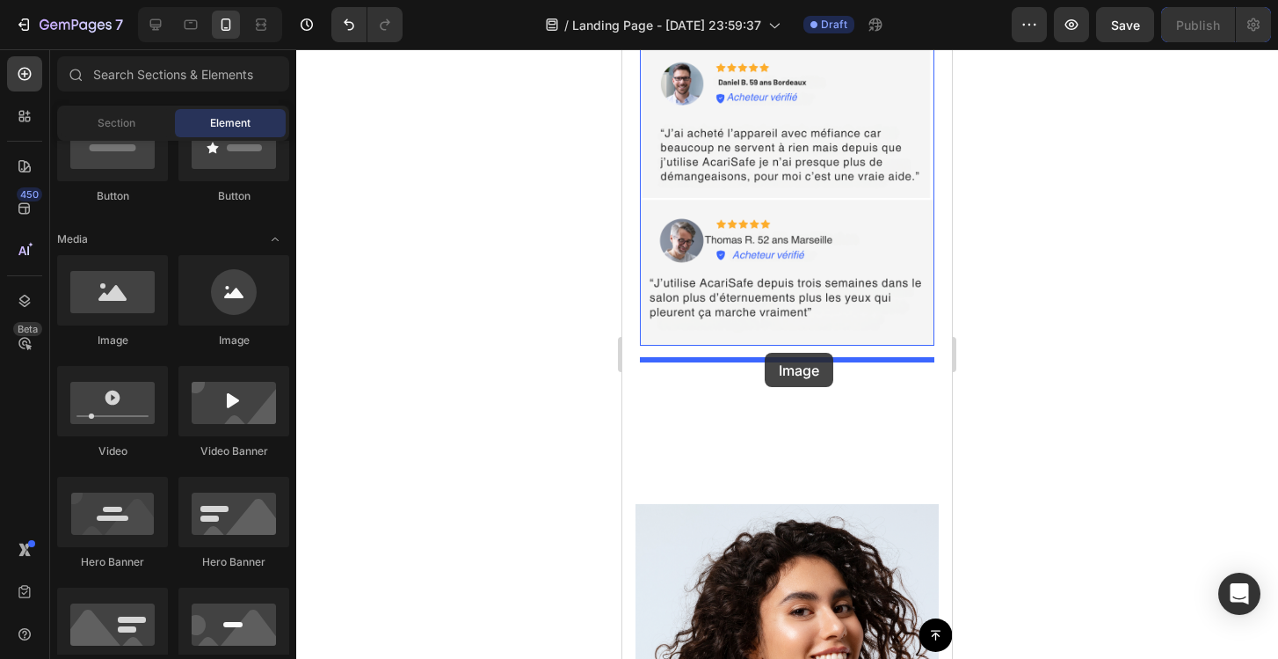
drag, startPoint x: 731, startPoint y: 360, endPoint x: 765, endPoint y: 353, distance: 35.0
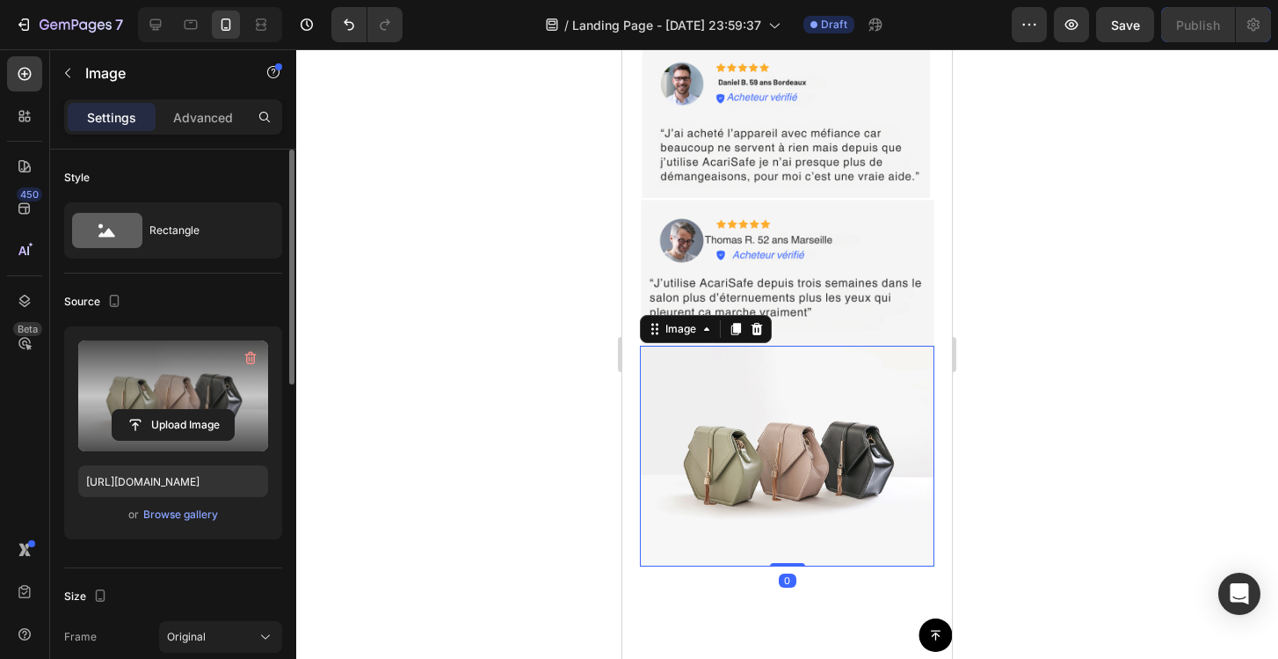
click at [222, 397] on label at bounding box center [173, 395] width 190 height 111
click at [222, 410] on input "file" at bounding box center [173, 425] width 121 height 30
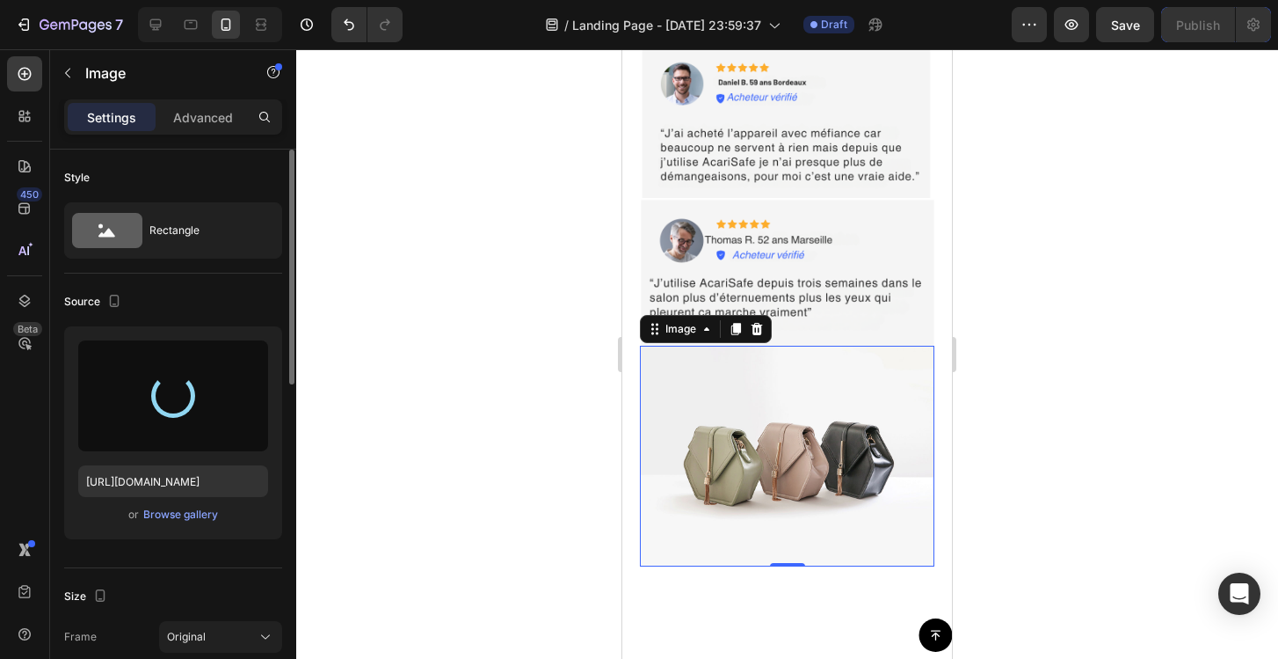
type input "[URL][DOMAIN_NAME]"
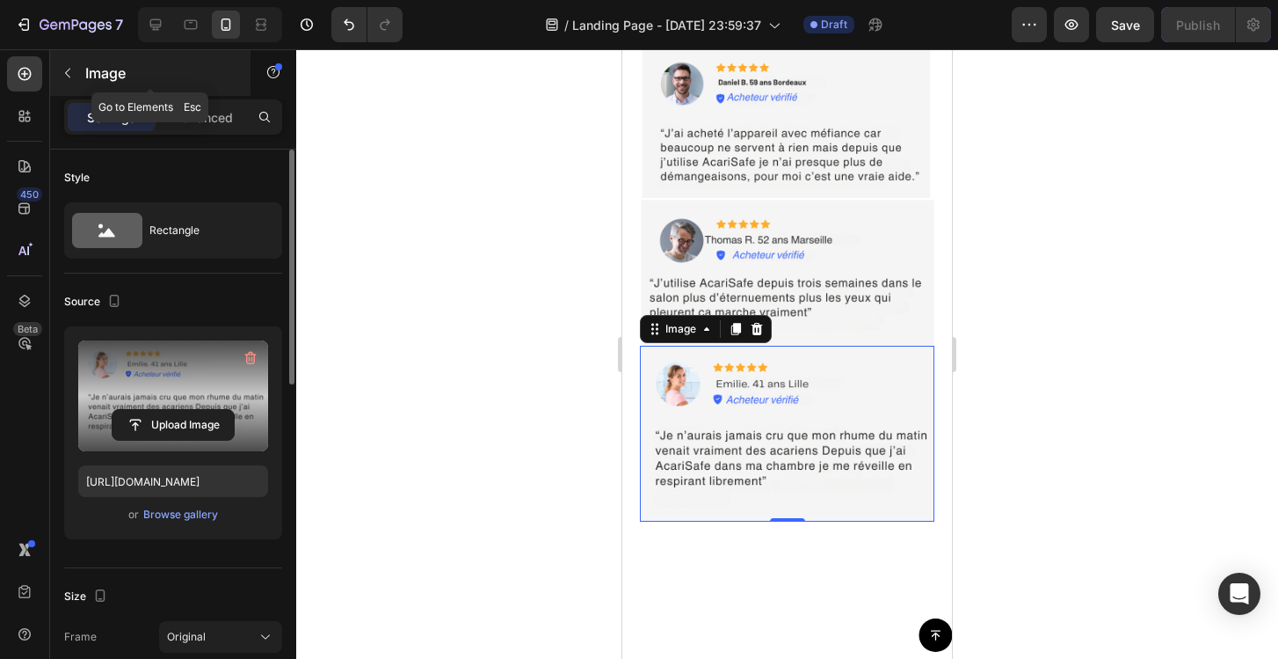
click at [68, 76] on icon "button" at bounding box center [67, 74] width 5 height 10
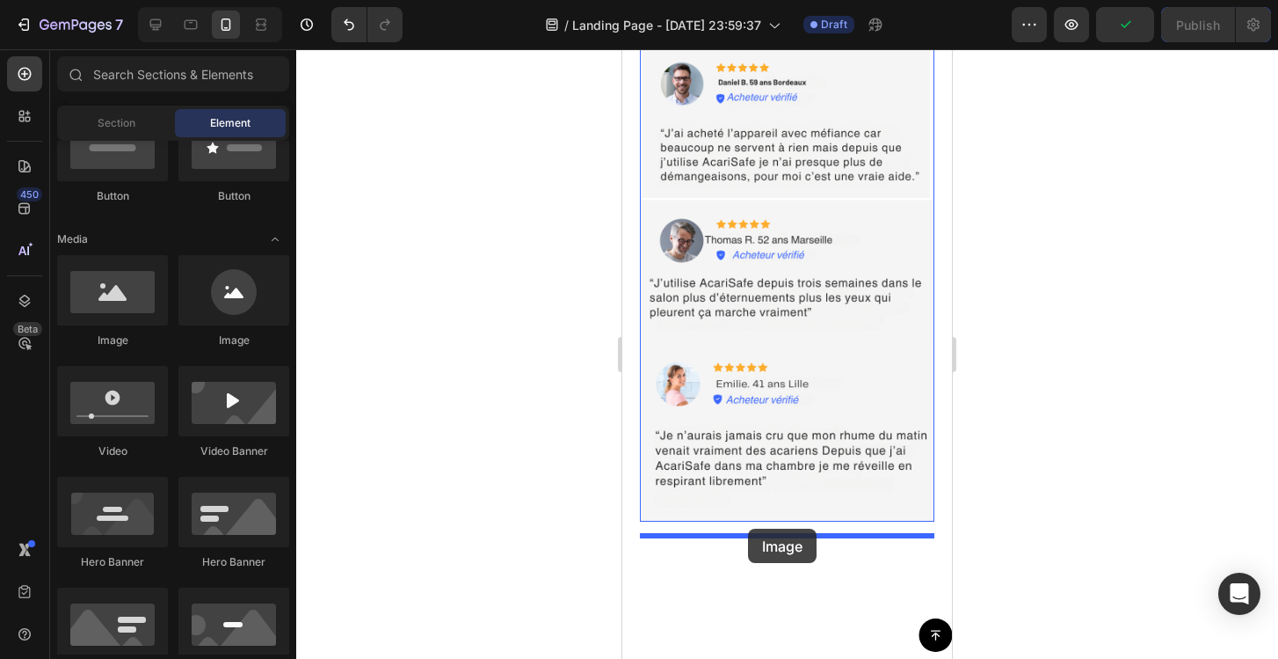
drag, startPoint x: 757, startPoint y: 360, endPoint x: 748, endPoint y: 528, distance: 168.2
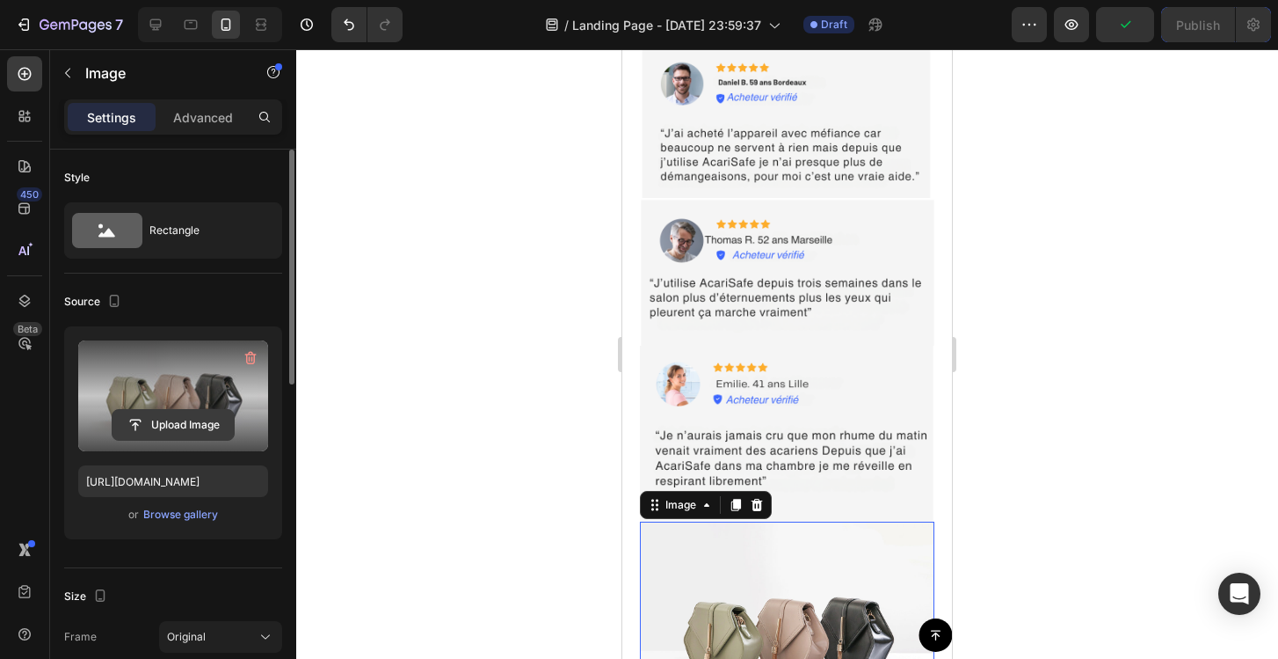
click at [198, 423] on input "file" at bounding box center [173, 425] width 121 height 30
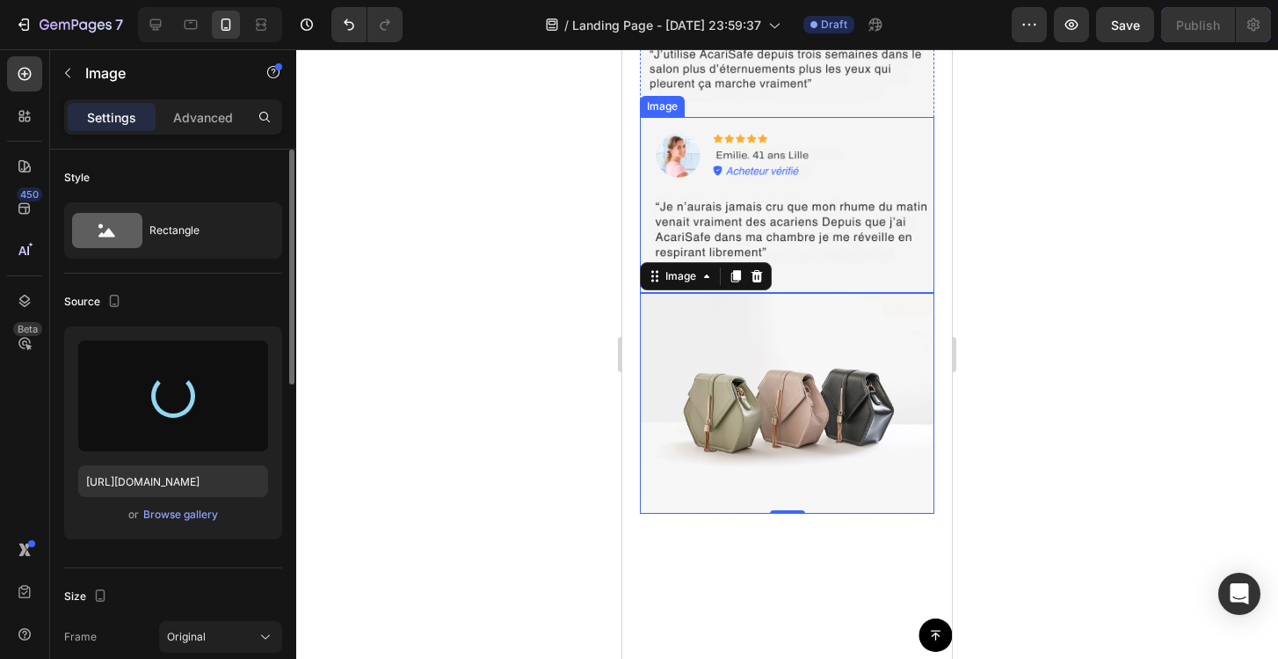
scroll to position [8803, 0]
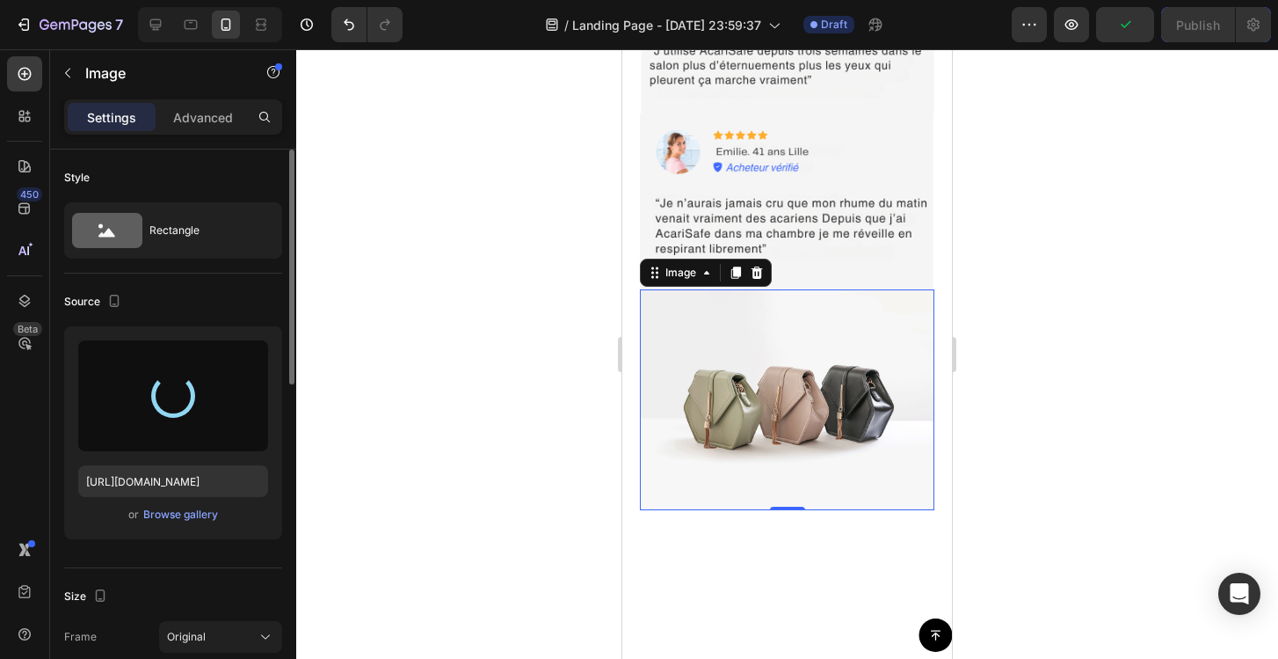
type input "[URL][DOMAIN_NAME]"
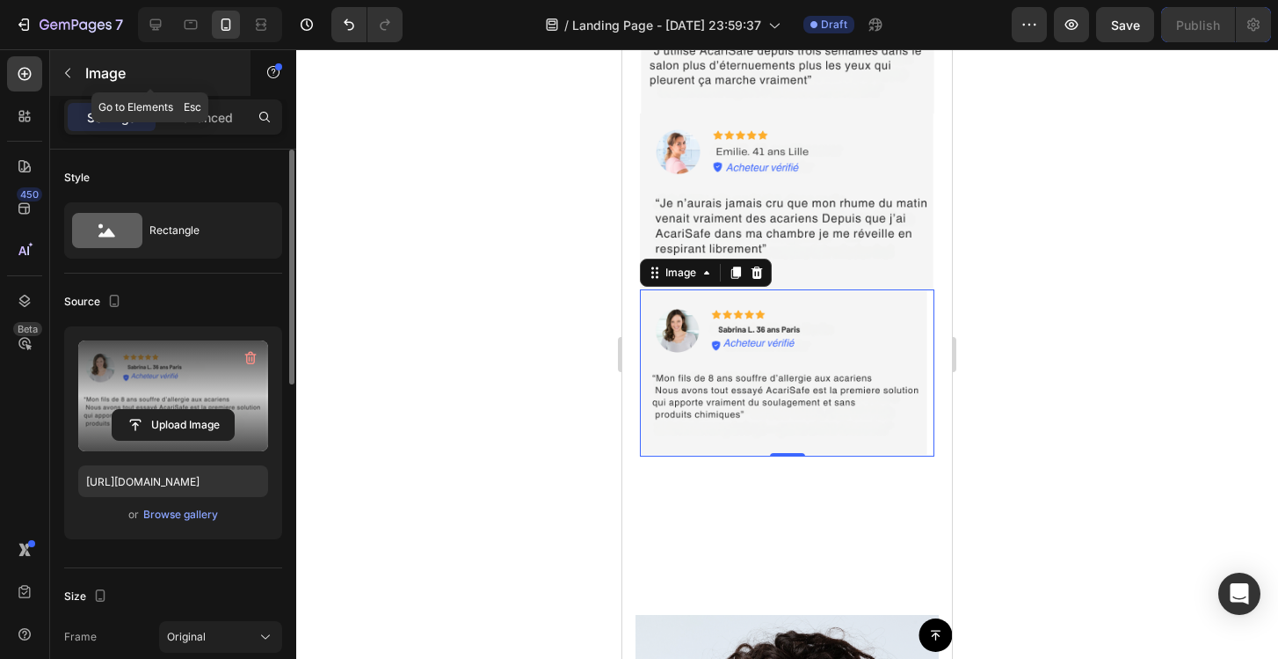
click at [76, 69] on button "button" at bounding box center [68, 73] width 28 height 28
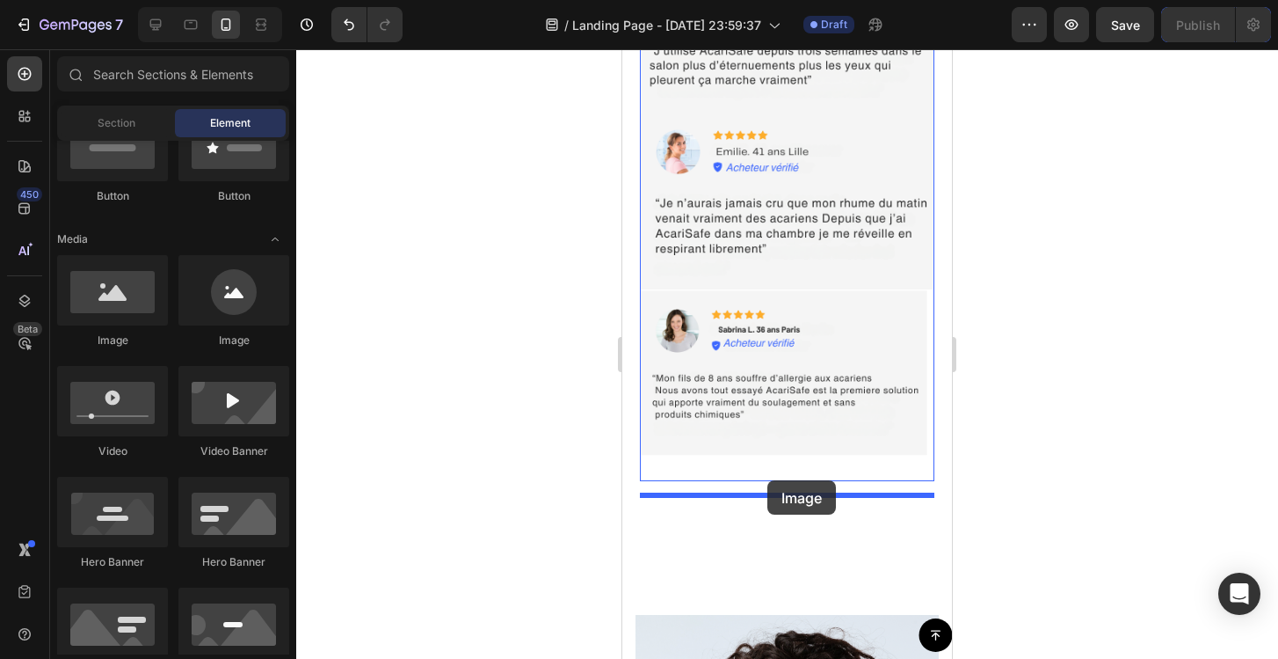
drag, startPoint x: 742, startPoint y: 354, endPoint x: 768, endPoint y: 480, distance: 128.3
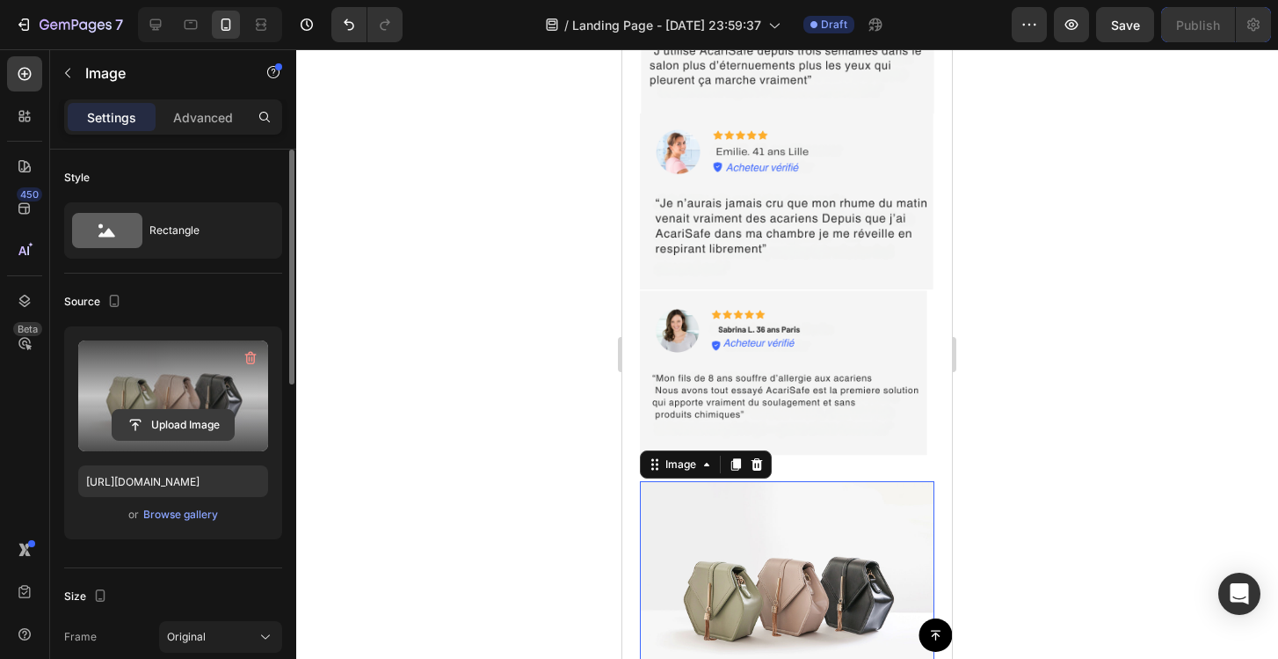
click at [207, 423] on input "file" at bounding box center [173, 425] width 121 height 30
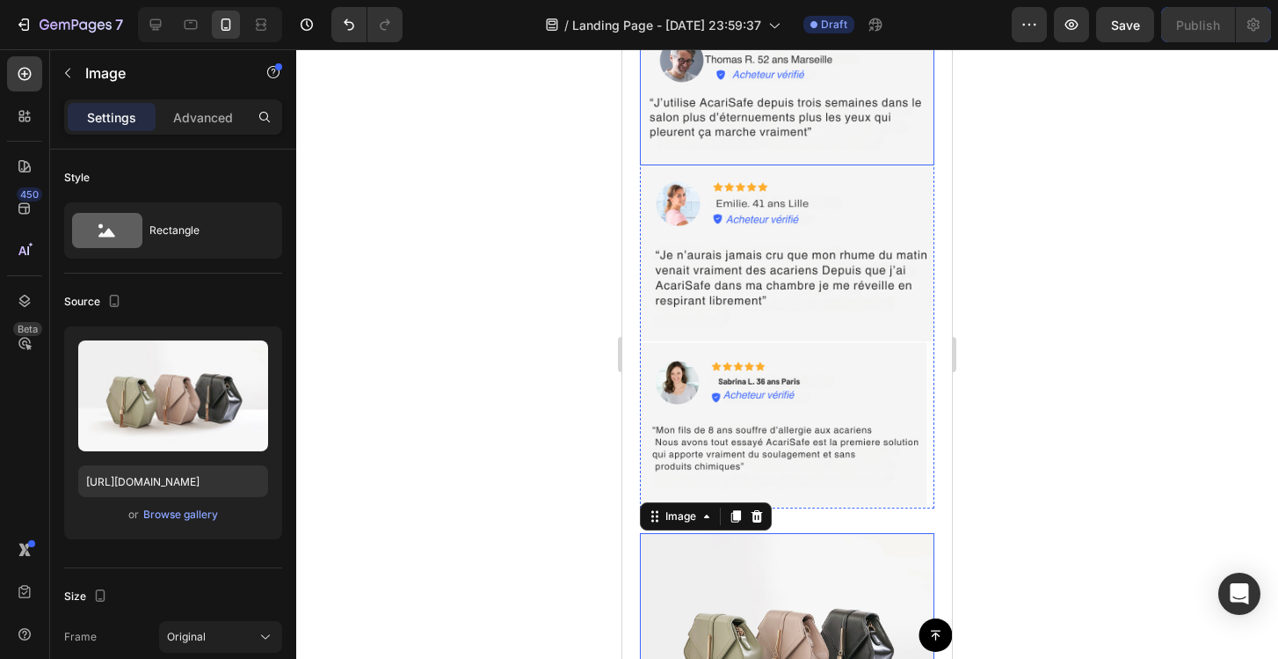
scroll to position [8750, 0]
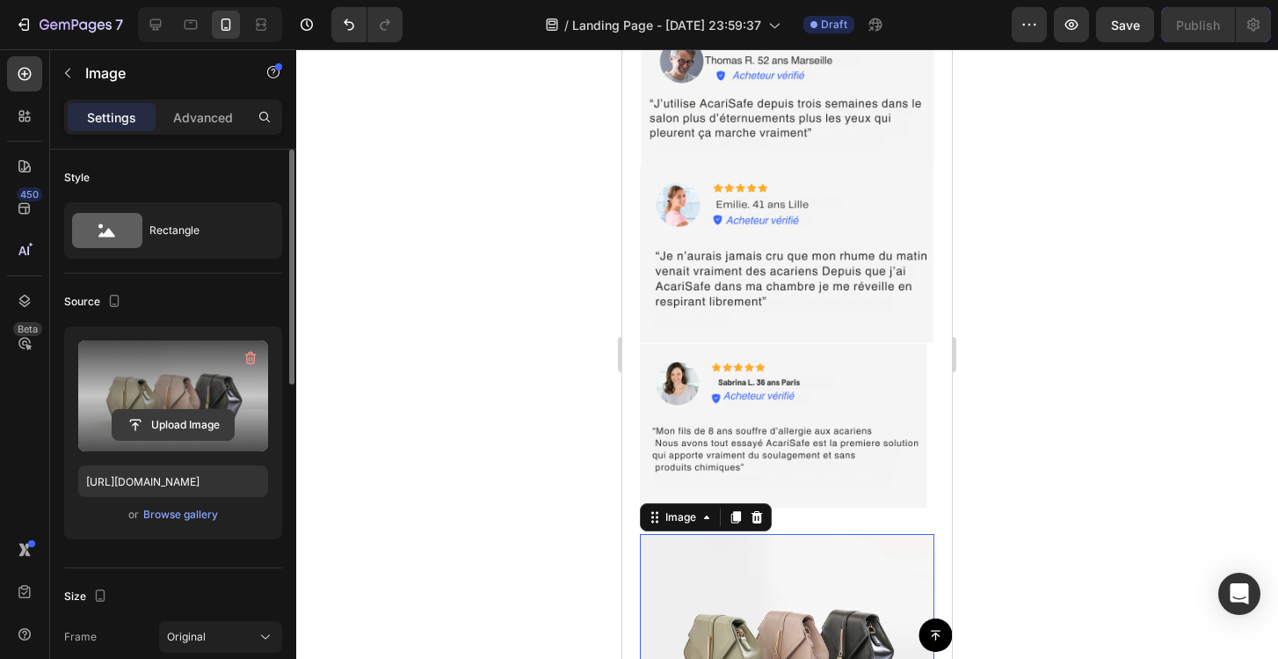
click at [164, 418] on input "file" at bounding box center [173, 425] width 121 height 30
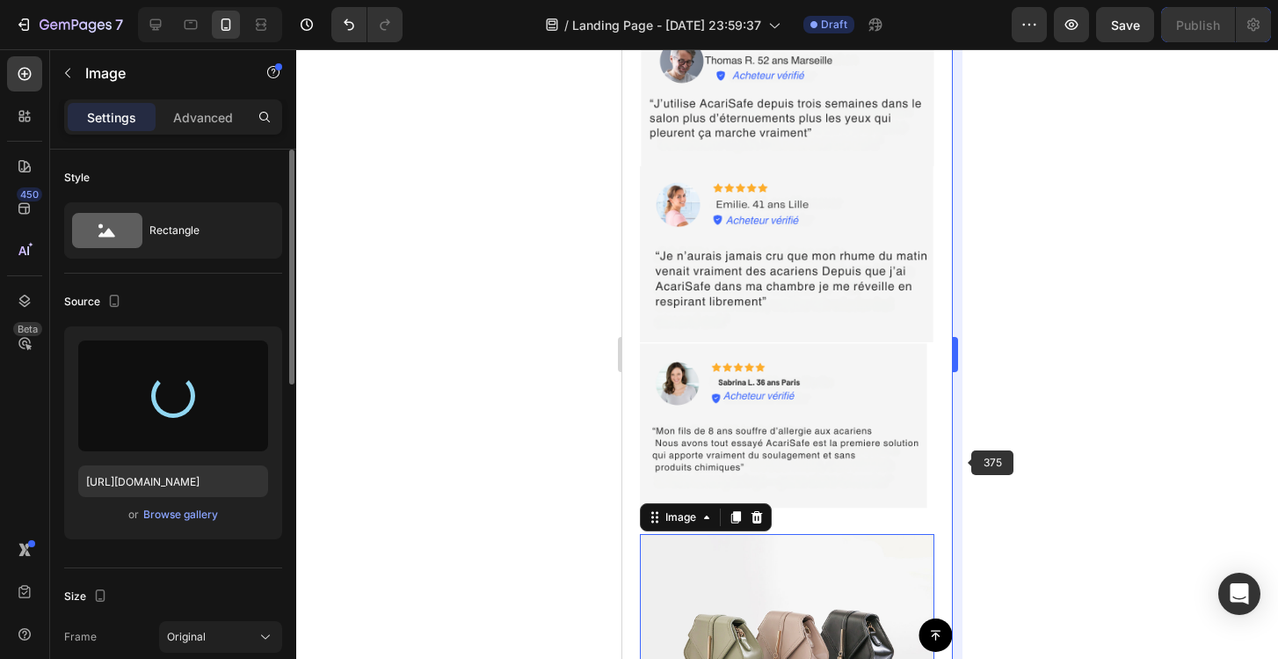
type input "[URL][DOMAIN_NAME]"
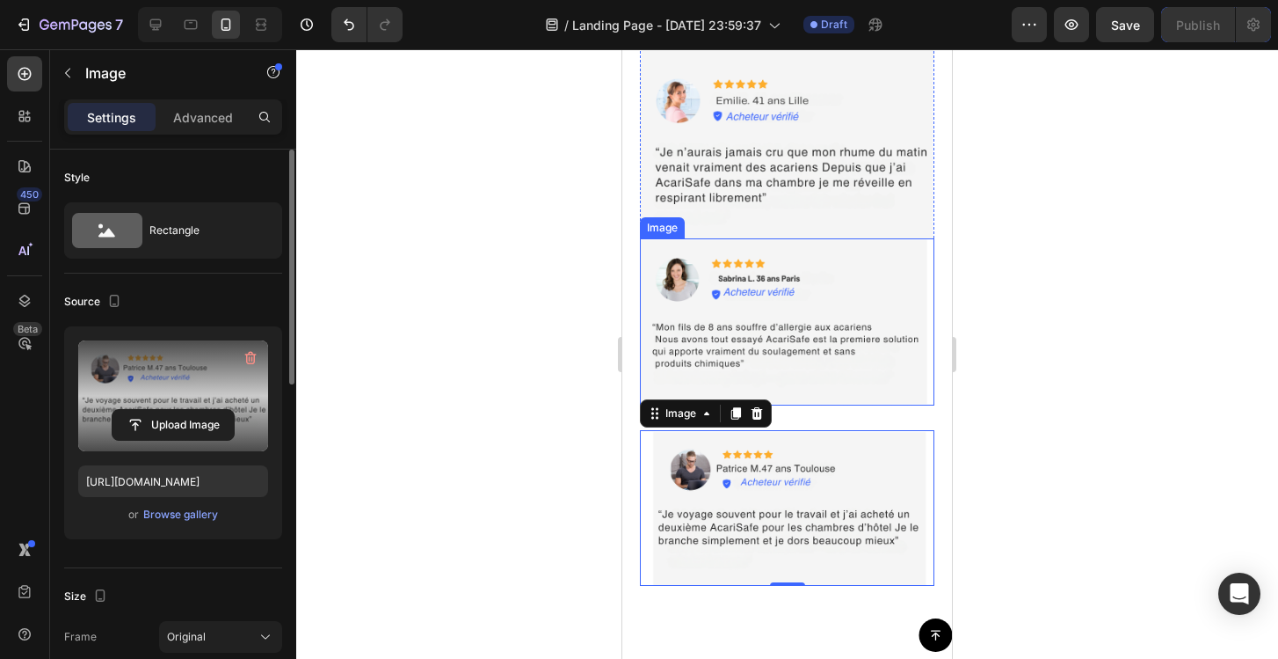
scroll to position [8871, 0]
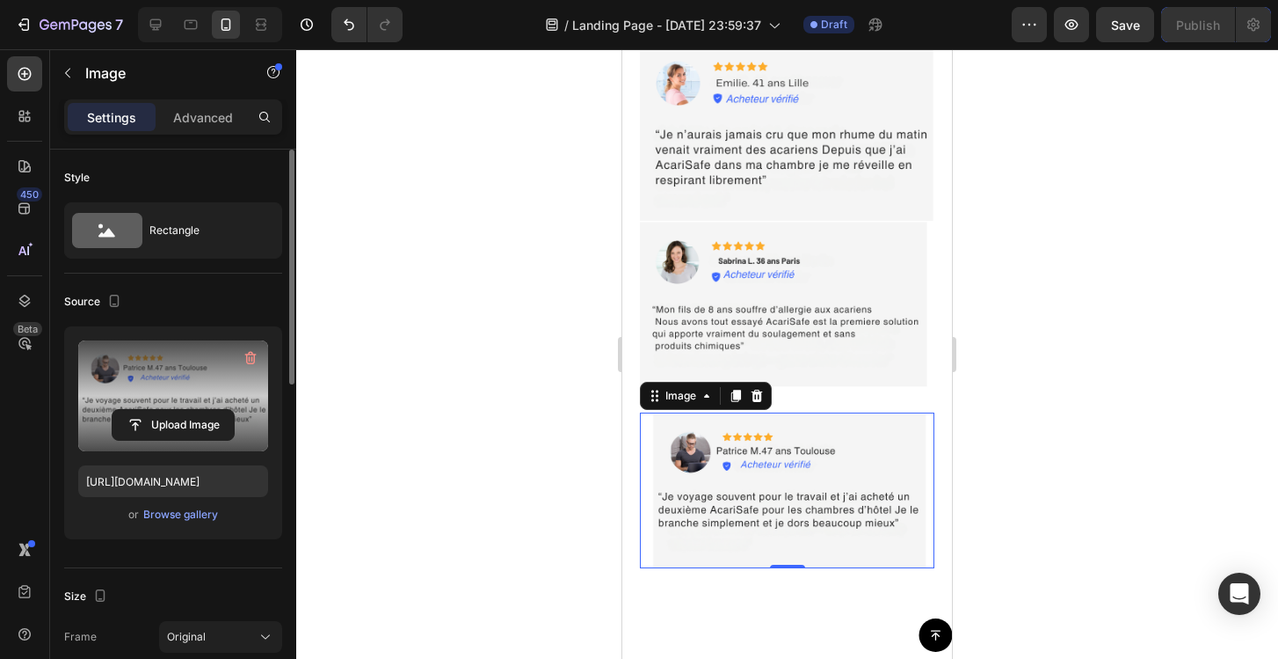
click at [1095, 474] on div at bounding box center [787, 353] width 982 height 609
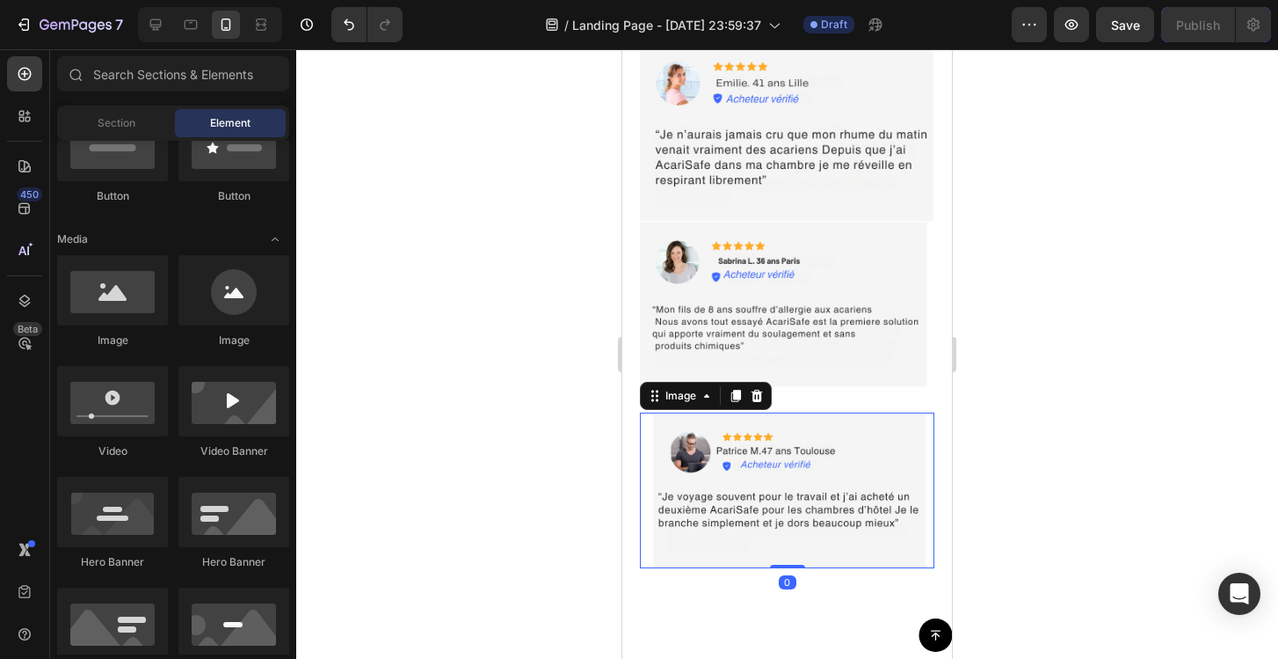
click at [892, 477] on img at bounding box center [787, 490] width 295 height 156
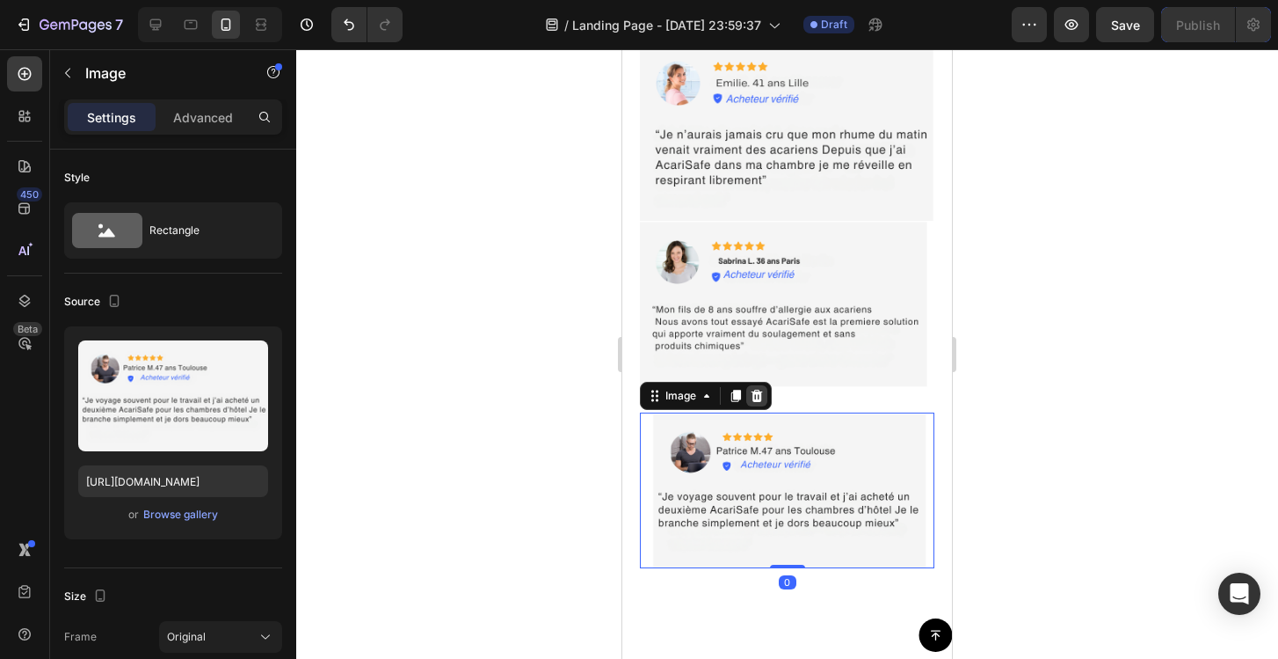
click at [753, 402] on icon at bounding box center [757, 395] width 11 height 12
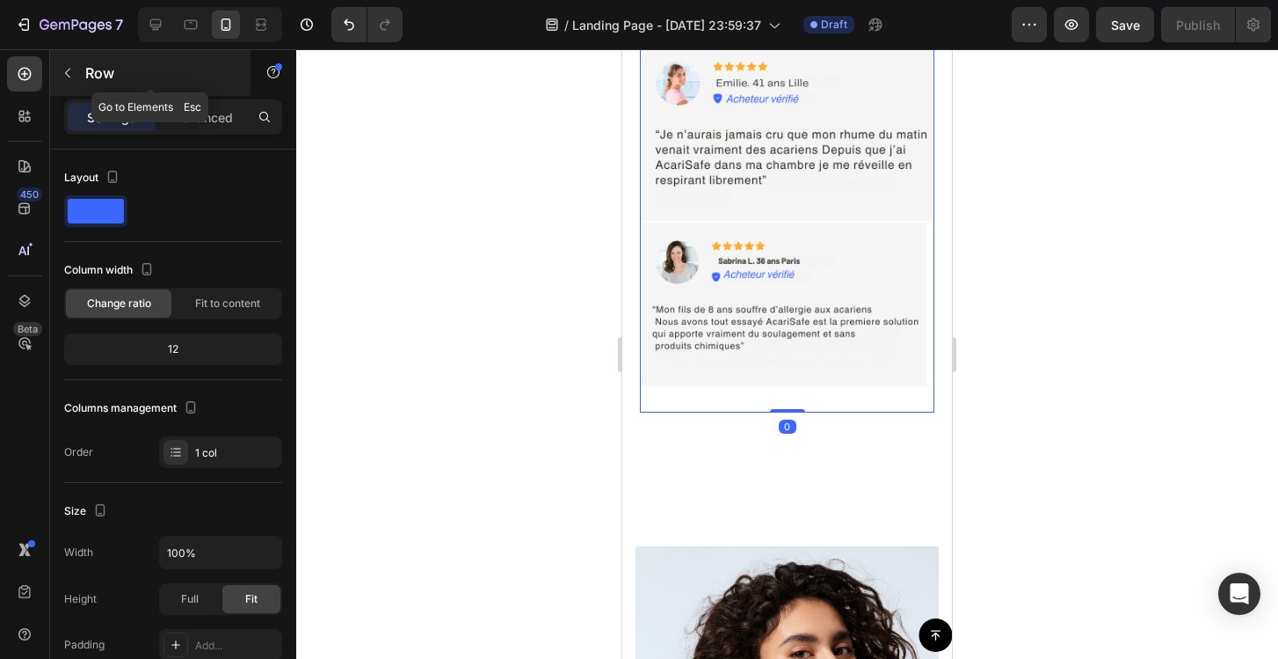
click at [77, 73] on button "button" at bounding box center [68, 73] width 28 height 28
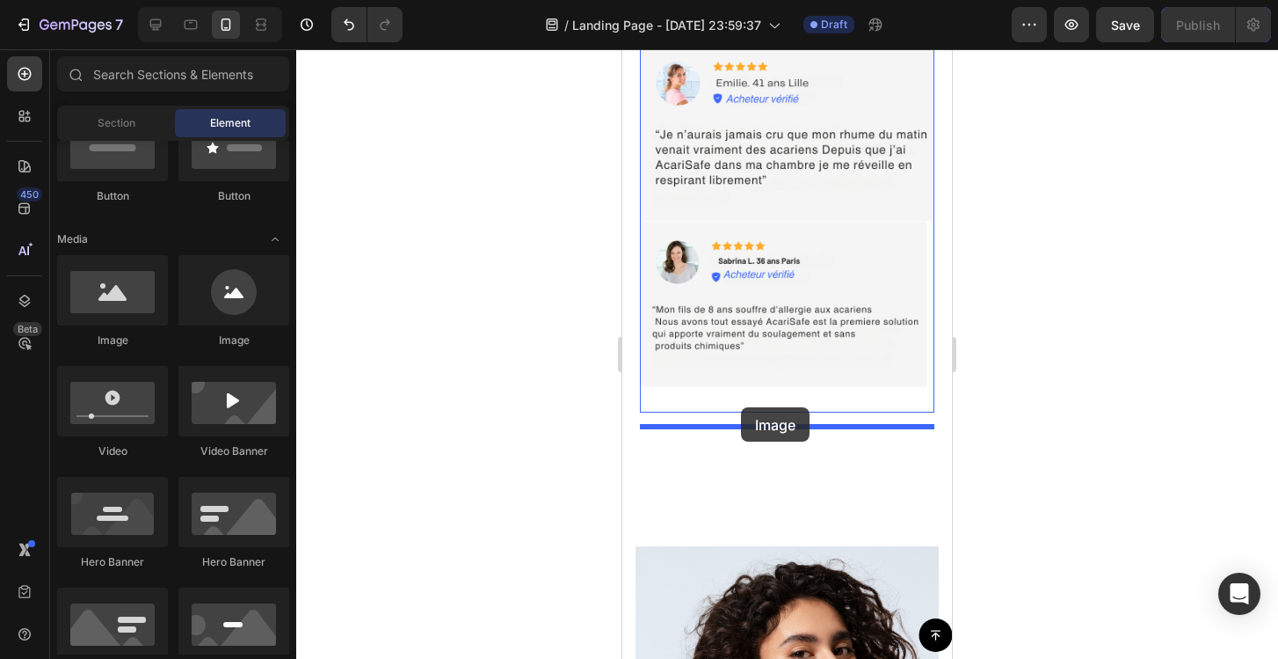
drag, startPoint x: 760, startPoint y: 346, endPoint x: 741, endPoint y: 407, distance: 63.4
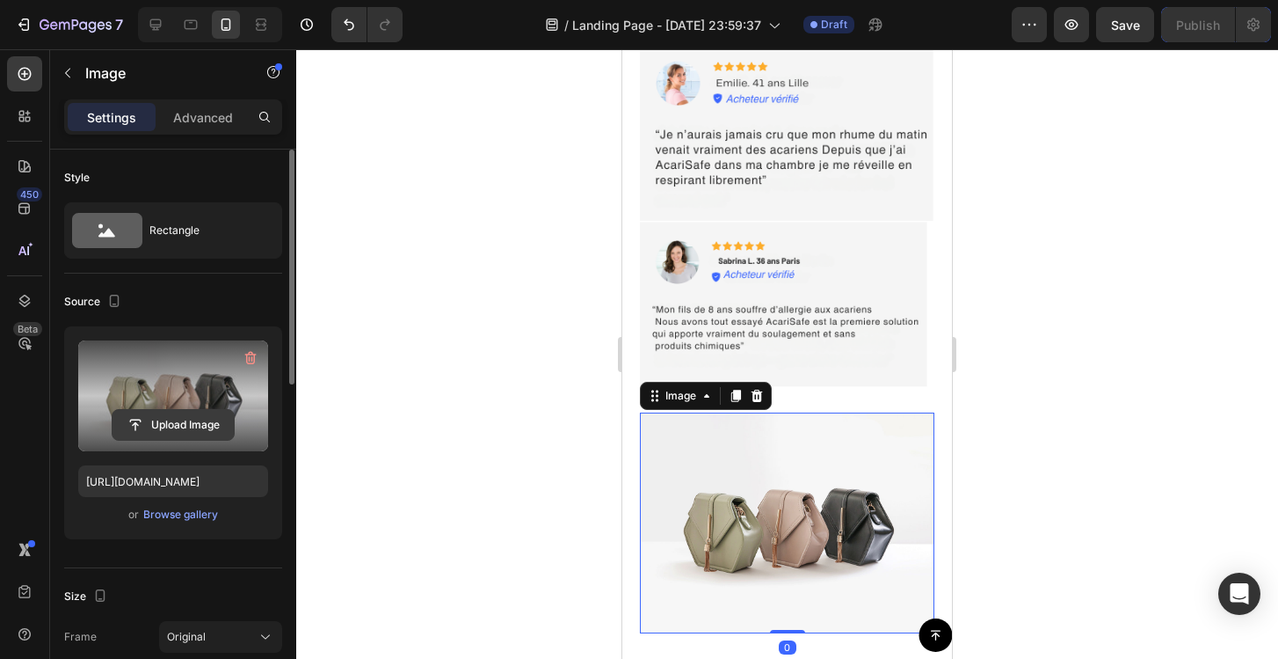
click at [198, 432] on input "file" at bounding box center [173, 425] width 121 height 30
click at [200, 421] on input "file" at bounding box center [173, 425] width 121 height 30
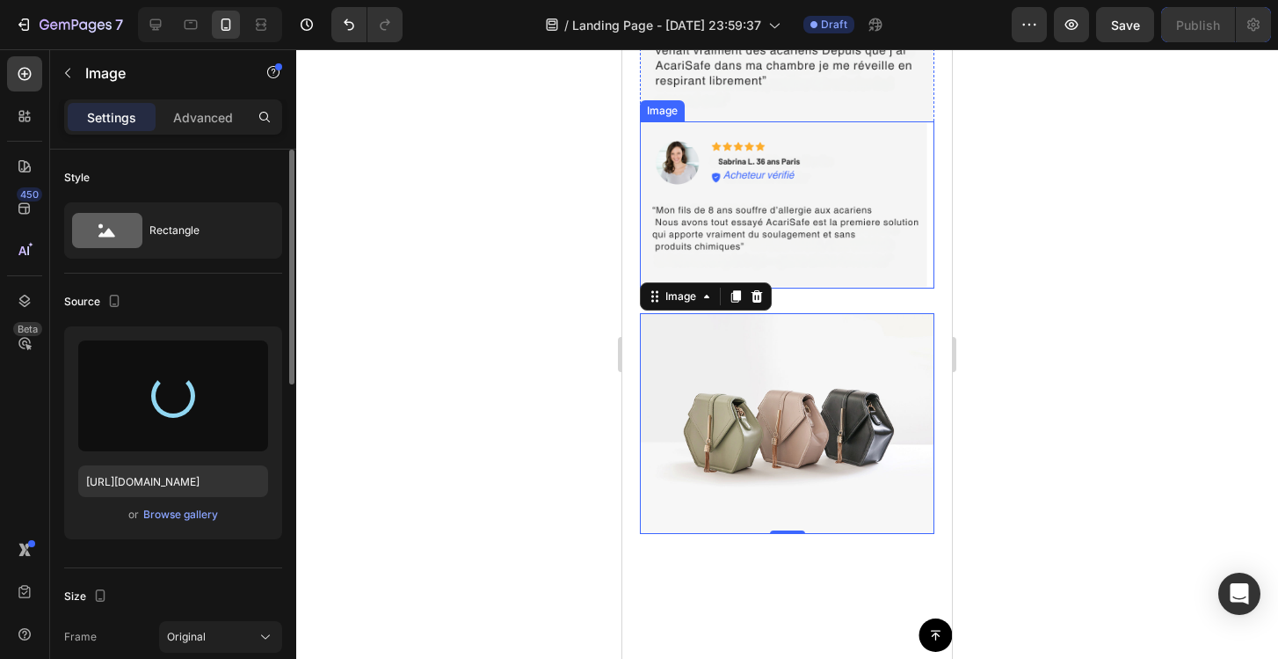
scroll to position [8998, 0]
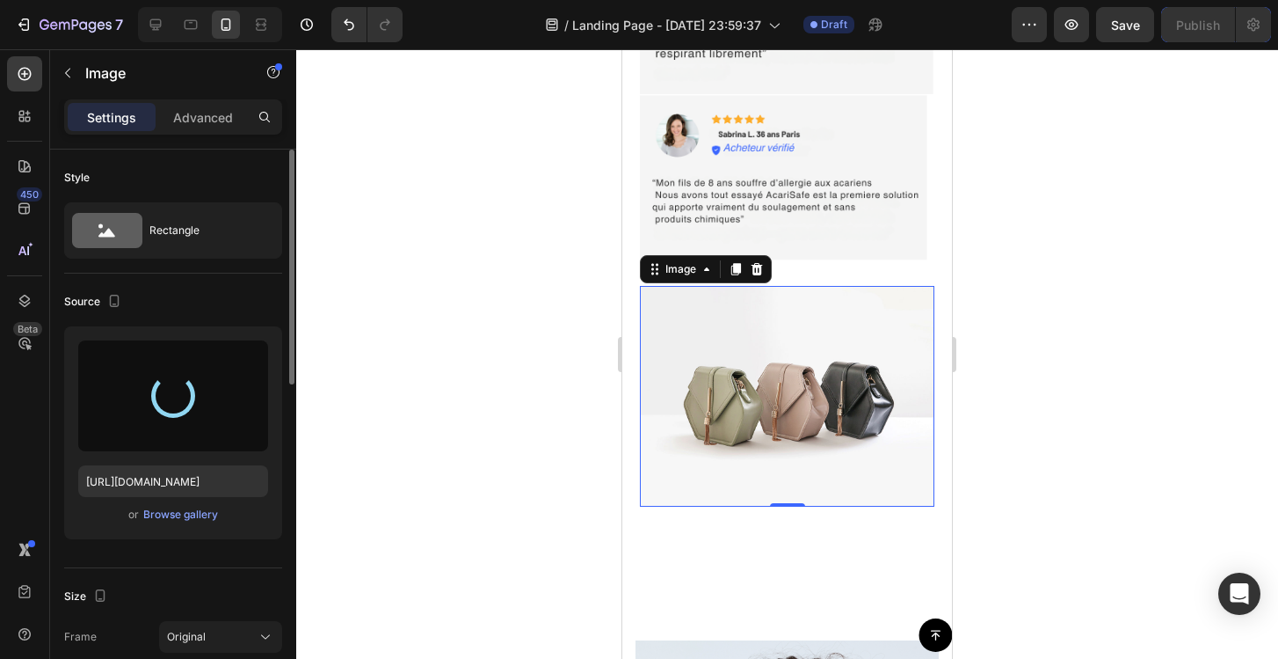
type input "[URL][DOMAIN_NAME]"
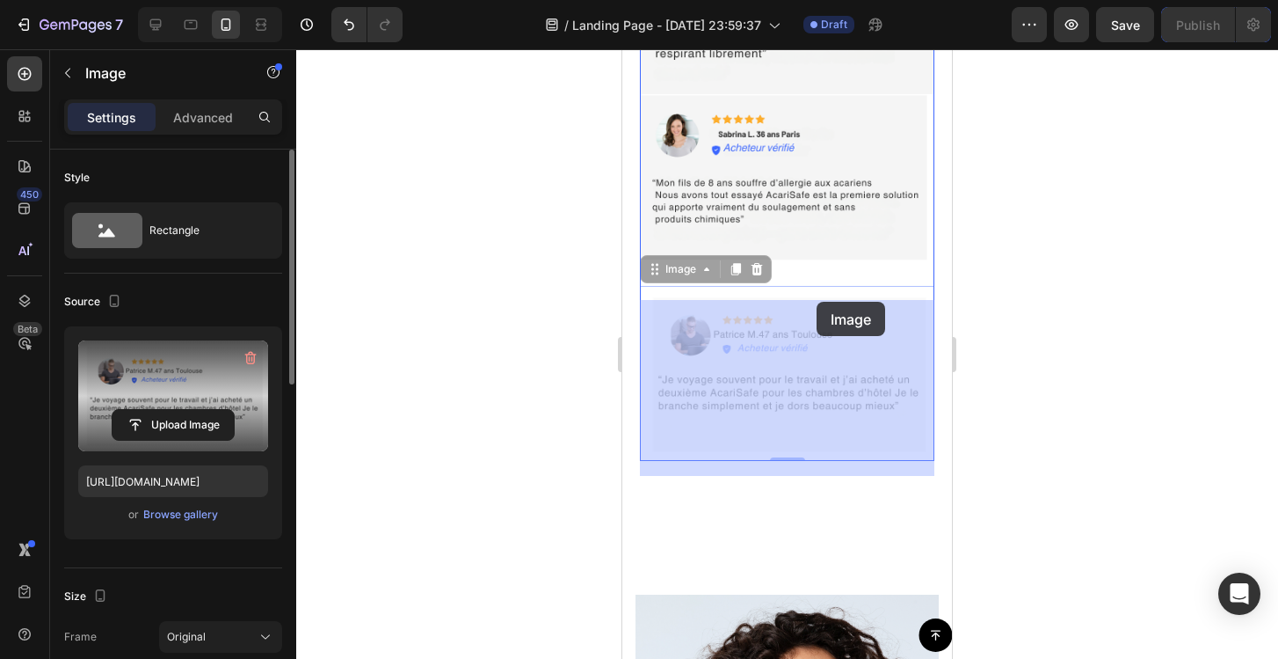
drag, startPoint x: 826, startPoint y: 317, endPoint x: 817, endPoint y: 302, distance: 18.5
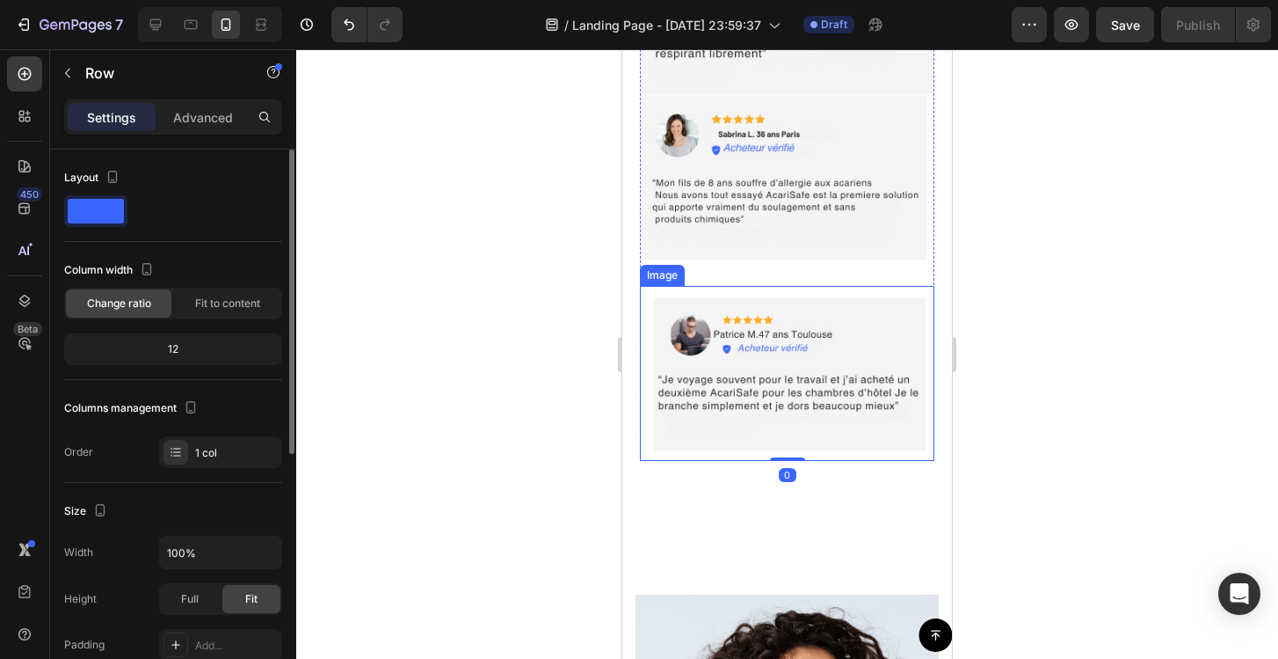
click at [1037, 323] on div at bounding box center [787, 353] width 982 height 609
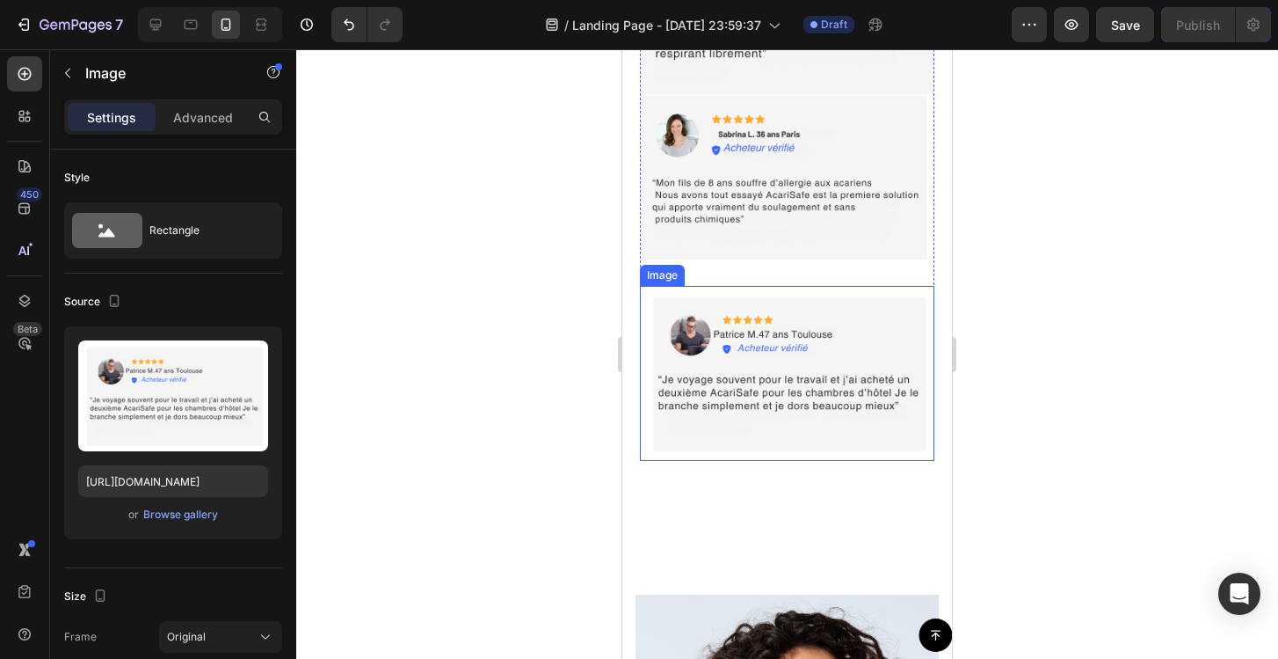
click at [804, 354] on img at bounding box center [787, 374] width 295 height 176
click at [756, 275] on icon at bounding box center [757, 269] width 11 height 12
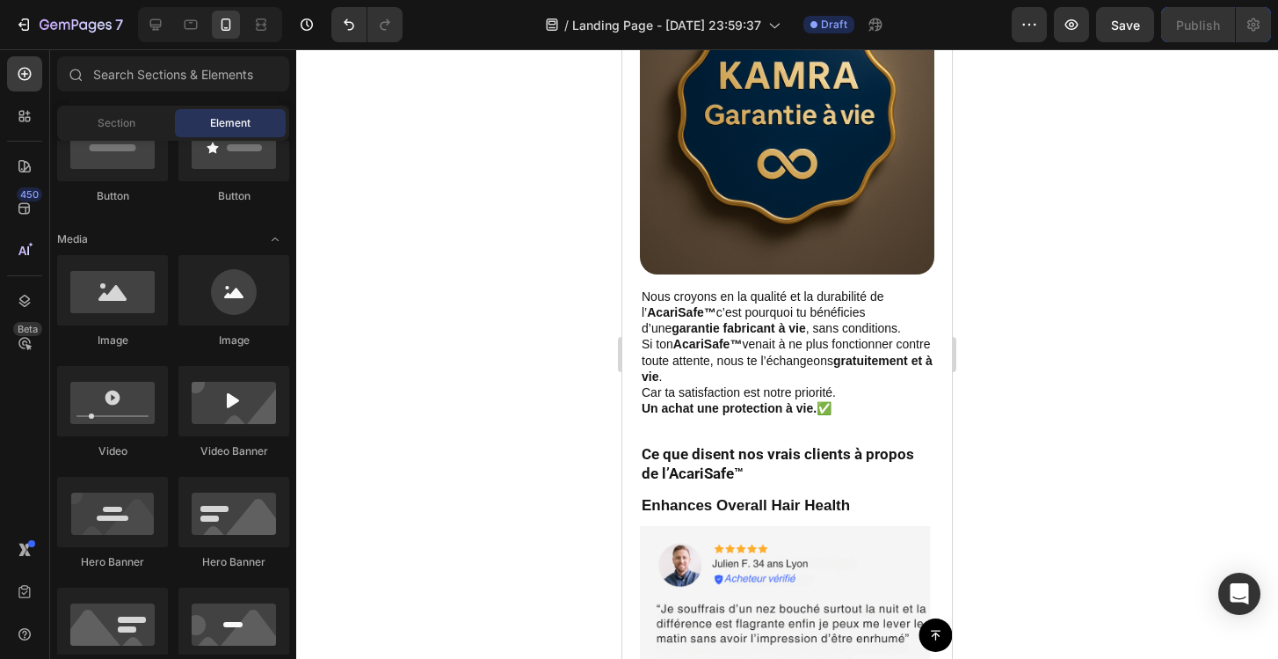
scroll to position [7889, 0]
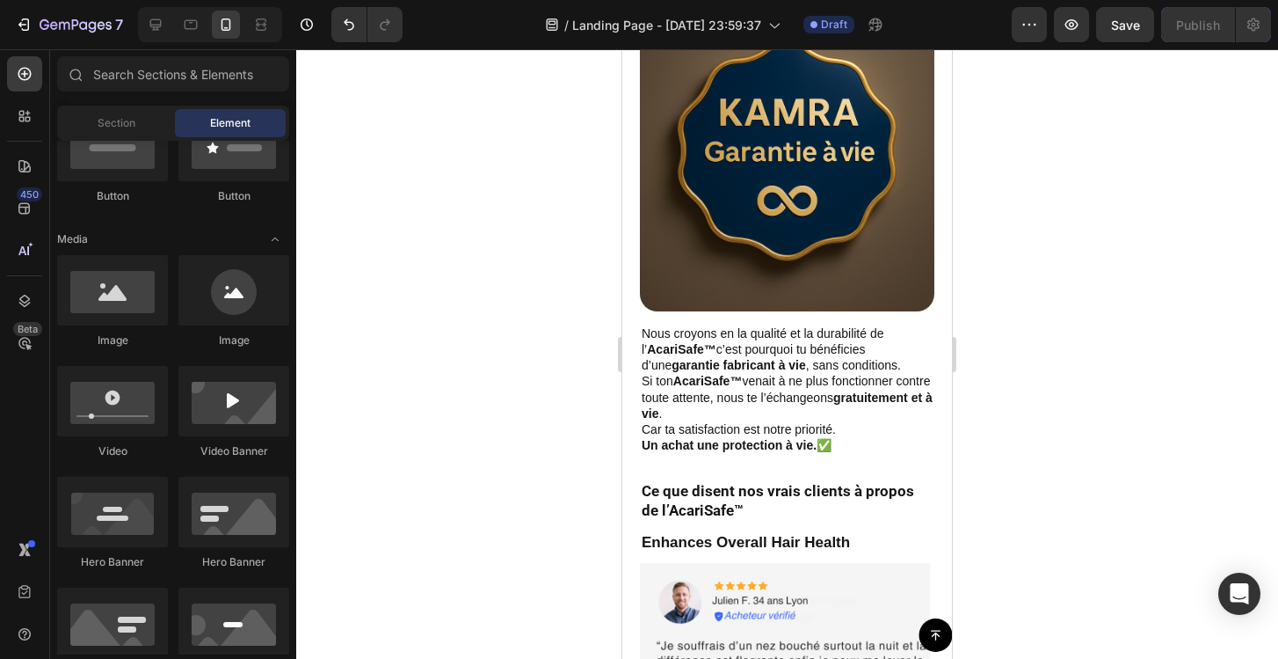
click at [1130, 42] on div "7 / Landing Page - [DATE] 23:59:37 Draft Preview Save Publish" at bounding box center [639, 25] width 1278 height 50
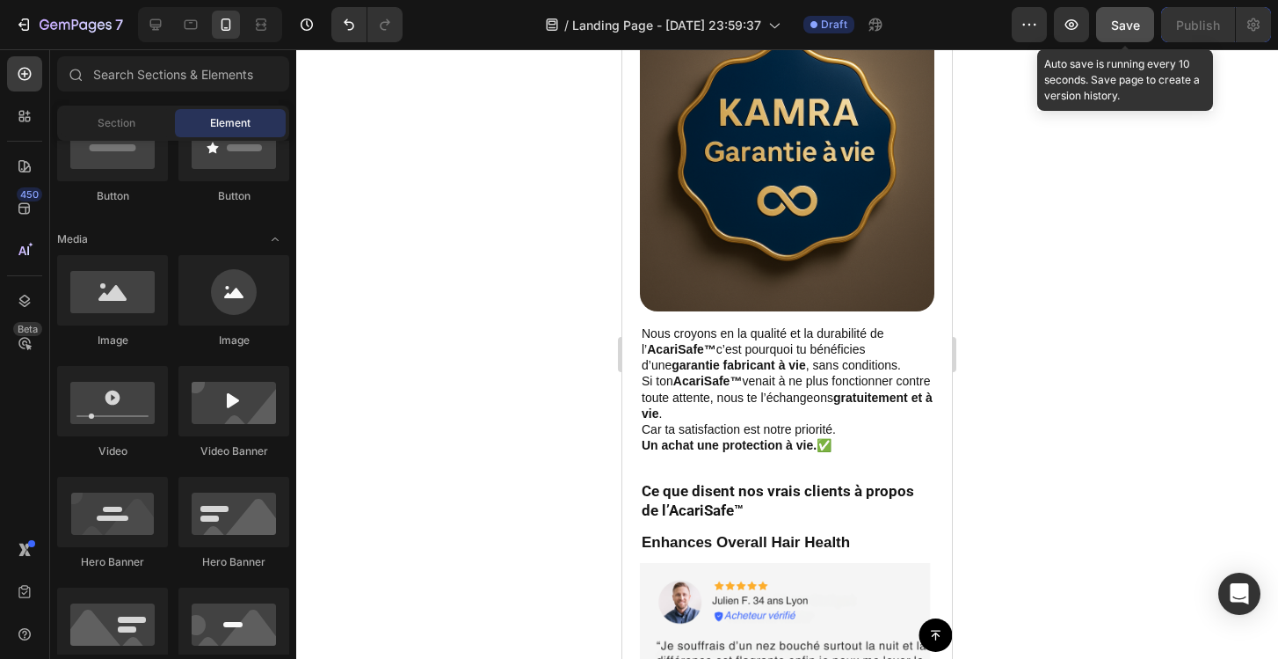
click at [1129, 32] on span "Save" at bounding box center [1125, 25] width 29 height 15
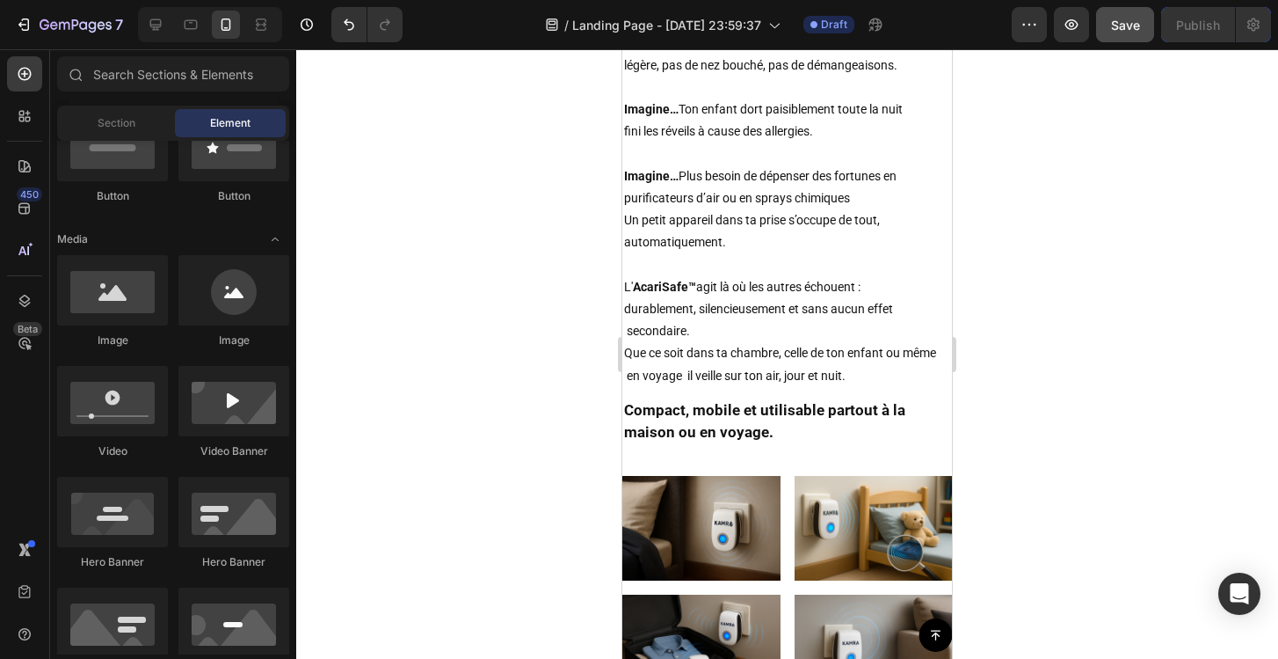
scroll to position [3715, 0]
